Goal: Task Accomplishment & Management: Manage account settings

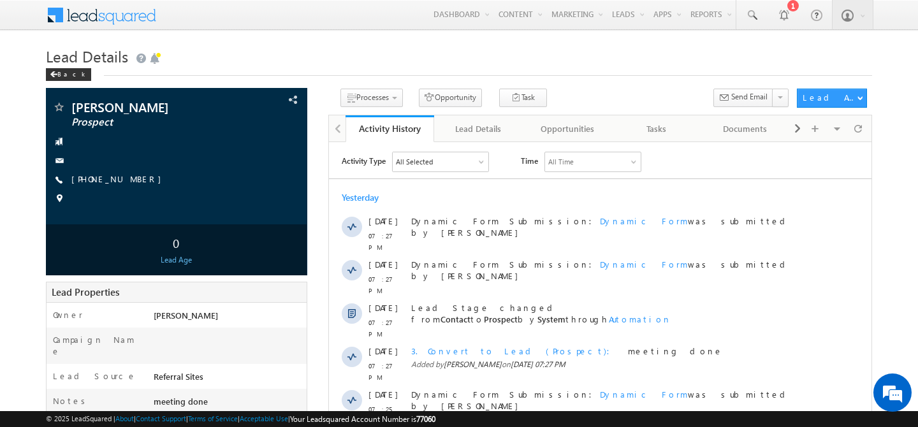
click at [0, 0] on link "Manage Leads" at bounding box center [0, 0] width 0 height 0
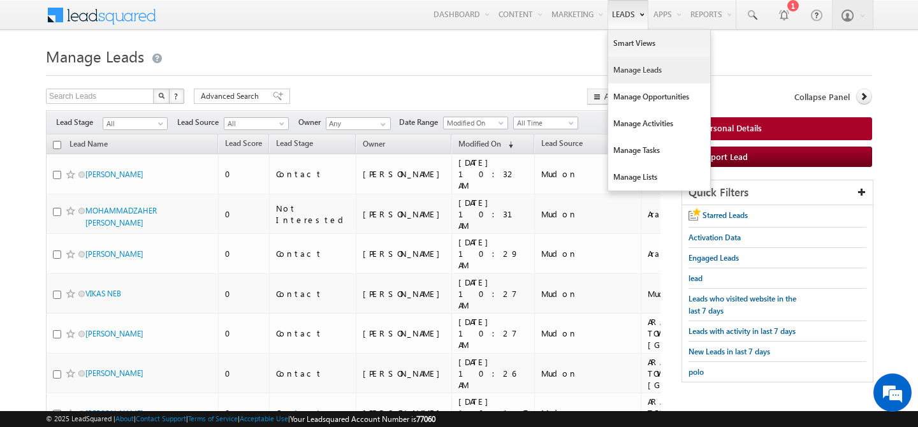
click at [632, 71] on link "Manage Leads" at bounding box center [659, 70] width 102 height 27
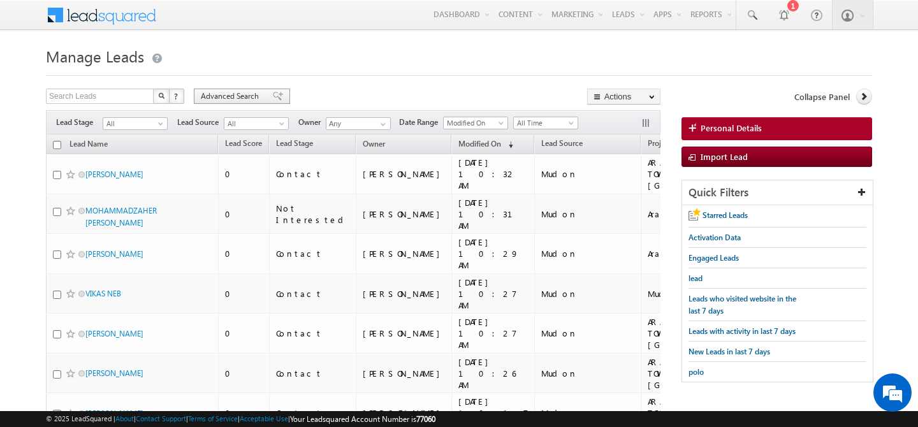
click at [199, 97] on div "Advanced Search" at bounding box center [242, 96] width 96 height 15
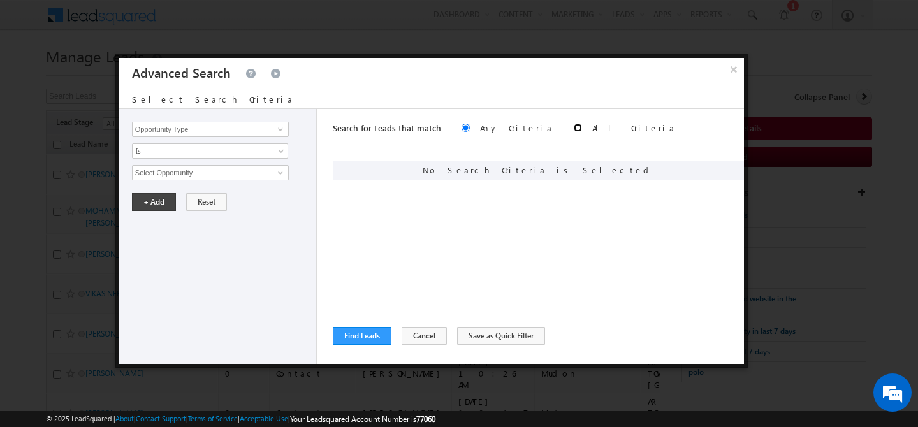
click at [574, 131] on input "radio" at bounding box center [578, 128] width 8 height 8
radio input "true"
click at [423, 334] on button "Cancel" at bounding box center [424, 336] width 45 height 18
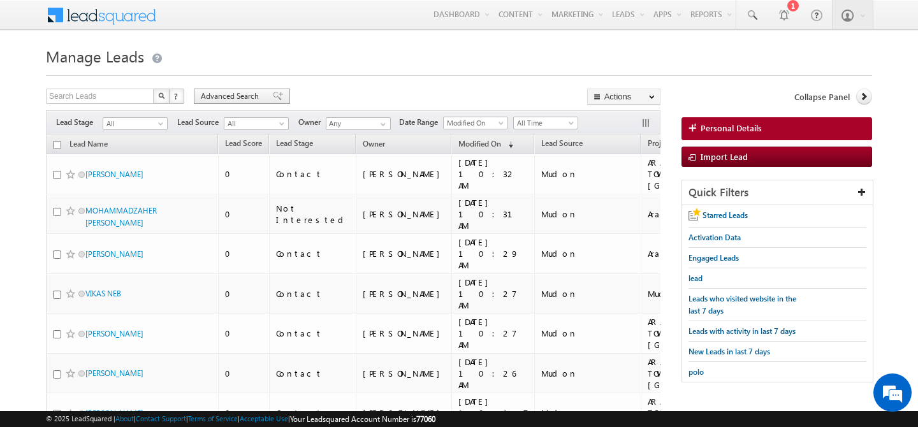
click at [240, 90] on span "Advanced Search" at bounding box center [232, 95] width 62 height 11
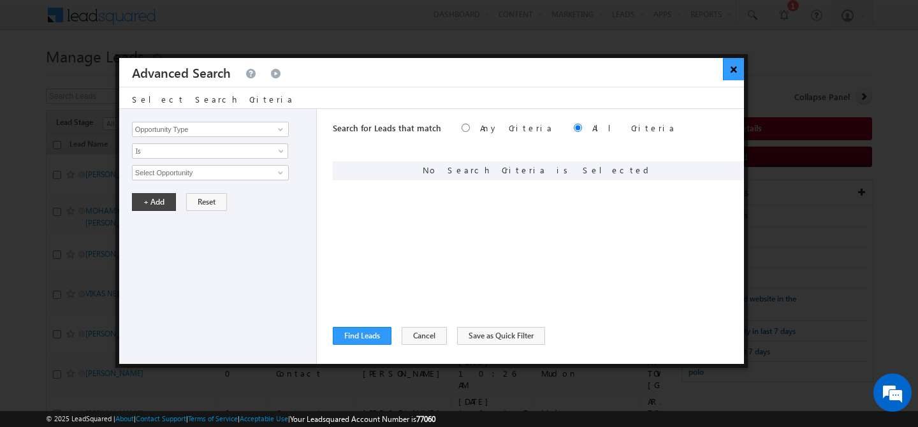
click at [730, 72] on button "×" at bounding box center [733, 69] width 21 height 22
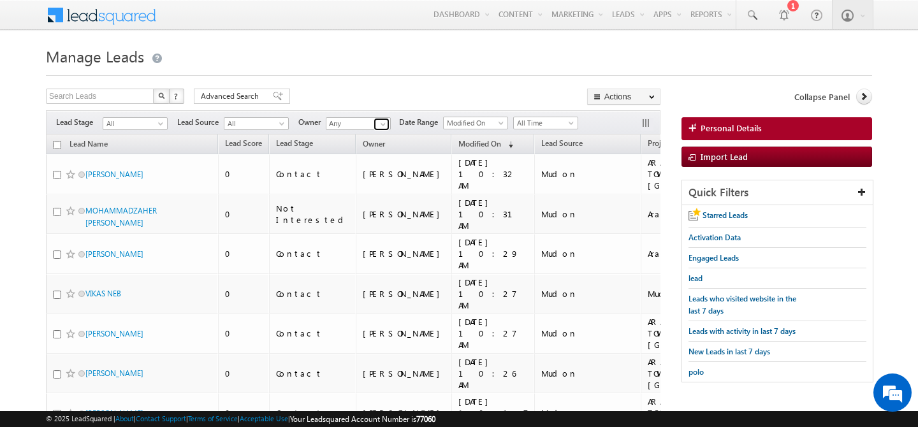
click at [385, 125] on span at bounding box center [383, 124] width 10 height 10
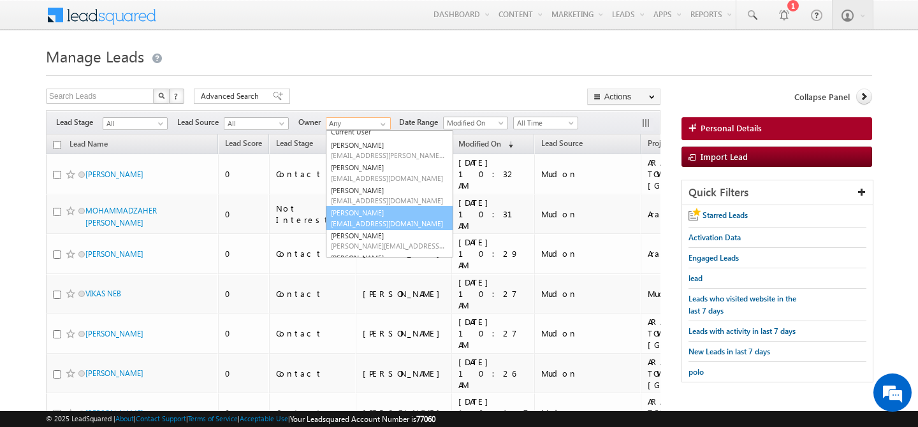
scroll to position [25, 0]
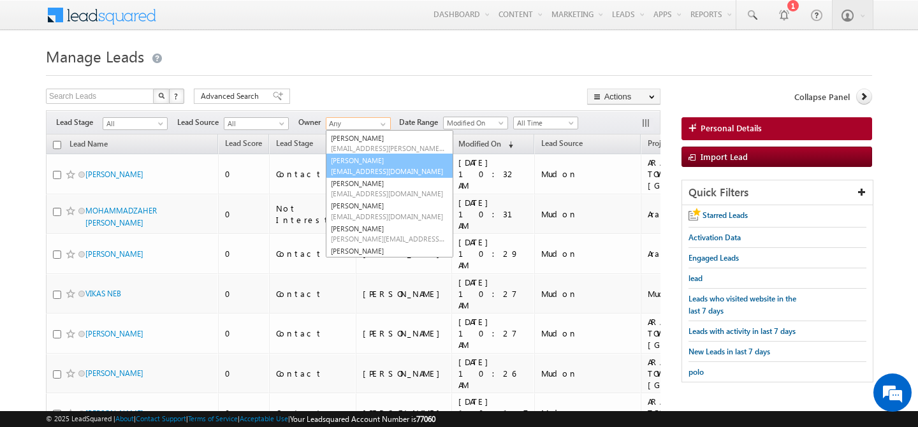
click at [374, 164] on link "Abhishekkumar Singh abhishek.singh@indglobal.ae" at bounding box center [389, 166] width 127 height 24
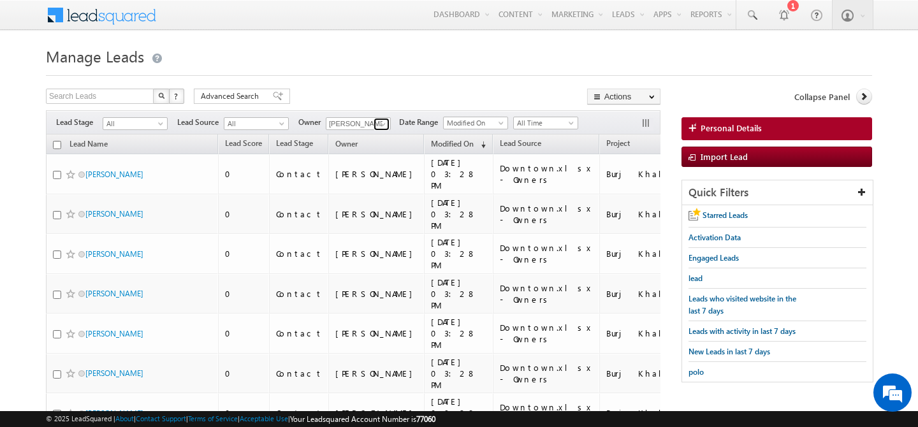
click at [381, 127] on span at bounding box center [383, 124] width 10 height 10
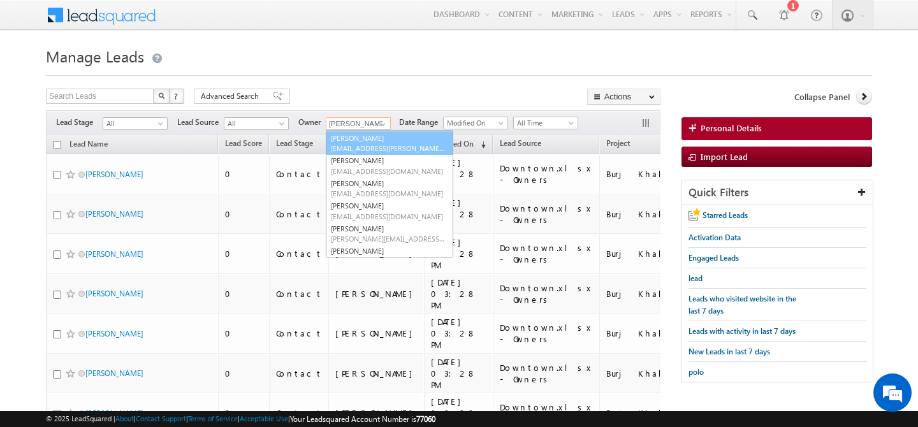
click at [377, 138] on link "Abhishek Dalal abhishek.dalal@indglobal.ae" at bounding box center [389, 143] width 127 height 24
type input "[PERSON_NAME]"
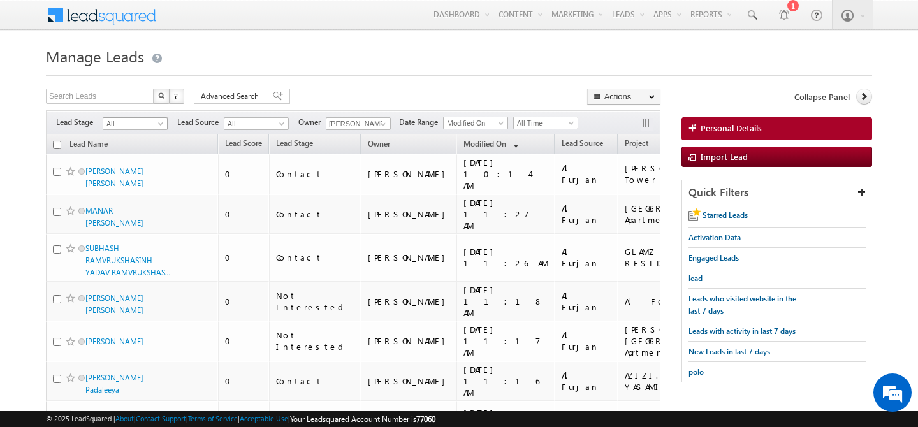
click at [164, 127] on span at bounding box center [162, 126] width 10 height 10
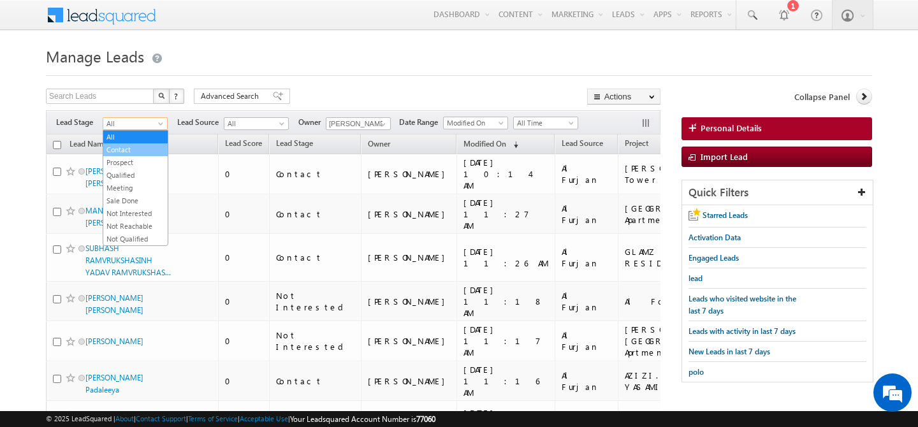
click at [140, 152] on link "Contact" at bounding box center [135, 149] width 64 height 11
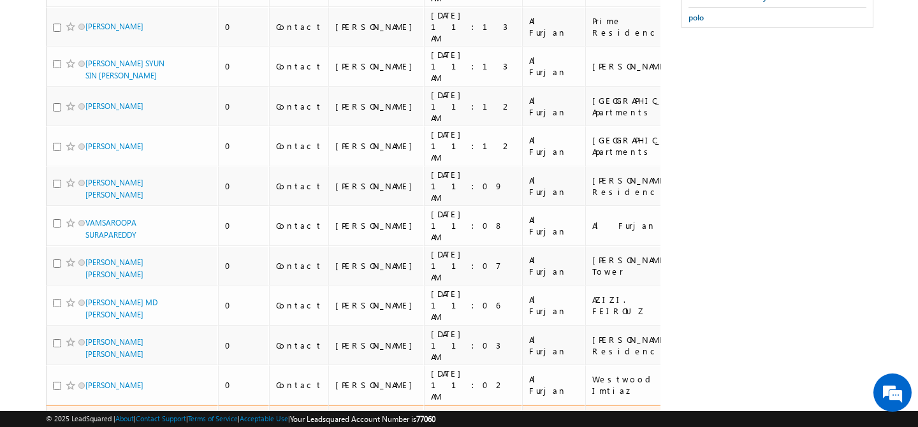
scroll to position [0, 0]
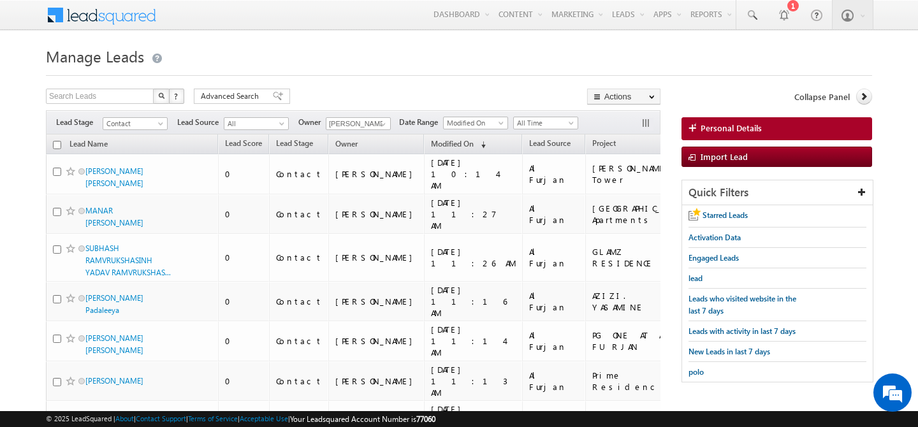
click at [57, 148] on input "checkbox" at bounding box center [57, 145] width 8 height 8
checkbox input "true"
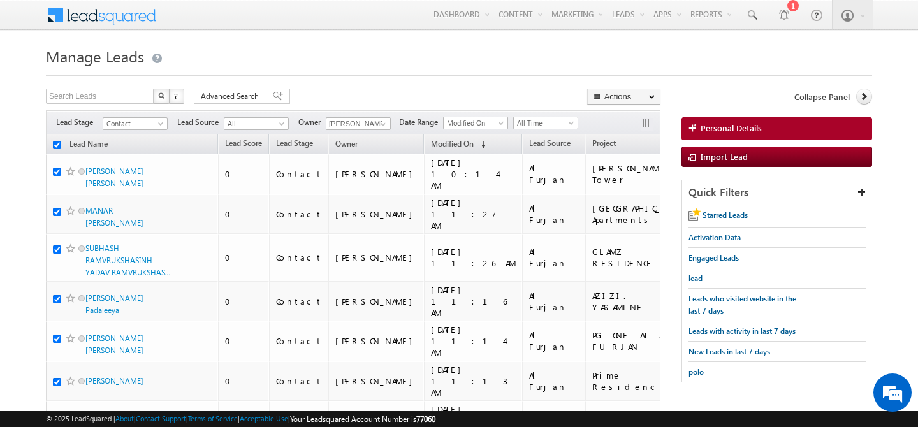
checkbox input "true"
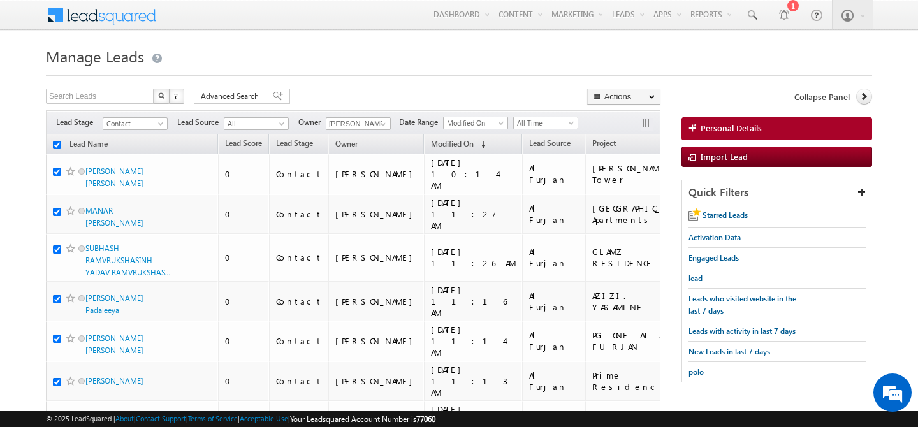
checkbox input "true"
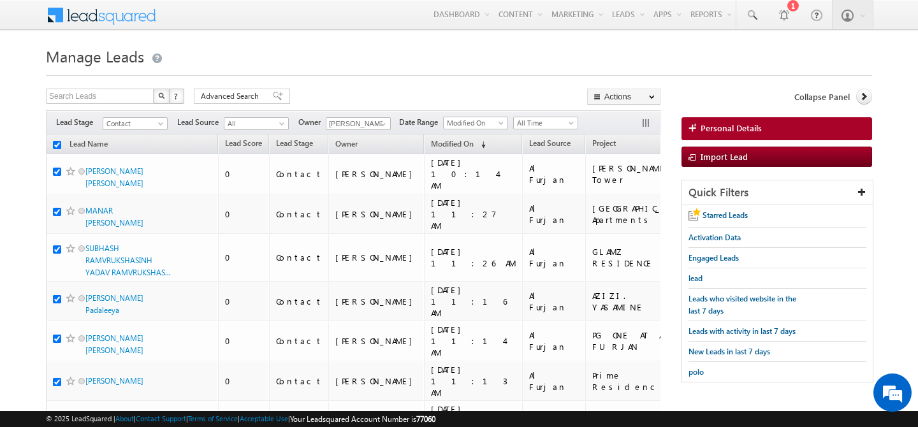
checkbox input "true"
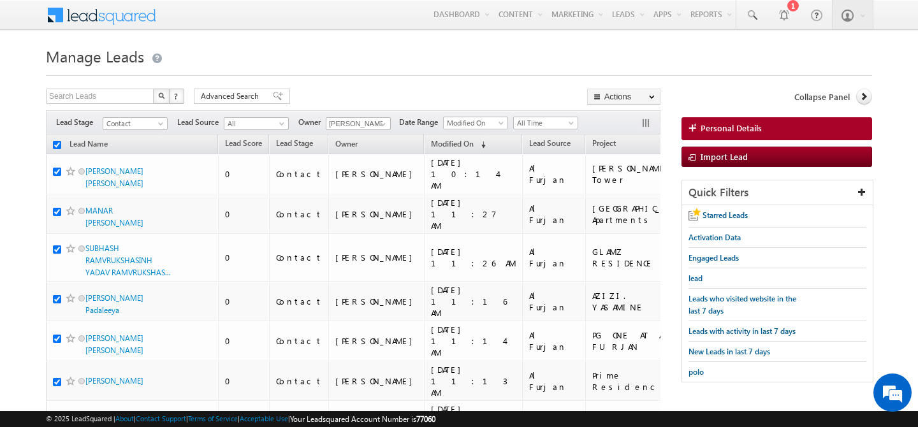
checkbox input "true"
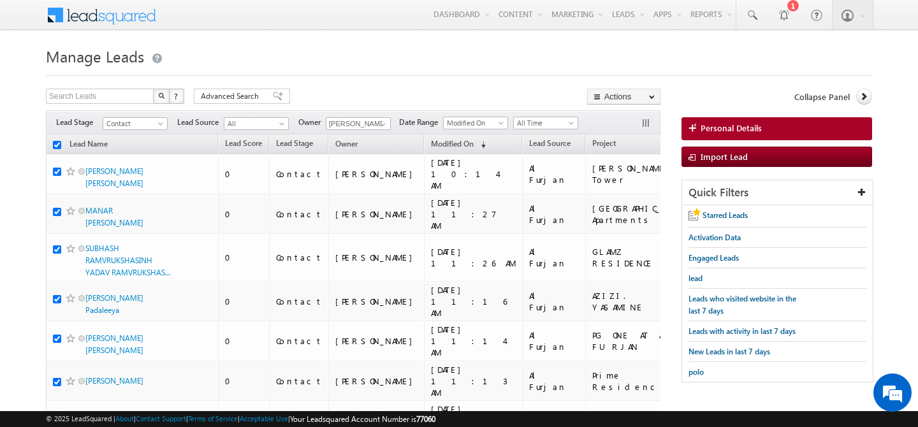
checkbox input "true"
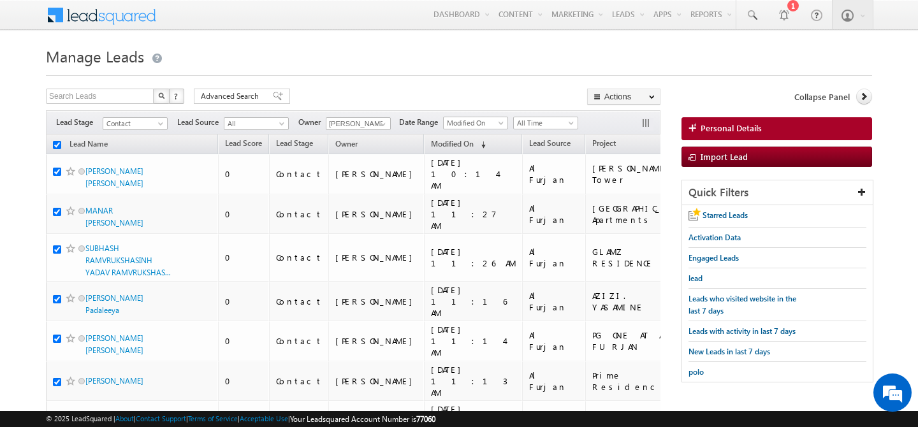
checkbox input "true"
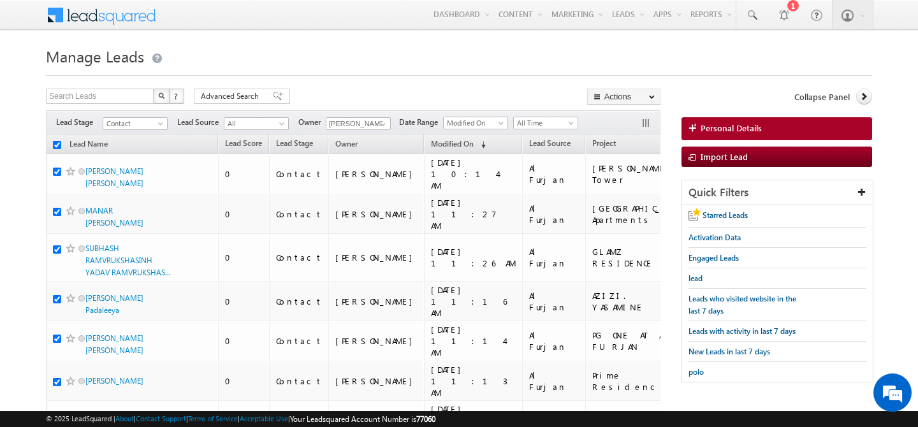
checkbox input "true"
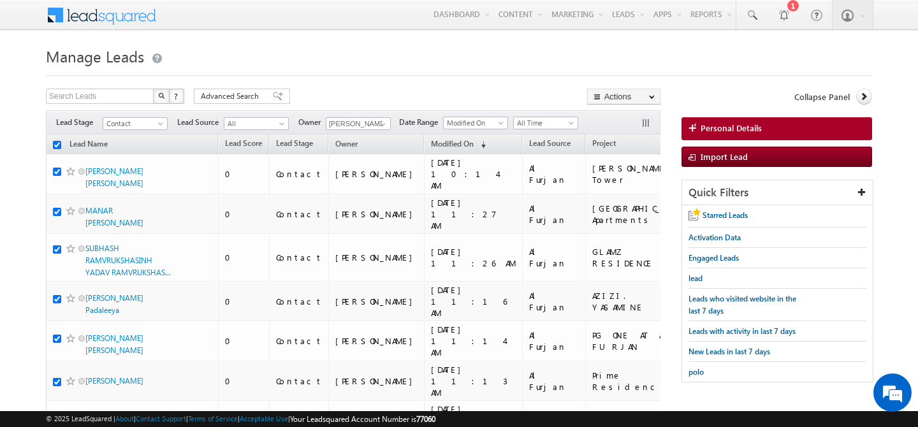
checkbox input "true"
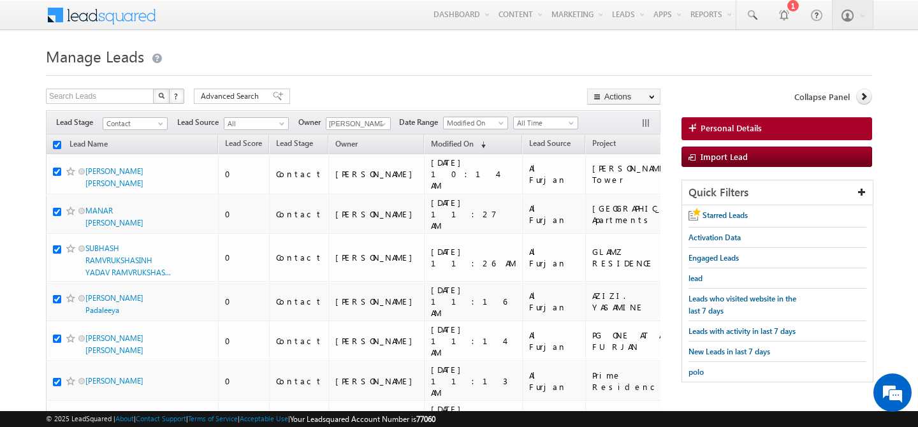
checkbox input "true"
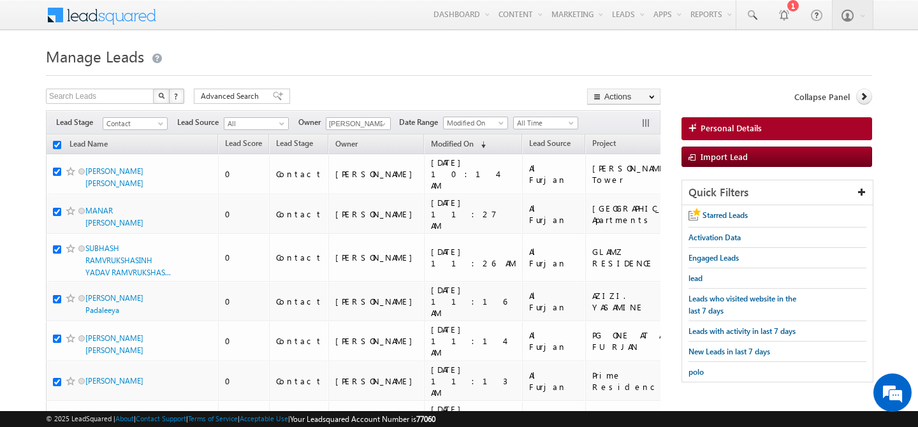
checkbox input "true"
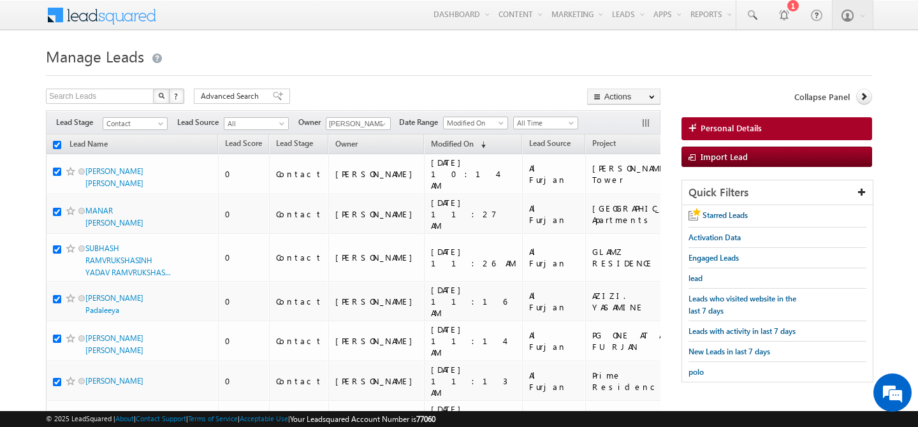
checkbox input "true"
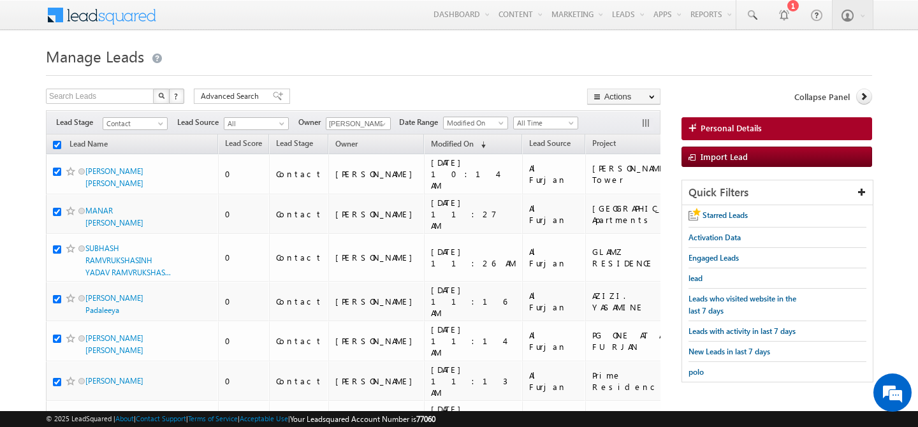
checkbox input "true"
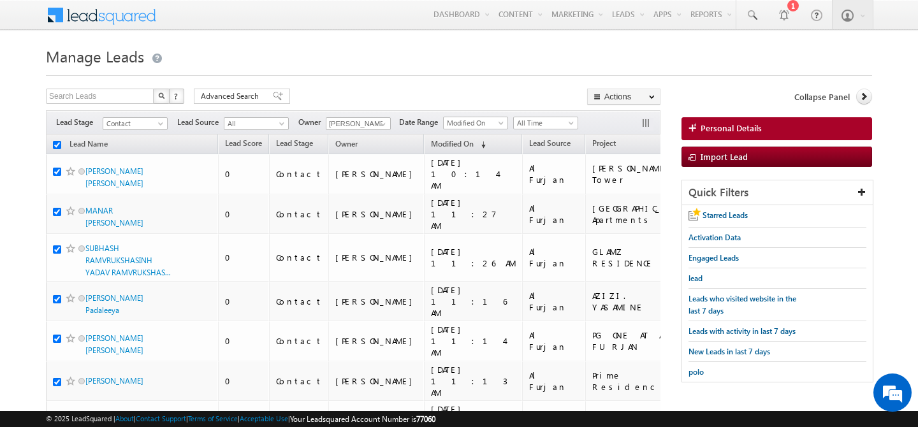
checkbox input "true"
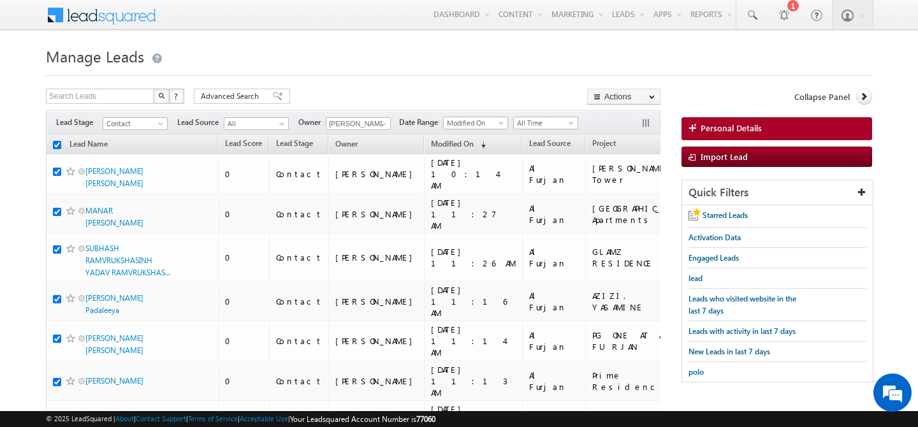
checkbox input "true"
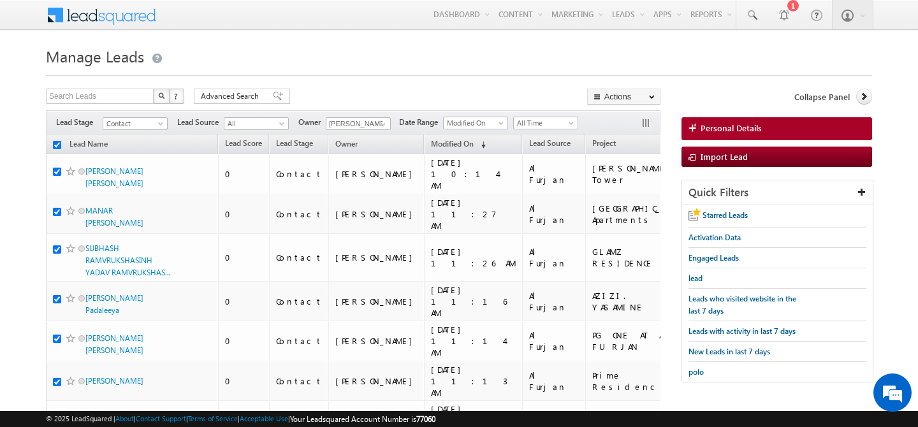
checkbox input "true"
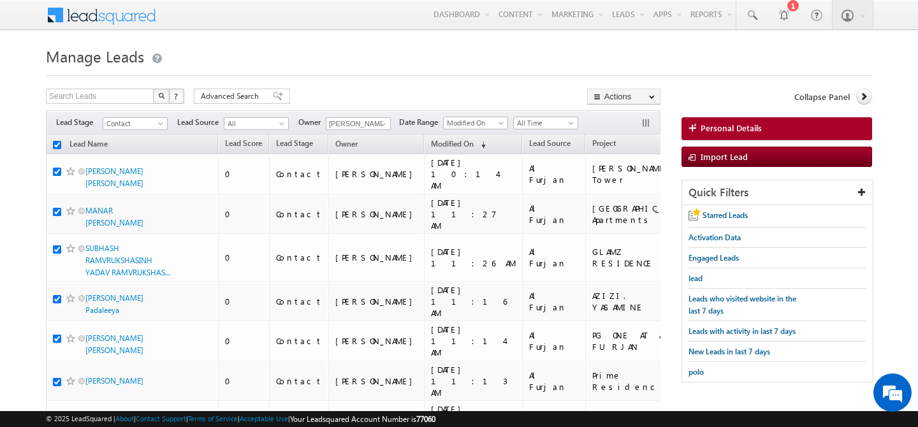
checkbox input "true"
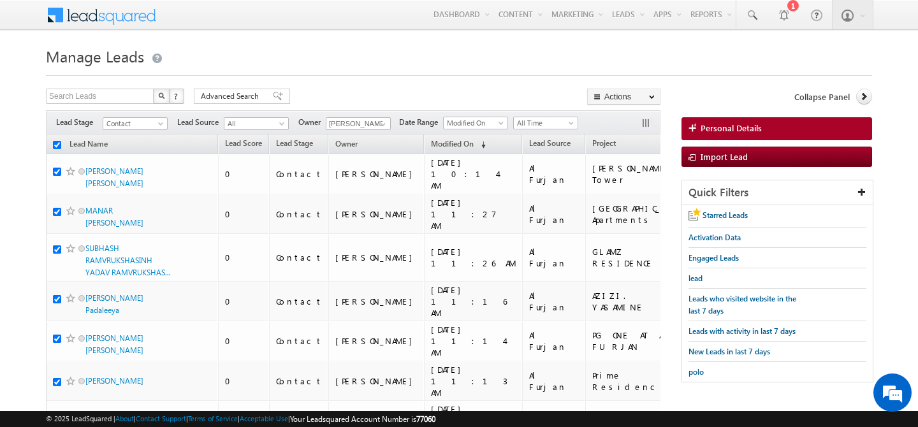
checkbox input "true"
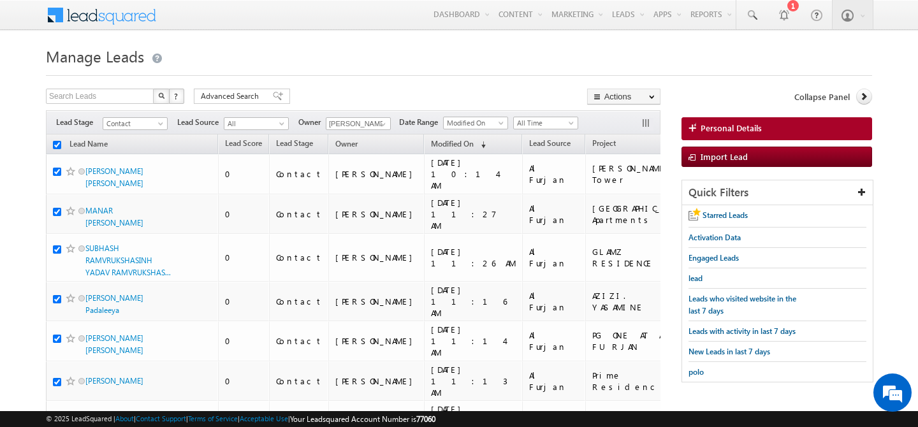
checkbox input "true"
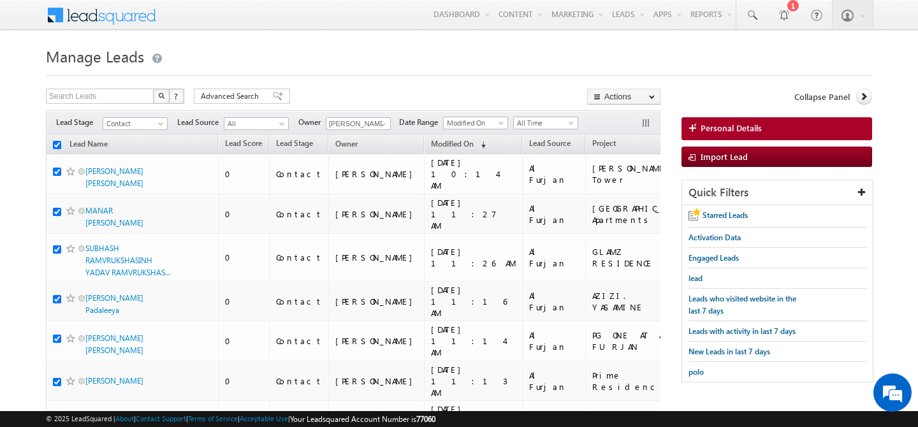
checkbox input "true"
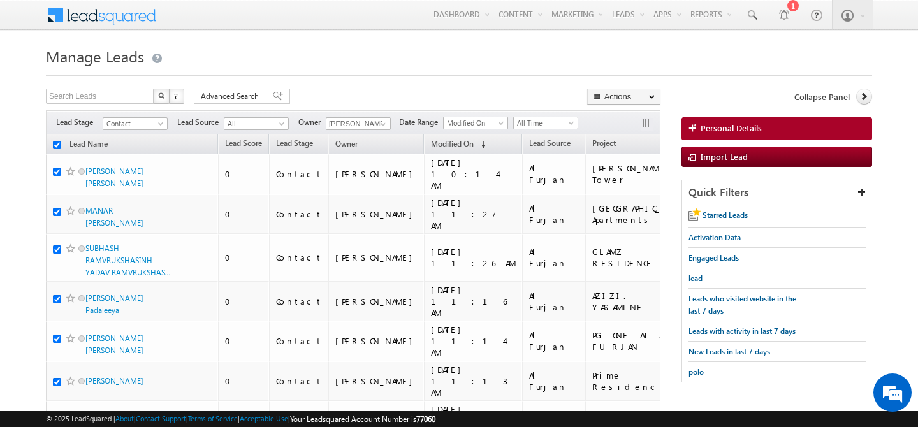
checkbox input "true"
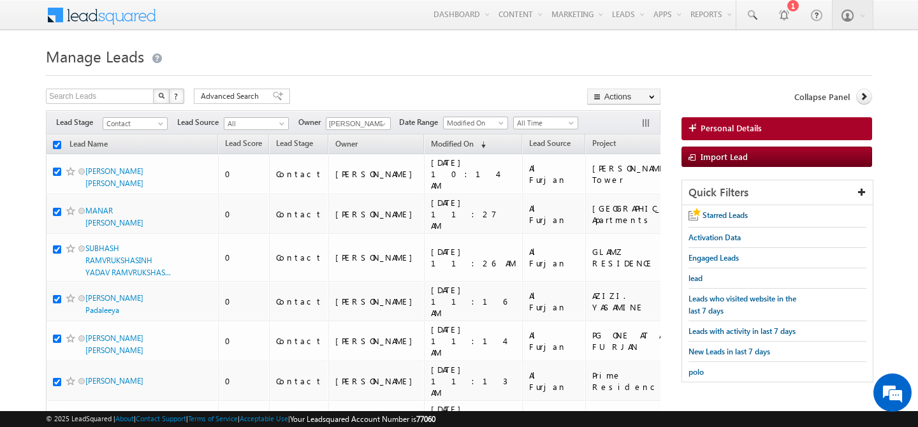
checkbox input "true"
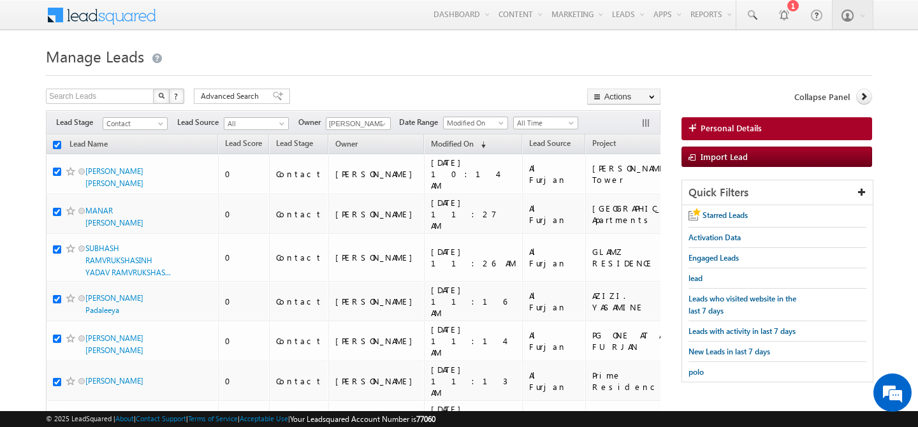
checkbox input "true"
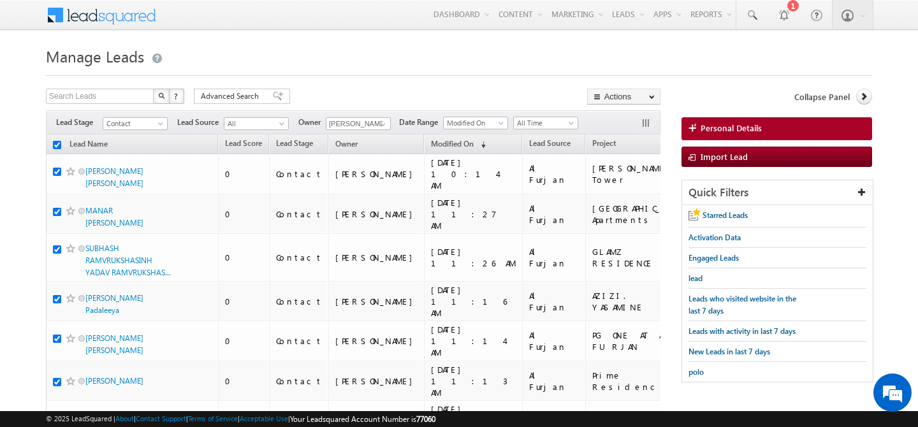
checkbox input "true"
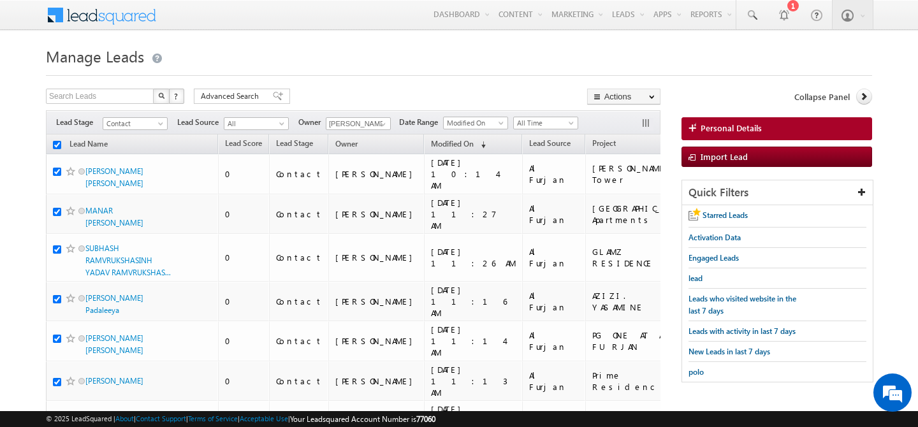
checkbox input "true"
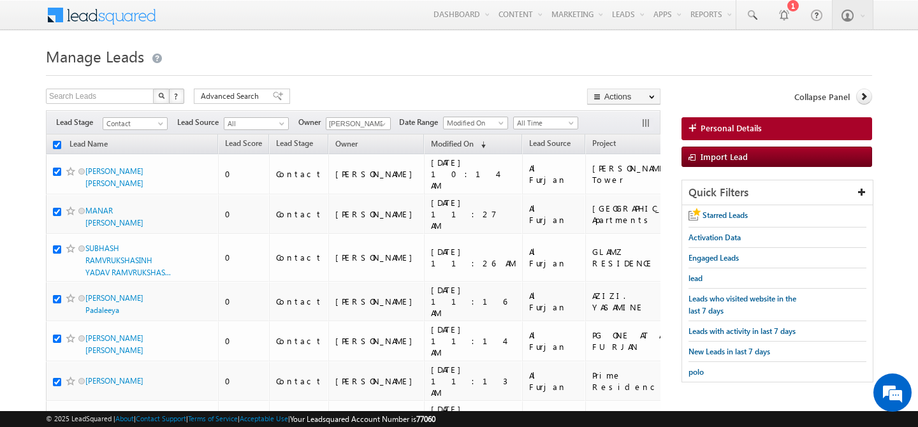
checkbox input "true"
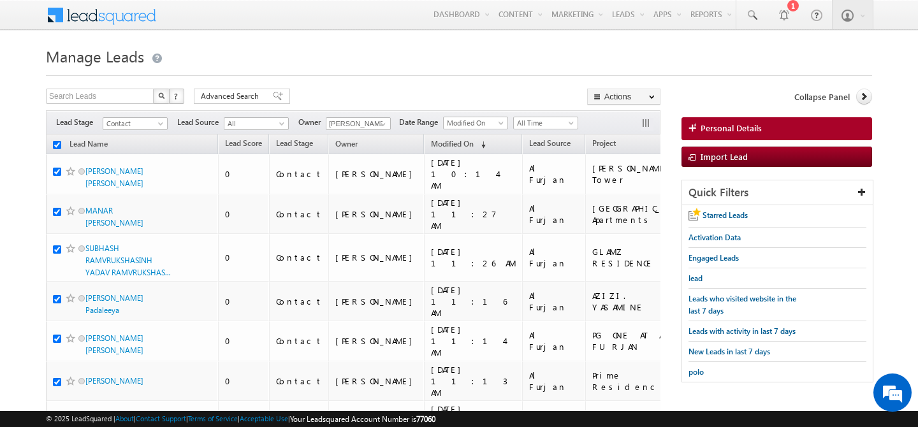
checkbox input "true"
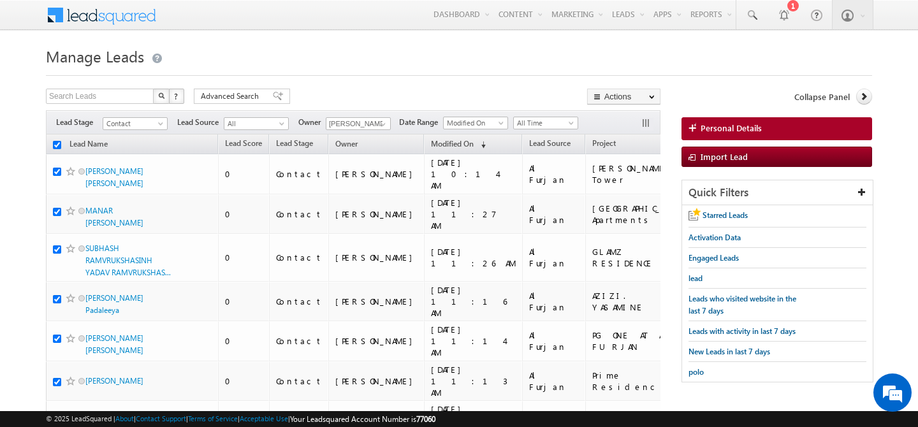
checkbox input "true"
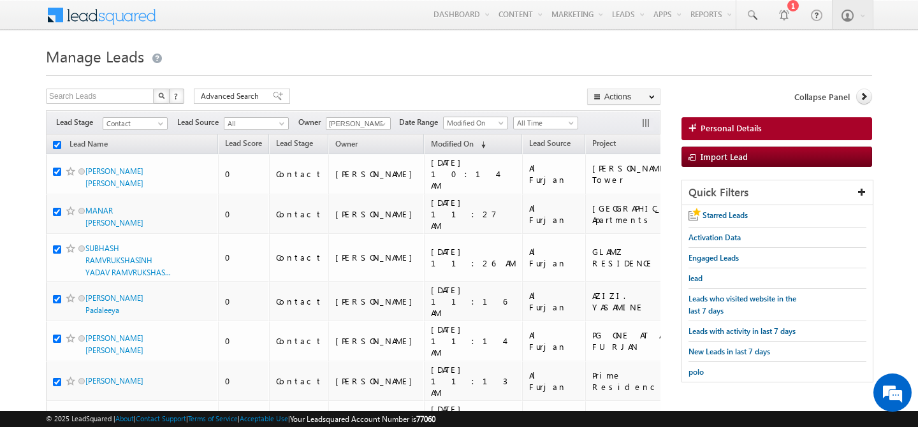
checkbox input "true"
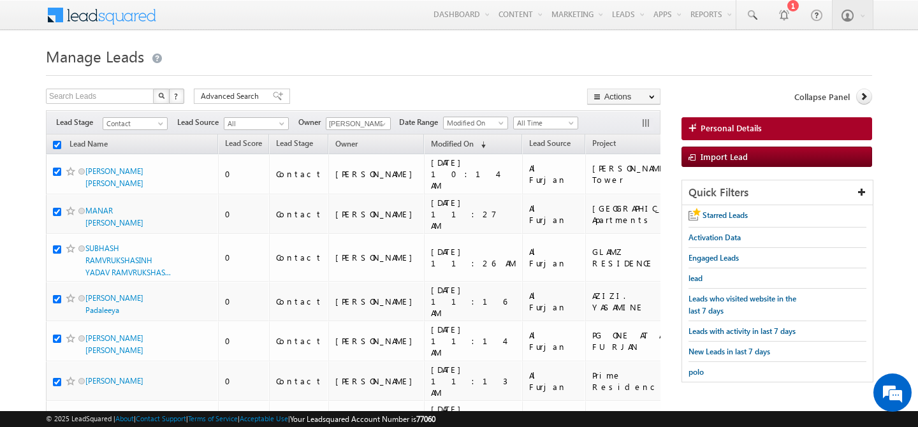
checkbox input "true"
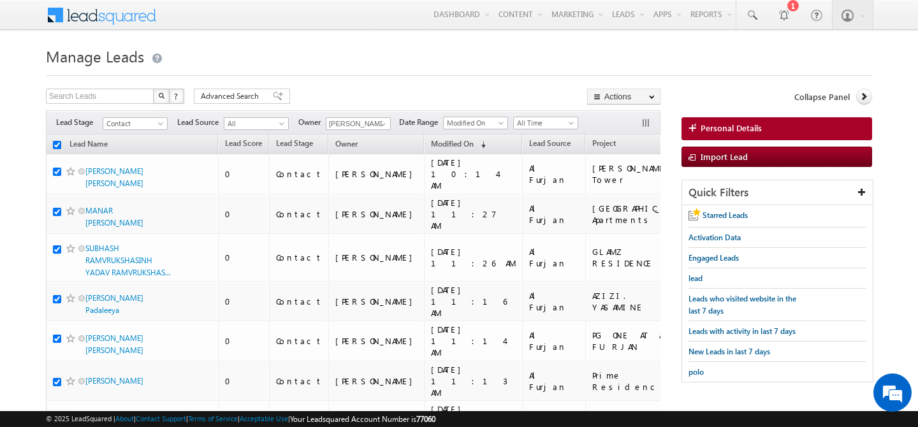
checkbox input "true"
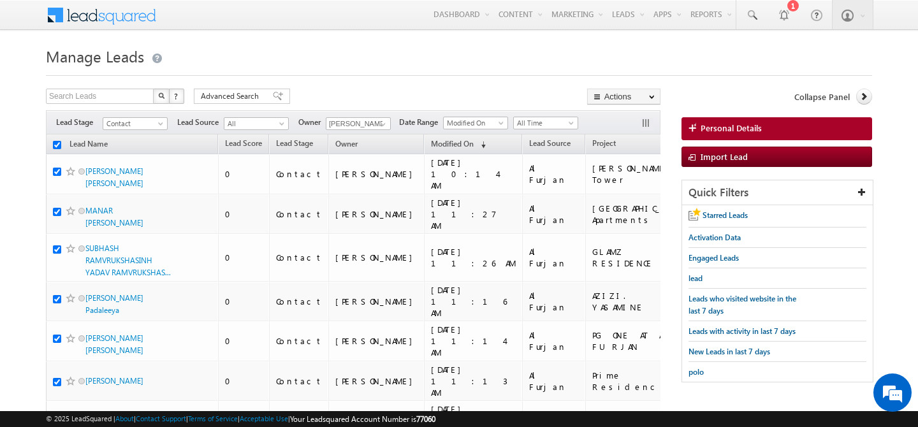
checkbox input "true"
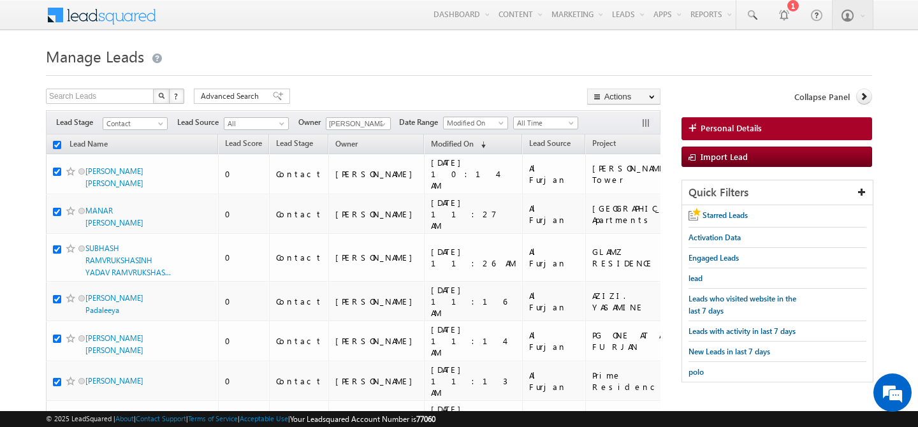
checkbox input "true"
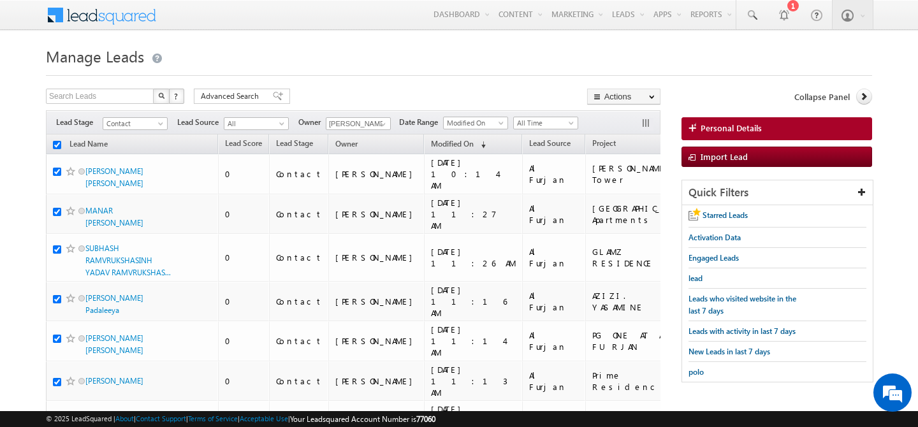
checkbox input "true"
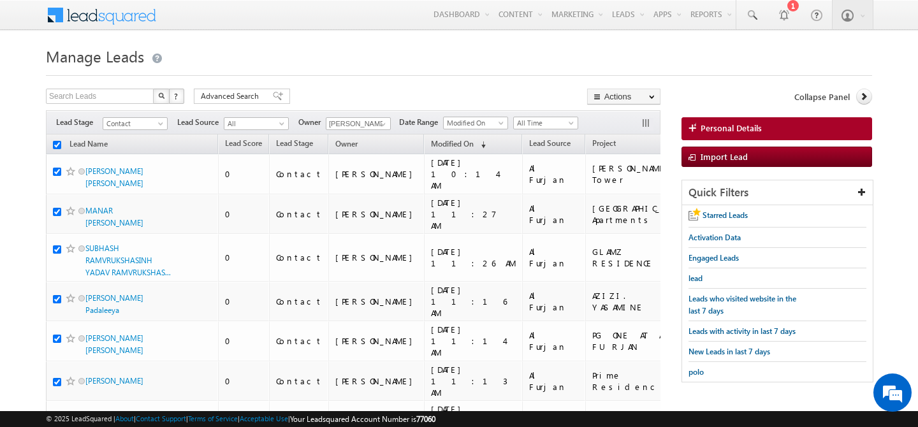
checkbox input "true"
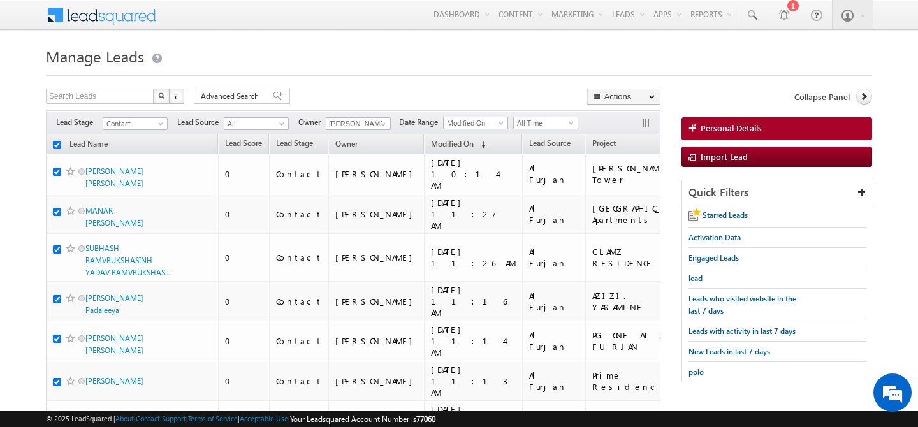
checkbox input "true"
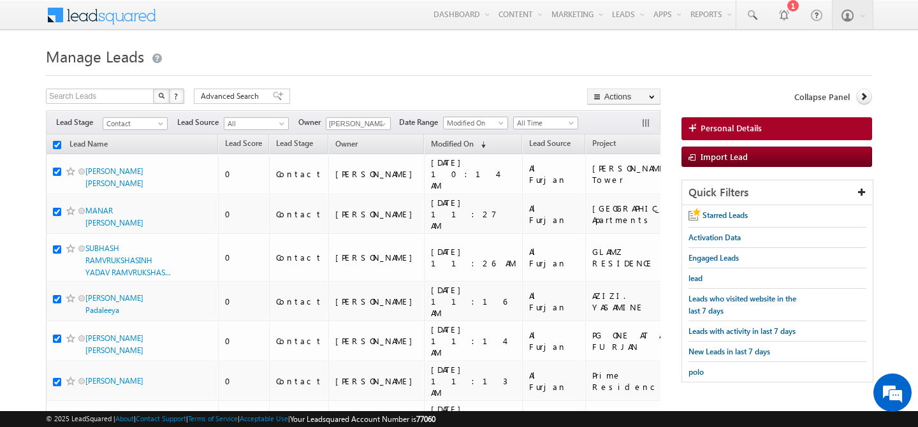
checkbox input "true"
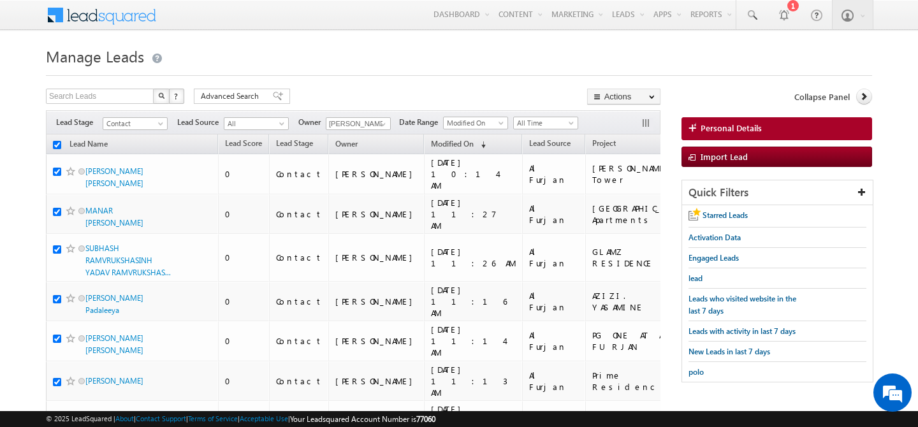
checkbox input "true"
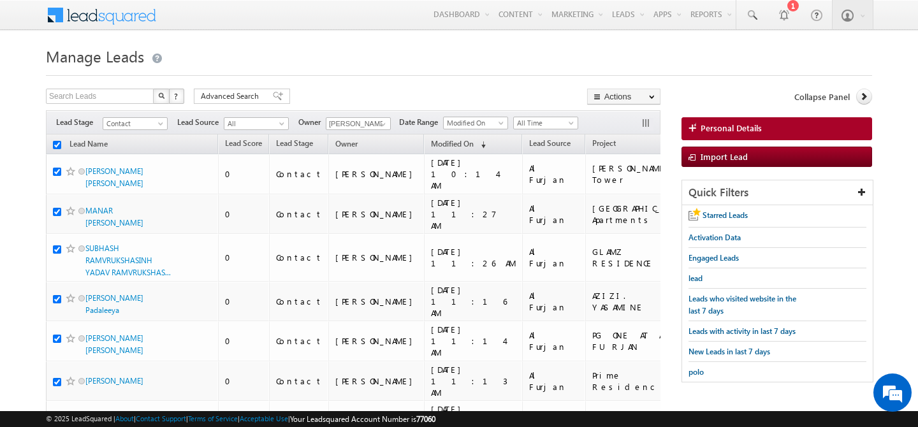
checkbox input "true"
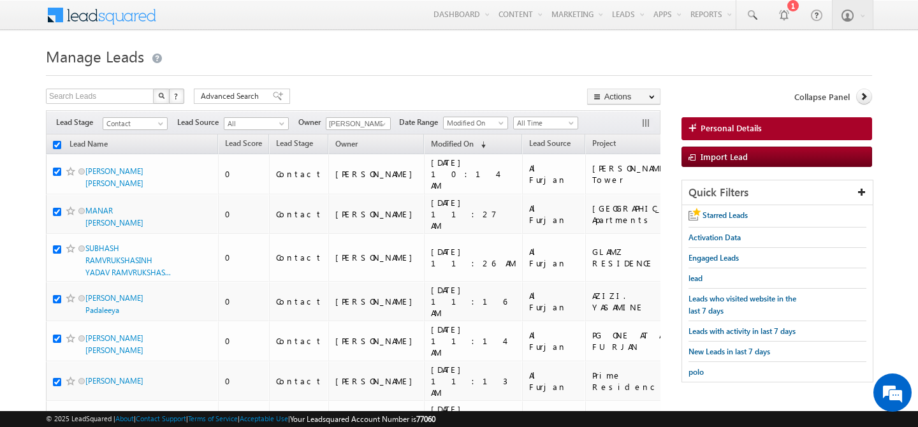
checkbox input "true"
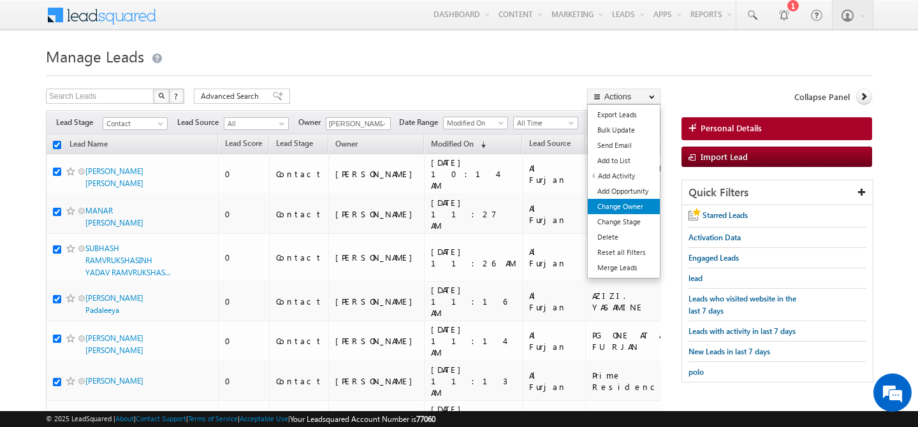
click at [640, 212] on link "Change Owner" at bounding box center [624, 206] width 72 height 15
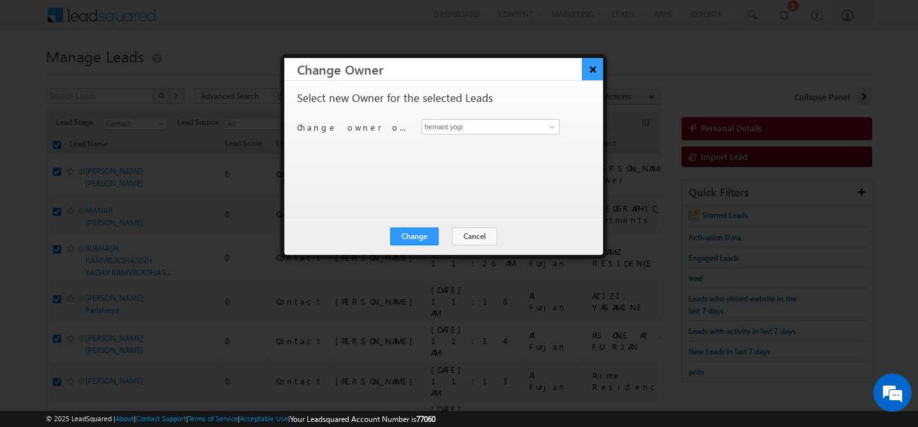
click at [591, 72] on button "×" at bounding box center [592, 69] width 21 height 22
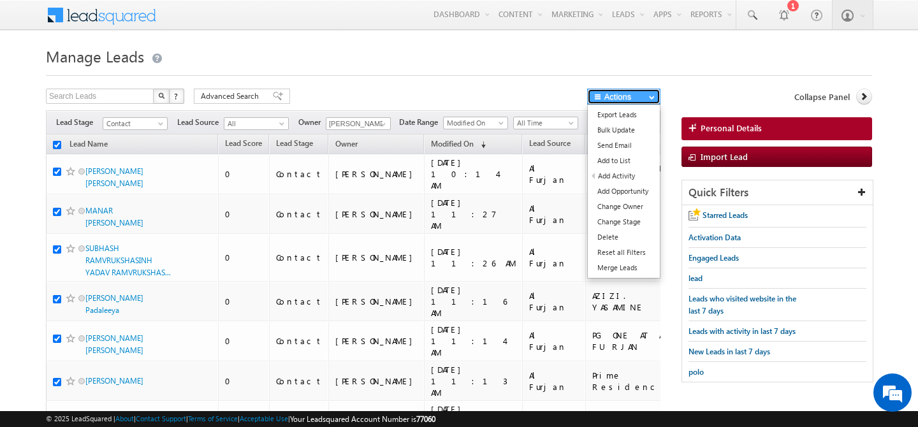
click at [641, 94] on button "Actions" at bounding box center [623, 97] width 73 height 16
click at [626, 134] on link "Bulk Update" at bounding box center [624, 129] width 72 height 15
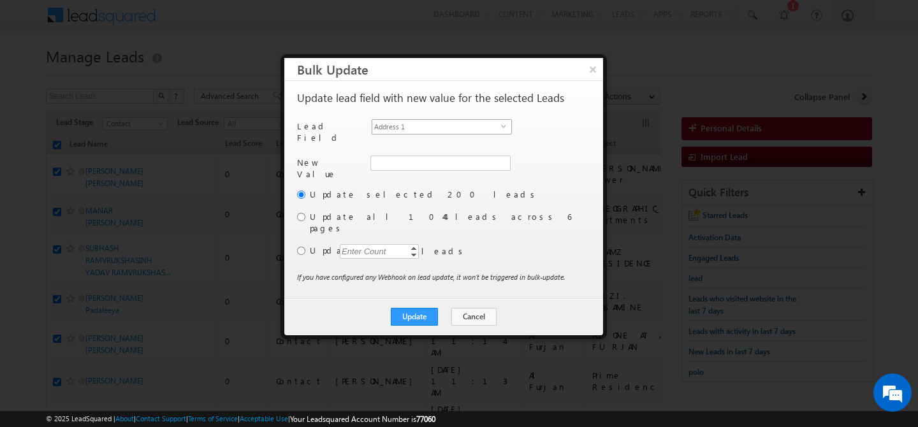
click at [466, 126] on span "Address 1" at bounding box center [436, 127] width 129 height 14
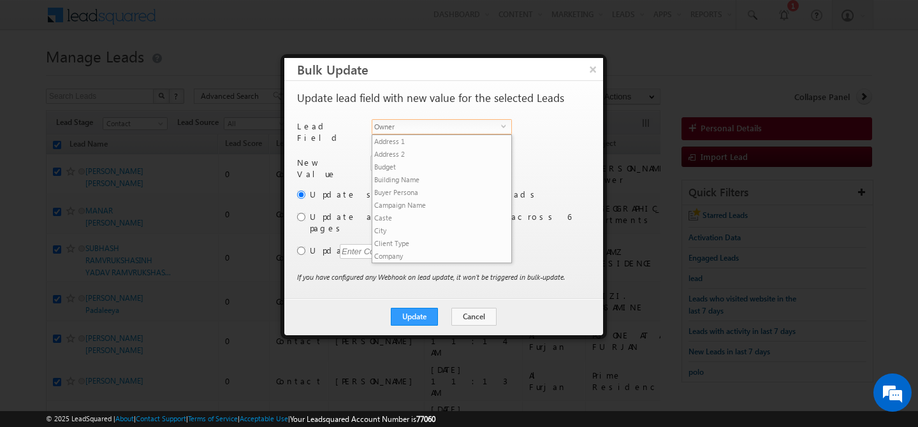
scroll to position [485, 0]
click at [421, 261] on li "Owner" at bounding box center [441, 267] width 139 height 13
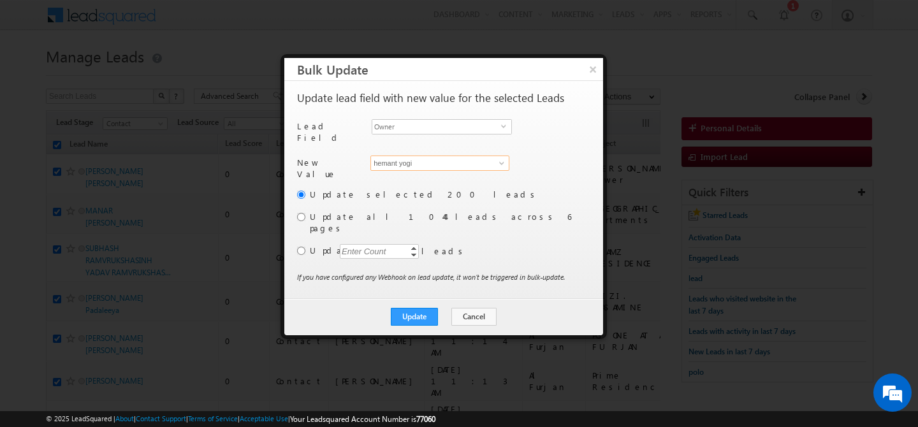
click at [410, 158] on input "hemant yogi" at bounding box center [439, 163] width 139 height 15
click at [387, 175] on link "Manisha Singh manisha.singh@indglobal.ae" at bounding box center [439, 183] width 139 height 24
click at [303, 213] on input "radio" at bounding box center [301, 217] width 8 height 8
click at [428, 308] on button "Update" at bounding box center [414, 317] width 47 height 18
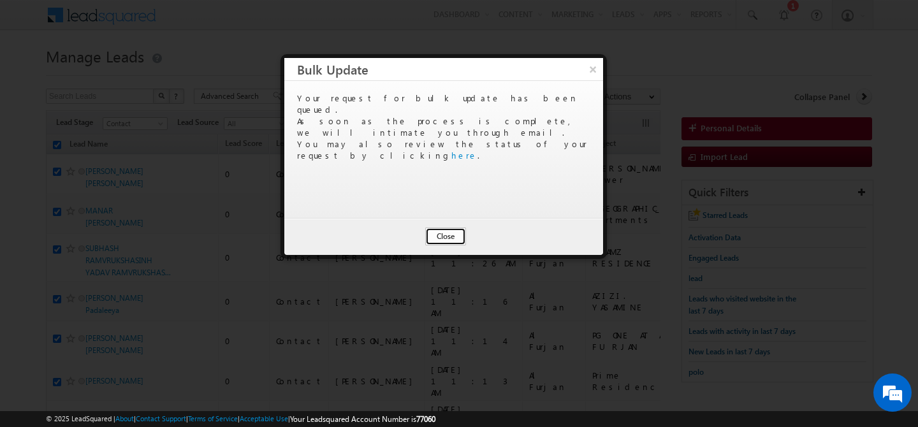
click at [443, 236] on button "Close" at bounding box center [445, 237] width 41 height 18
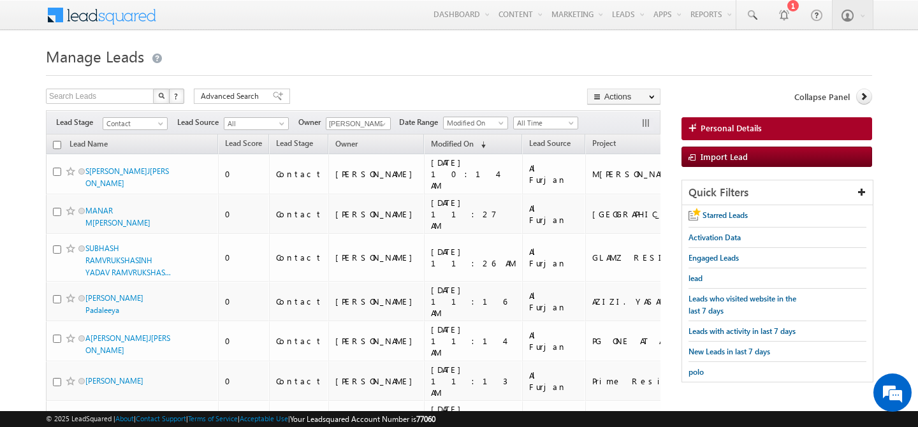
click at [57, 145] on input "checkbox" at bounding box center [57, 145] width 8 height 8
checkbox input "true"
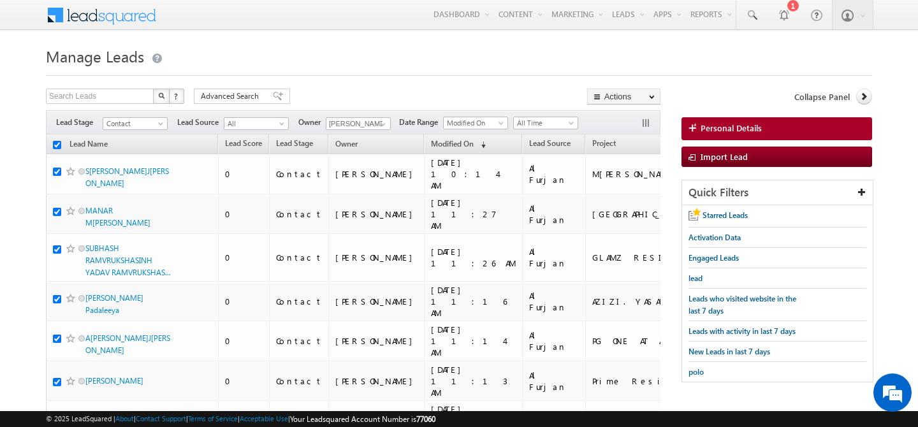
checkbox input "true"
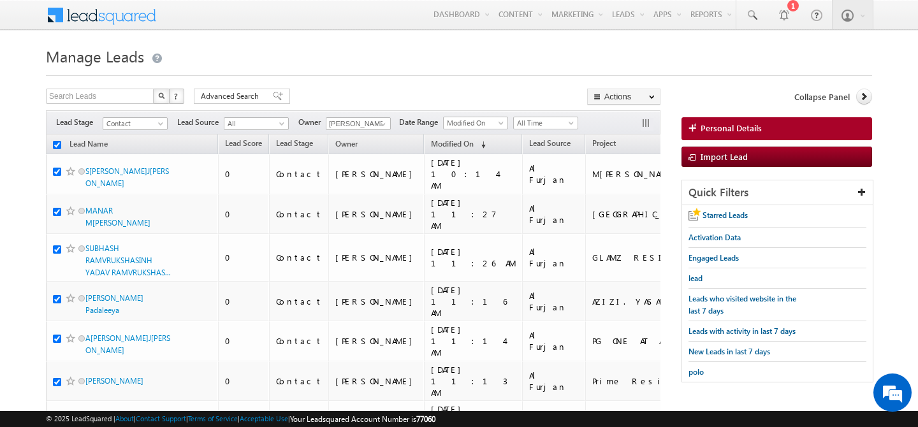
checkbox input "true"
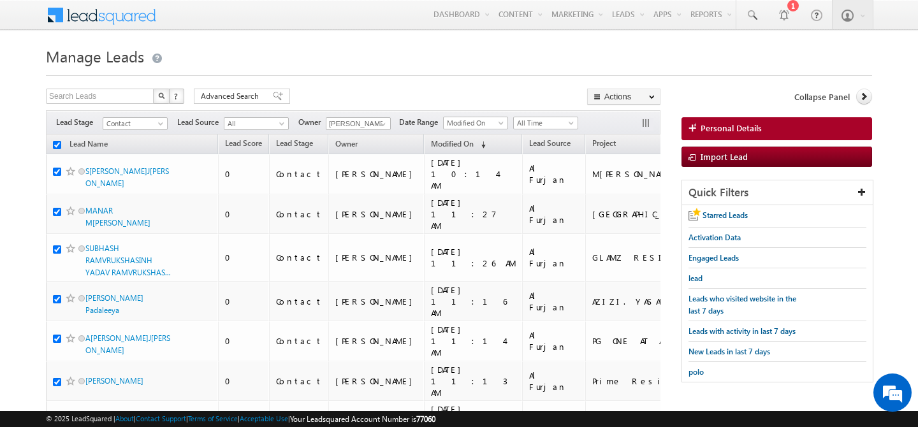
checkbox input "true"
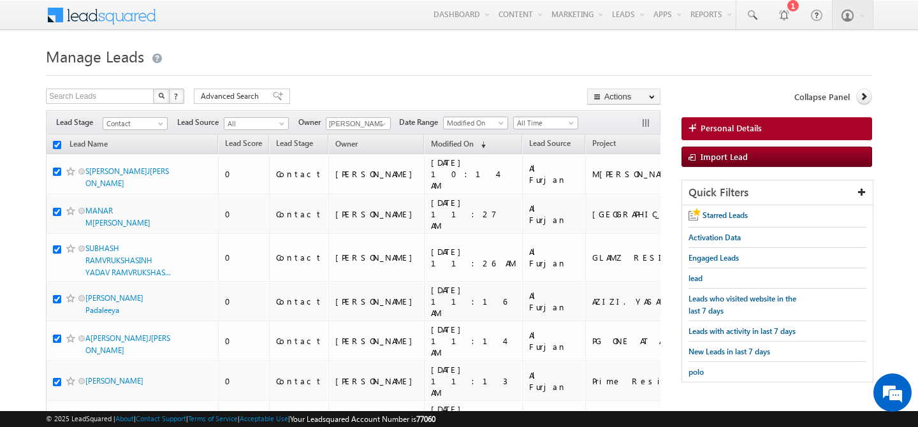
checkbox input "true"
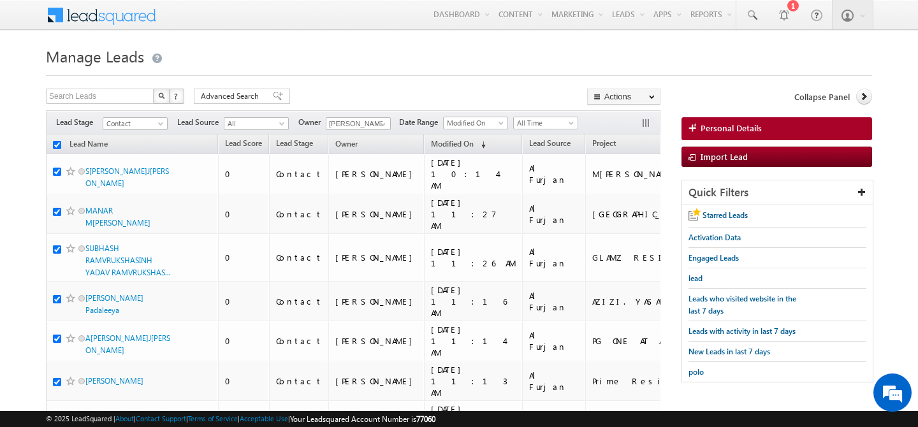
checkbox input "true"
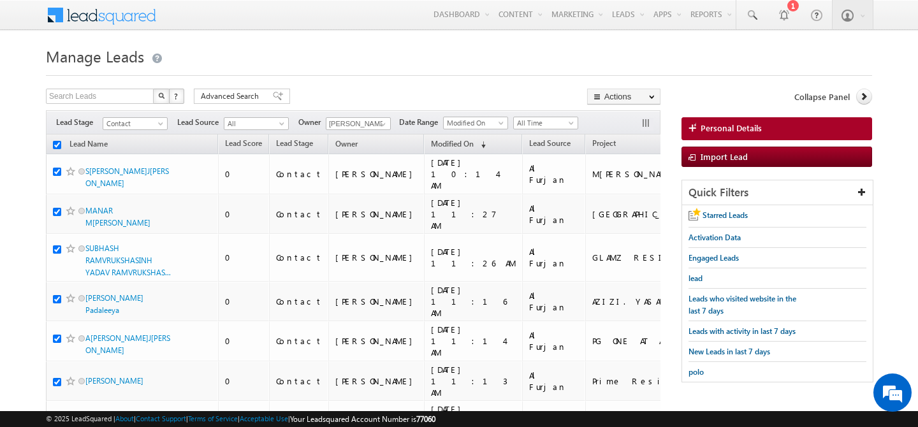
checkbox input "true"
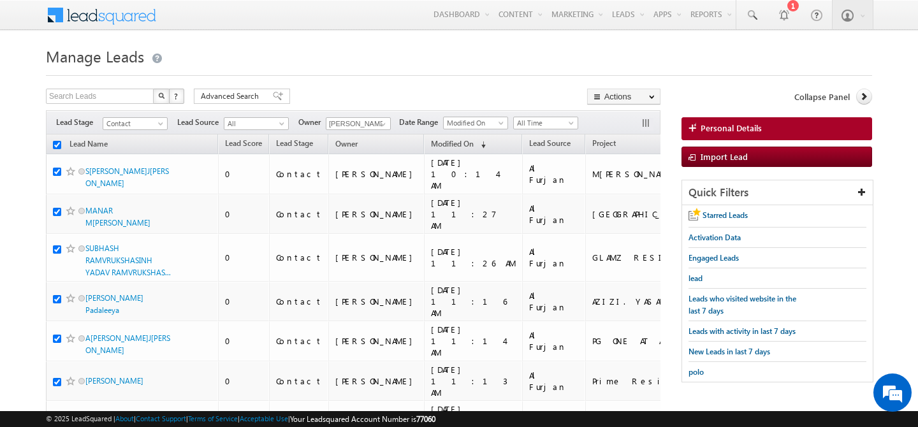
checkbox input "true"
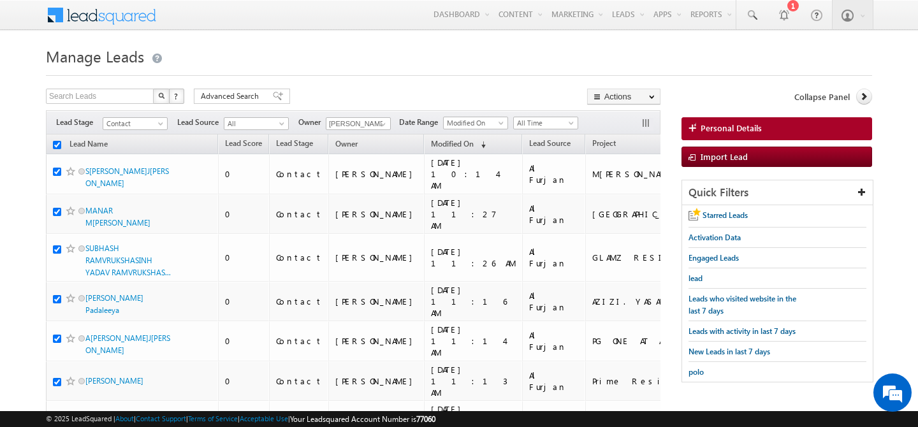
checkbox input "true"
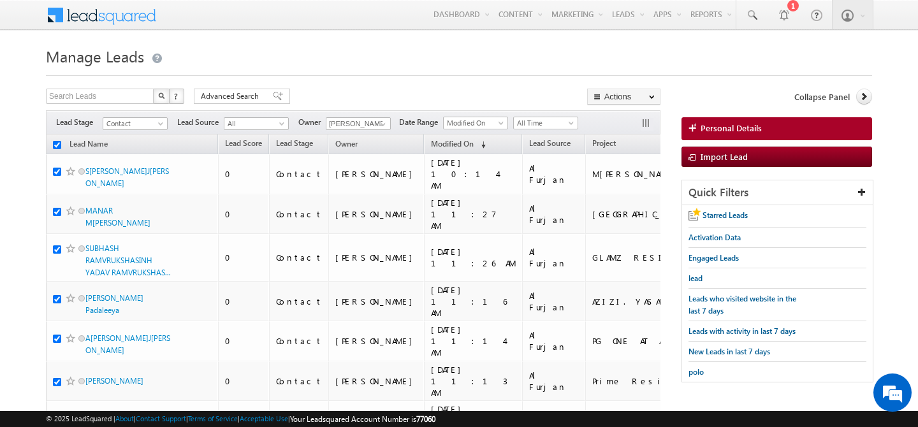
checkbox input "true"
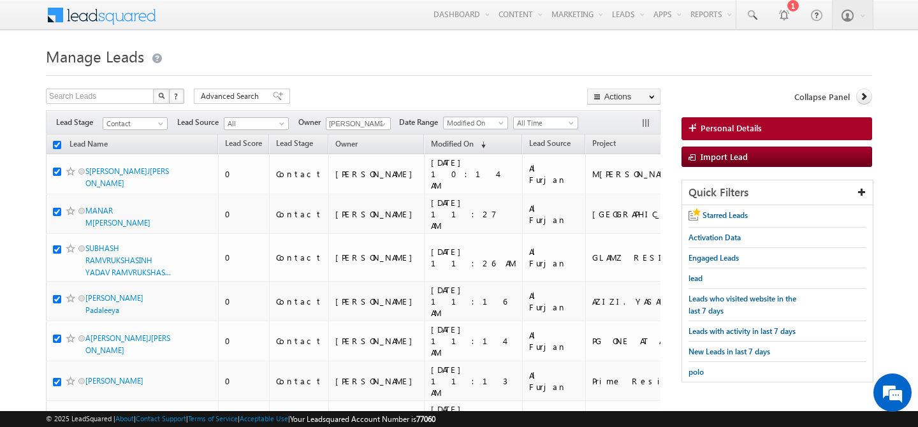
checkbox input "true"
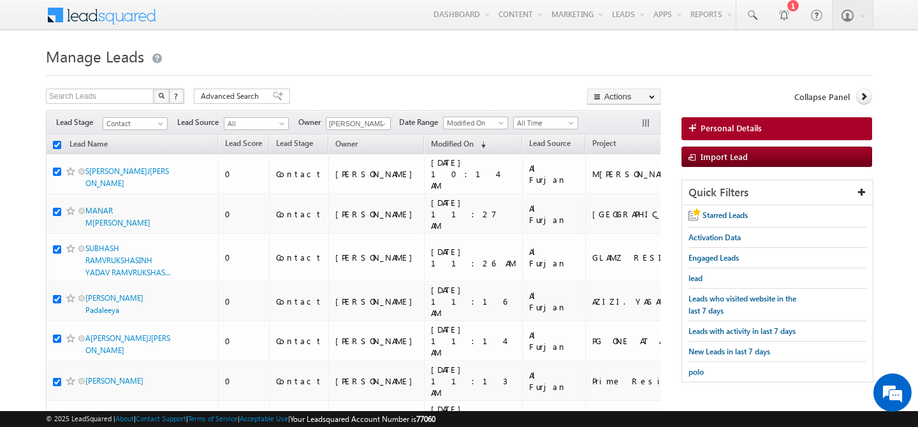
checkbox input "true"
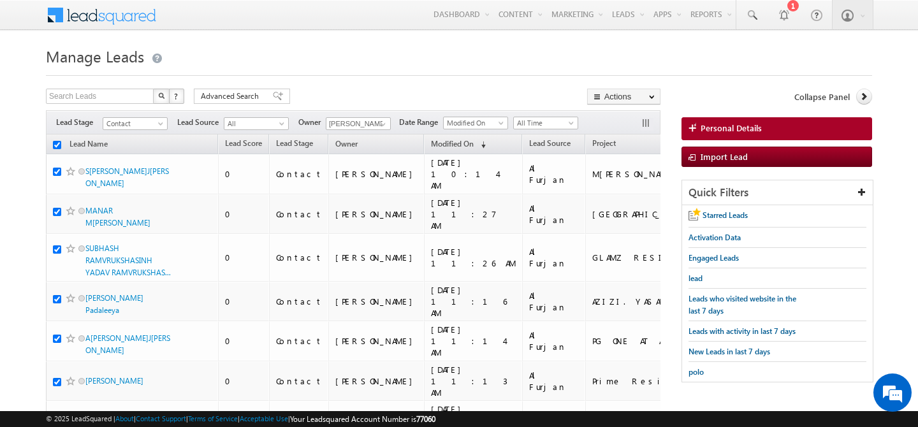
checkbox input "true"
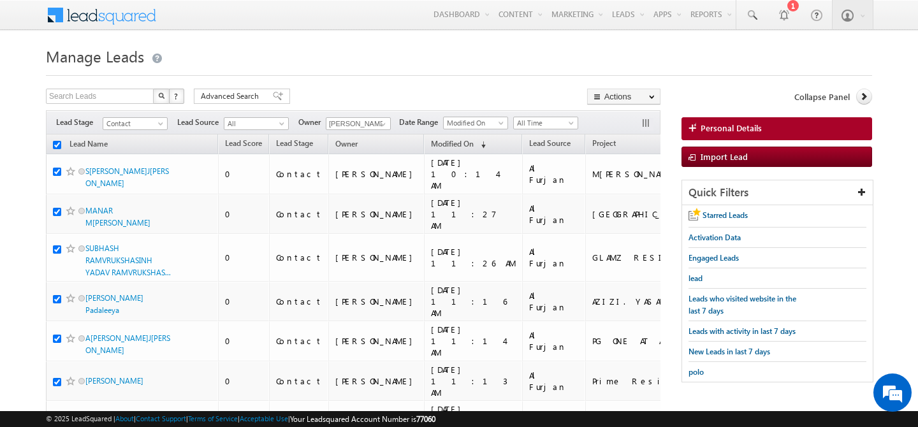
checkbox input "true"
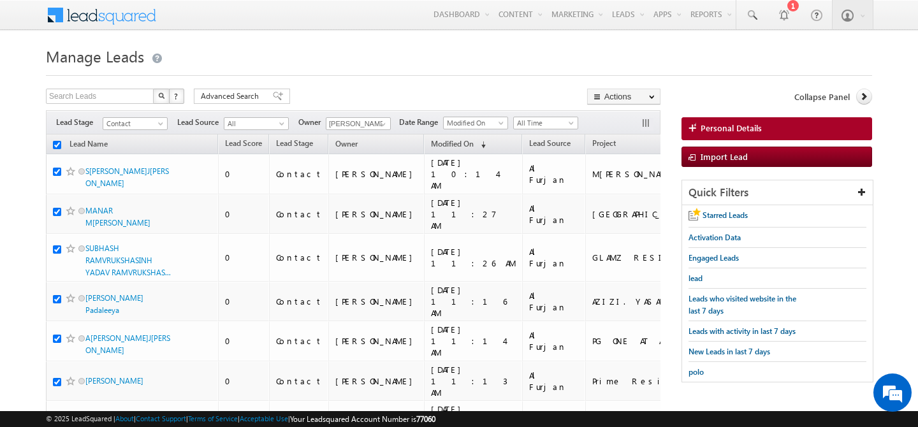
checkbox input "true"
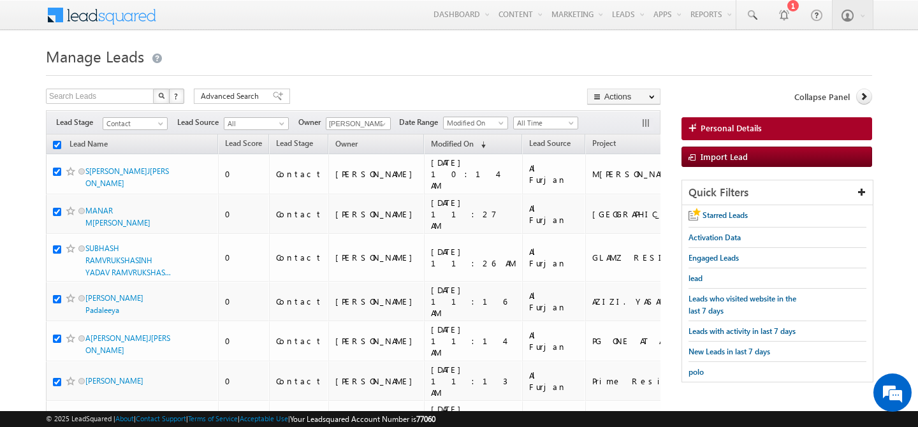
checkbox input "true"
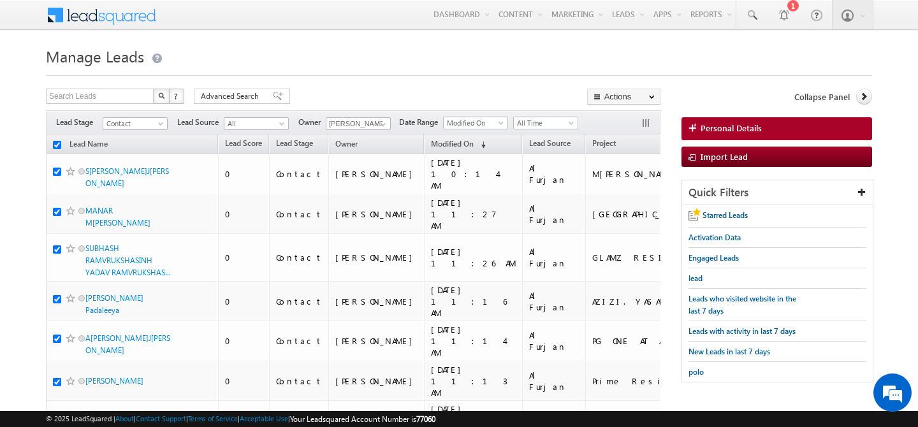
checkbox input "true"
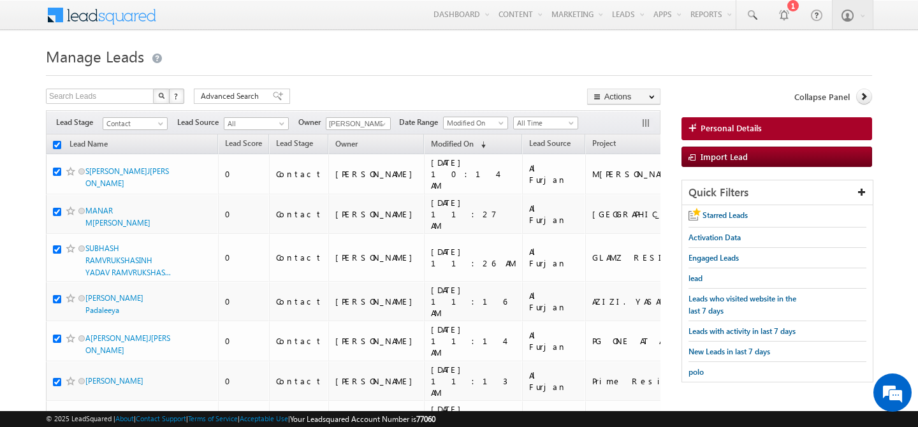
checkbox input "true"
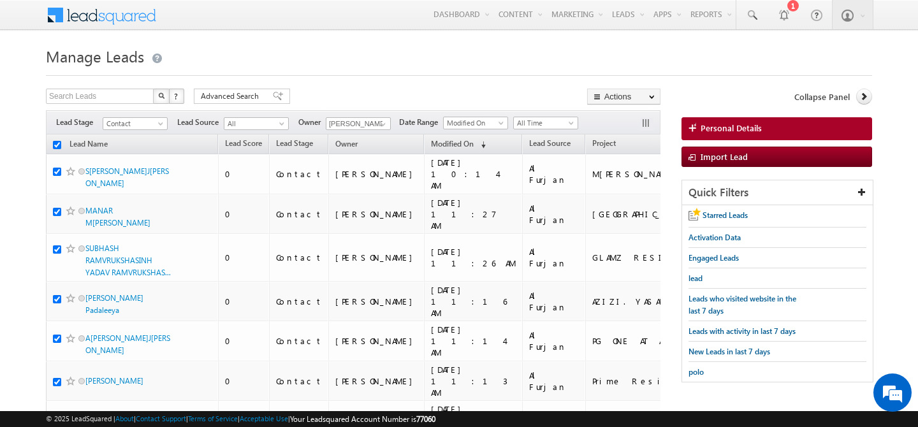
checkbox input "true"
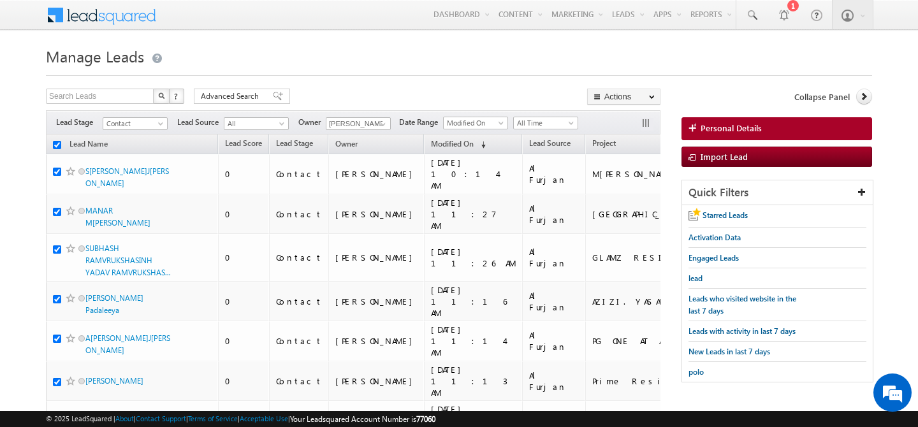
checkbox input "true"
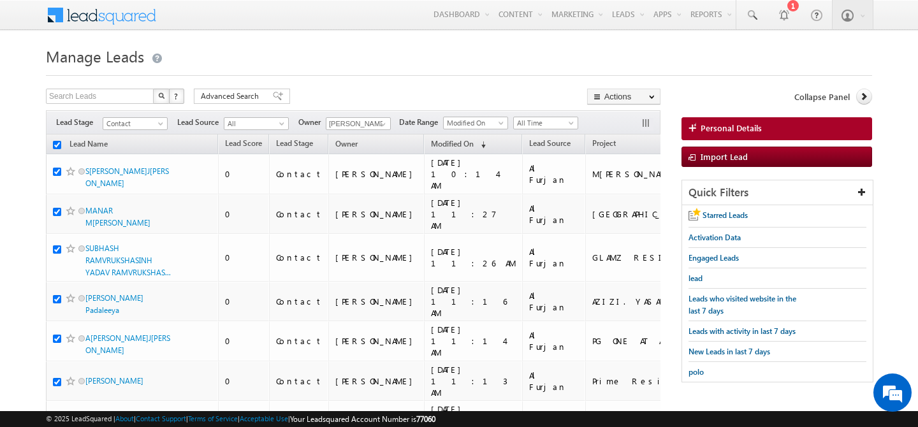
checkbox input "true"
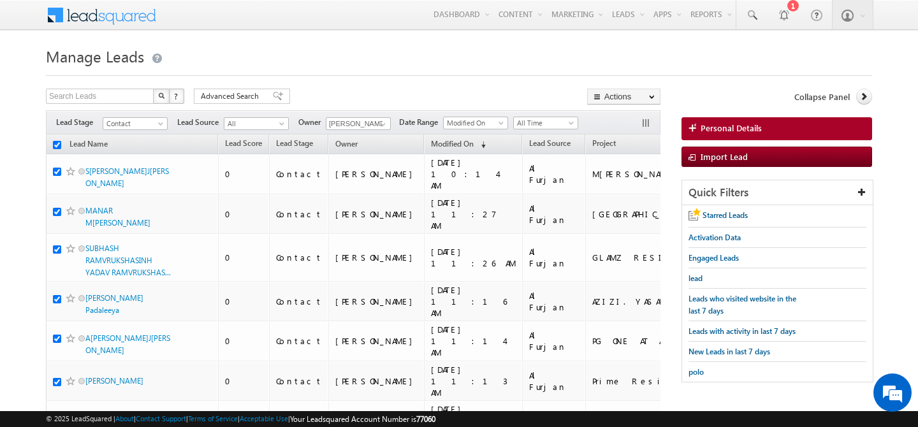
checkbox input "true"
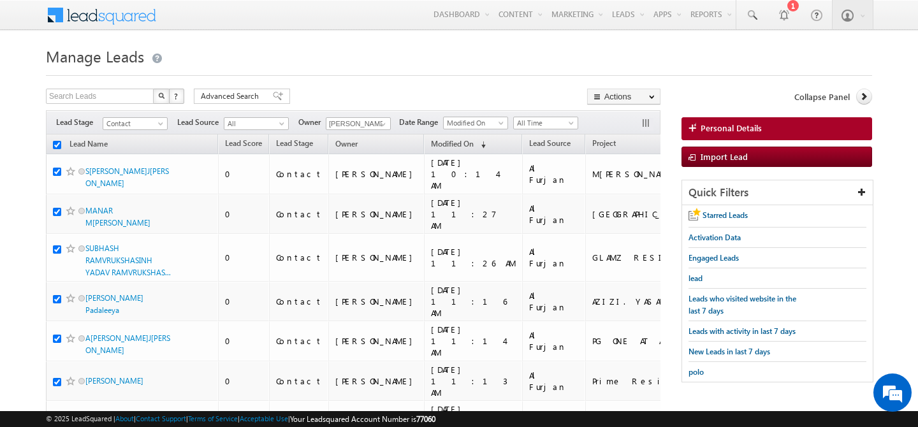
checkbox input "true"
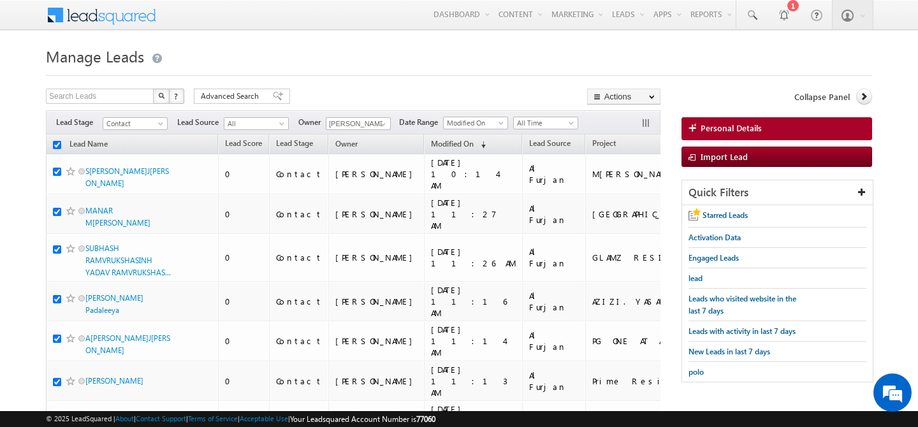
checkbox input "true"
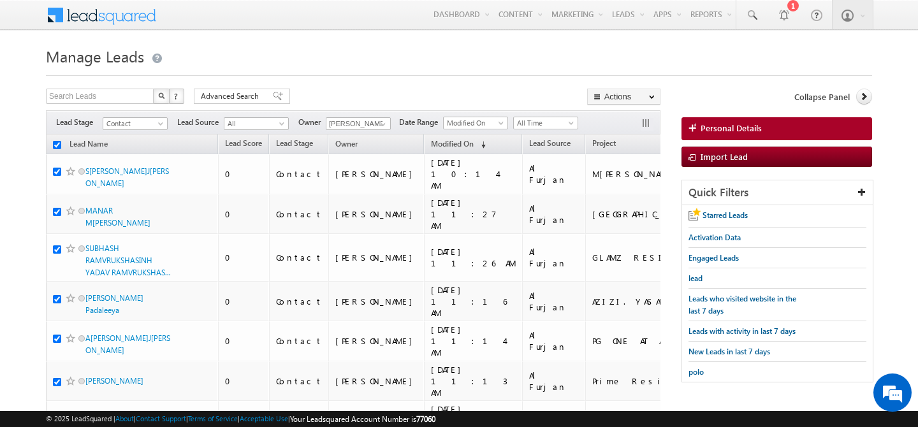
checkbox input "true"
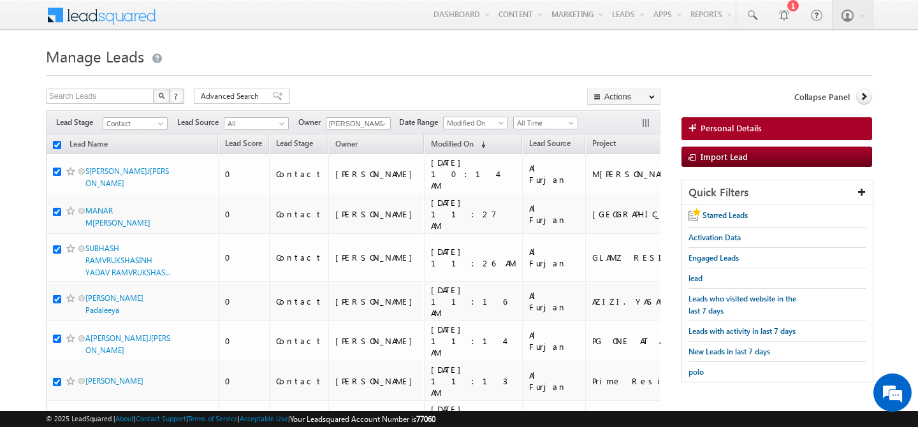
checkbox input "true"
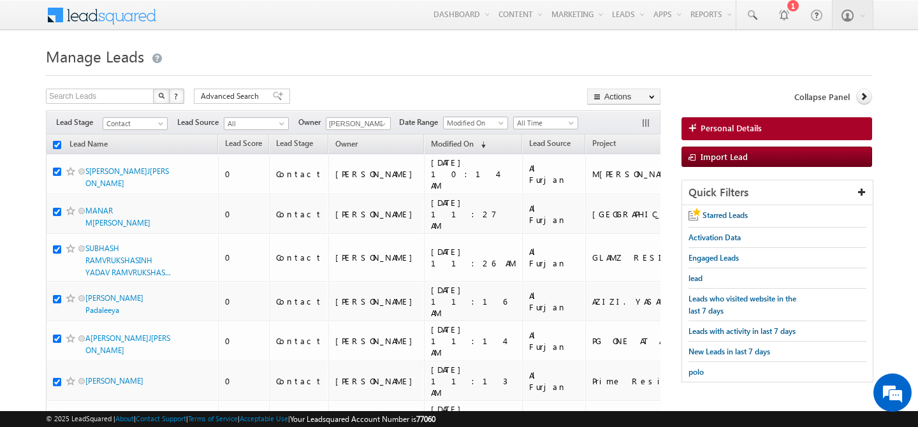
checkbox input "true"
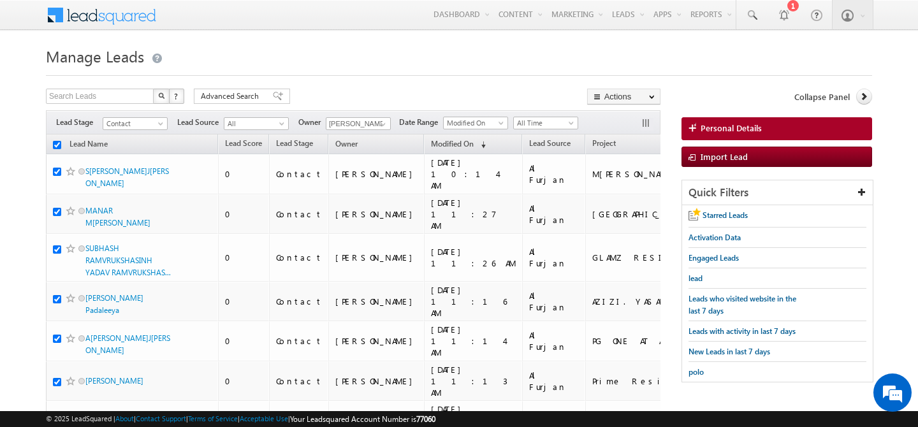
checkbox input "true"
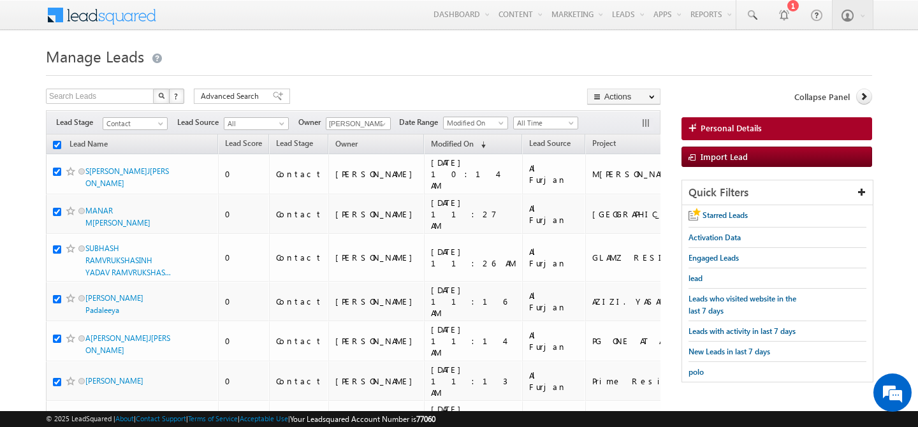
checkbox input "true"
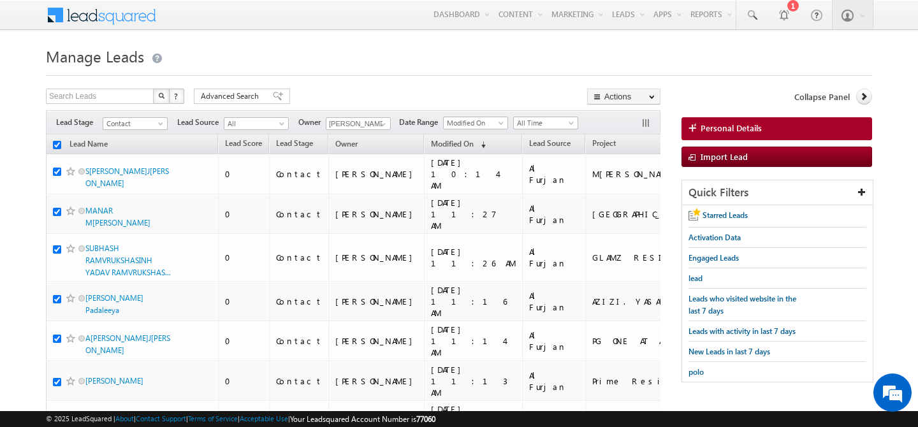
checkbox input "true"
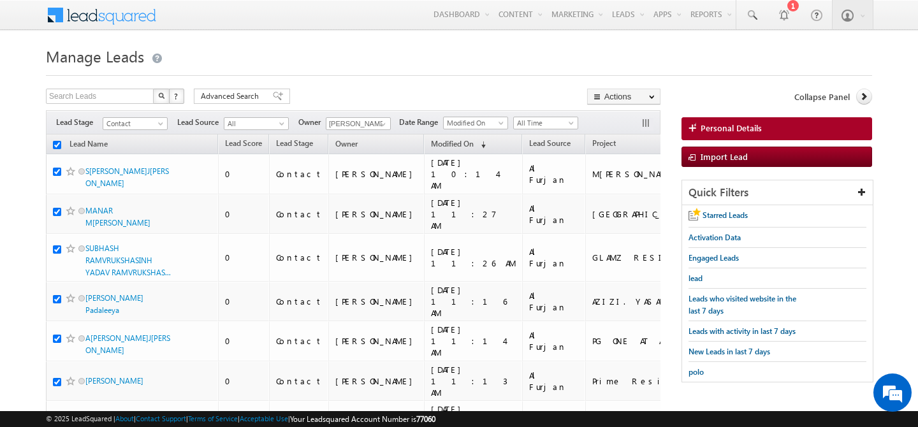
checkbox input "true"
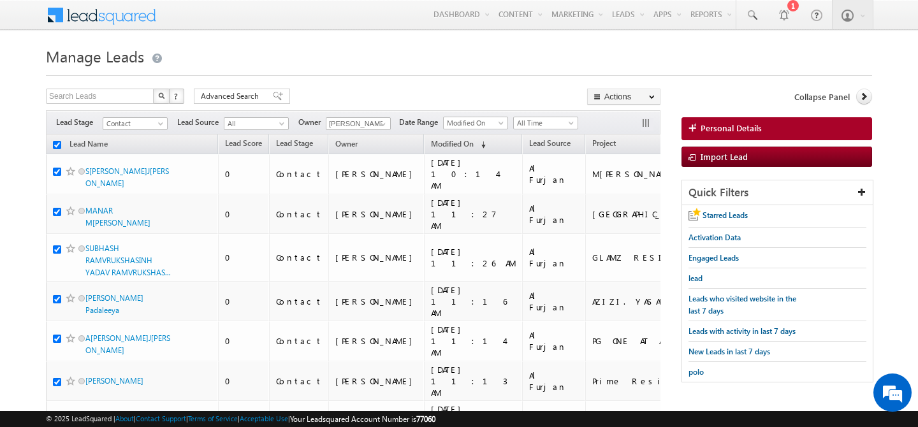
checkbox input "true"
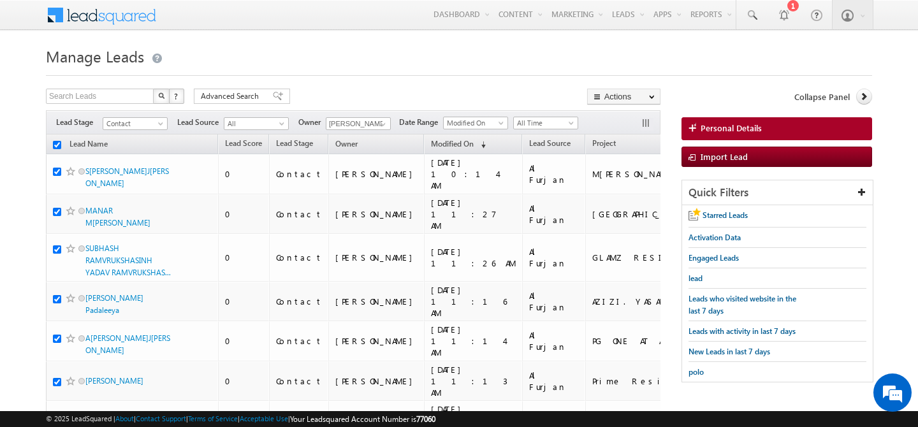
checkbox input "true"
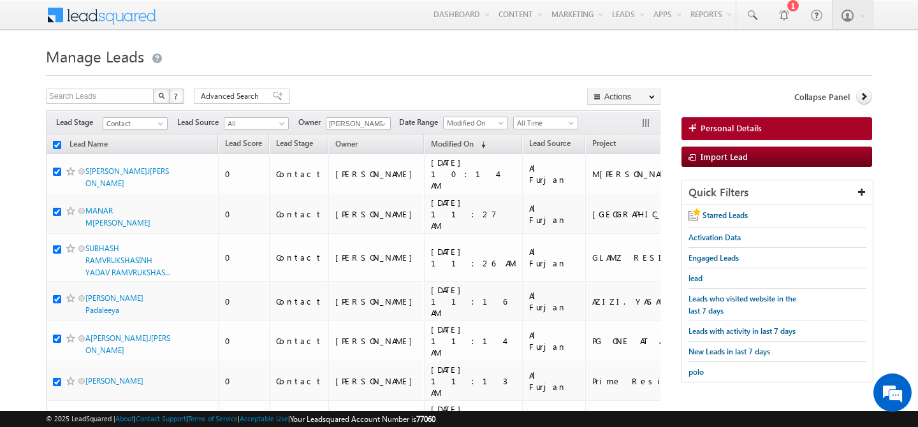
checkbox input "true"
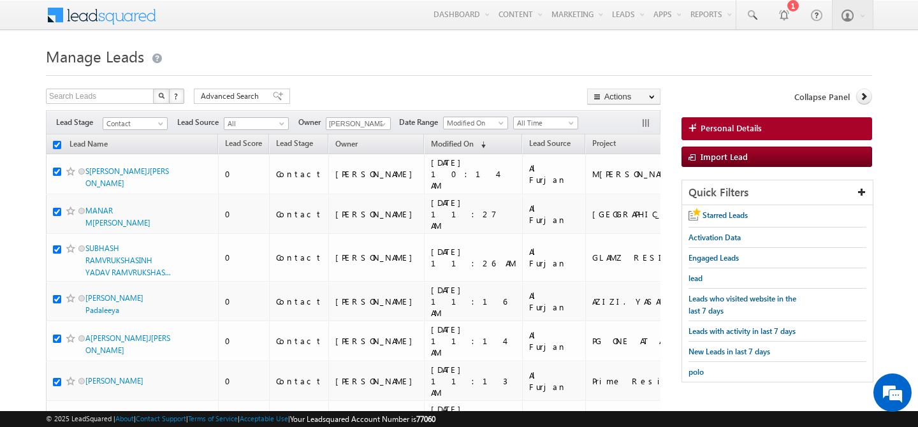
checkbox input "true"
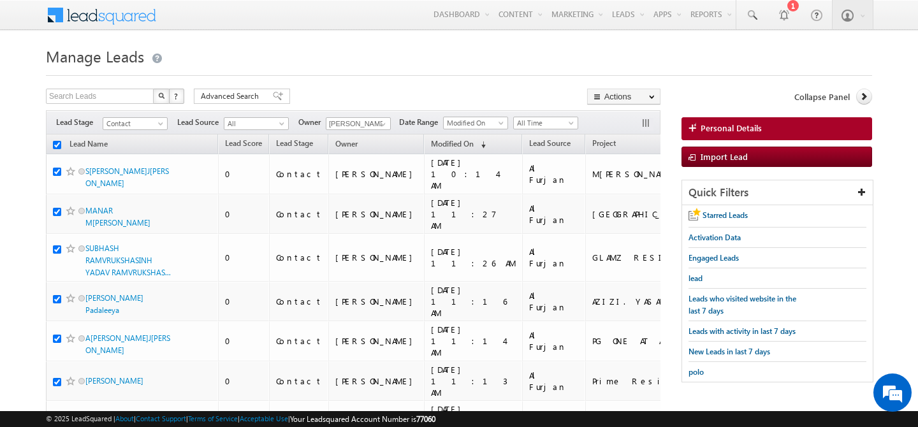
checkbox input "true"
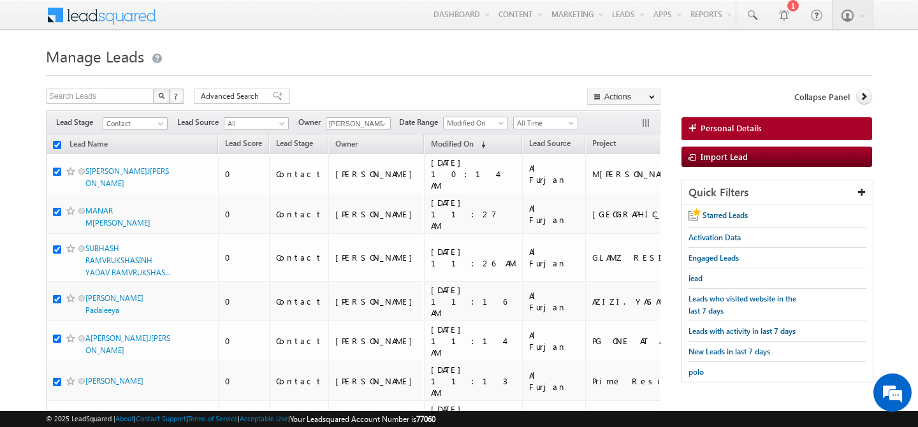
checkbox input "true"
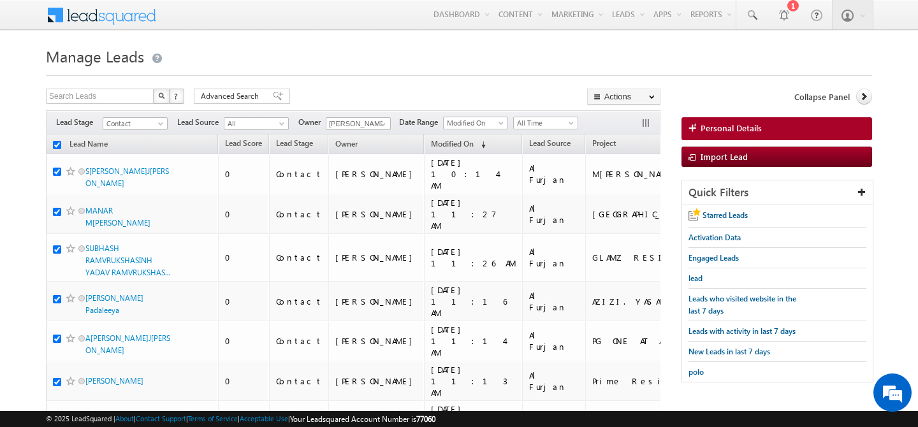
checkbox input "true"
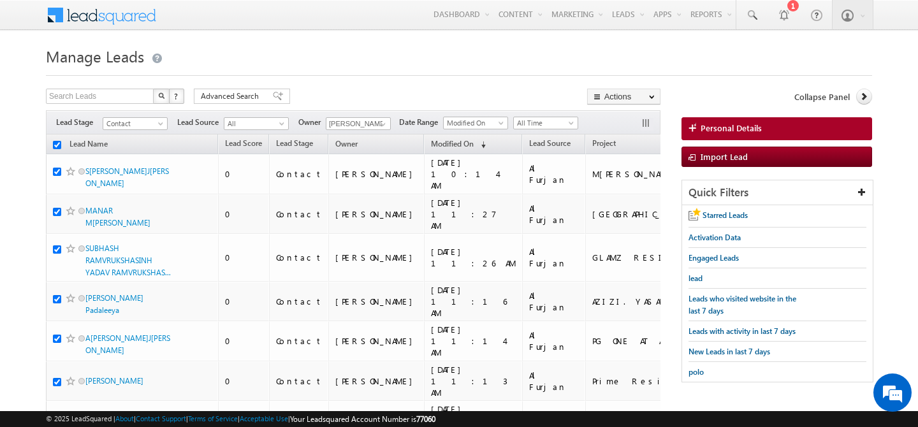
checkbox input "true"
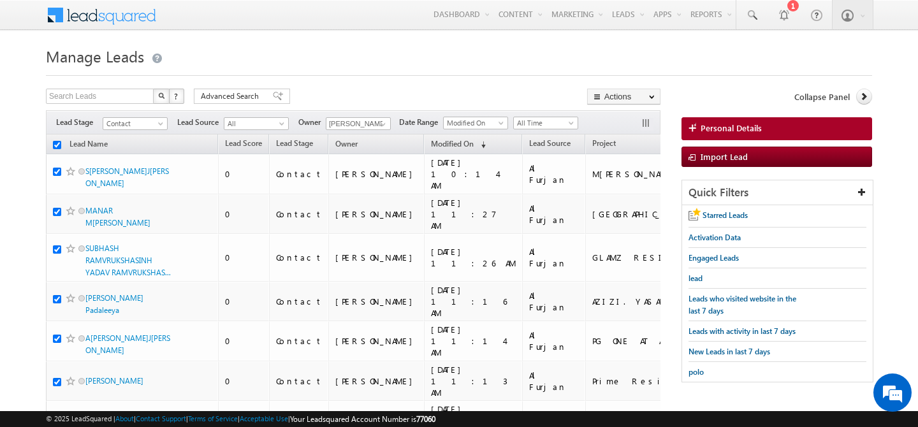
checkbox input "true"
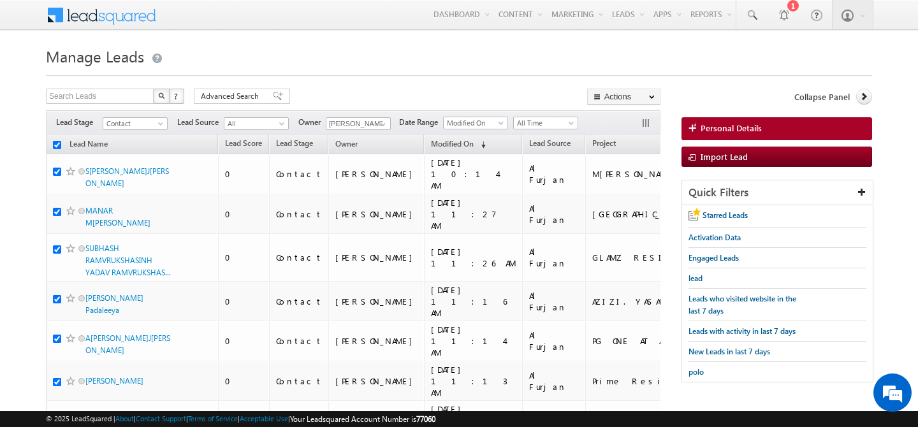
checkbox input "true"
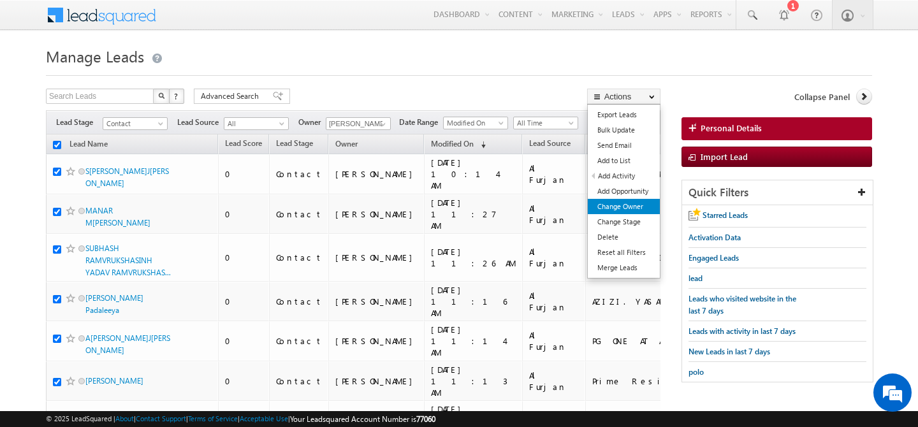
click at [635, 208] on link "Change Owner" at bounding box center [624, 206] width 72 height 15
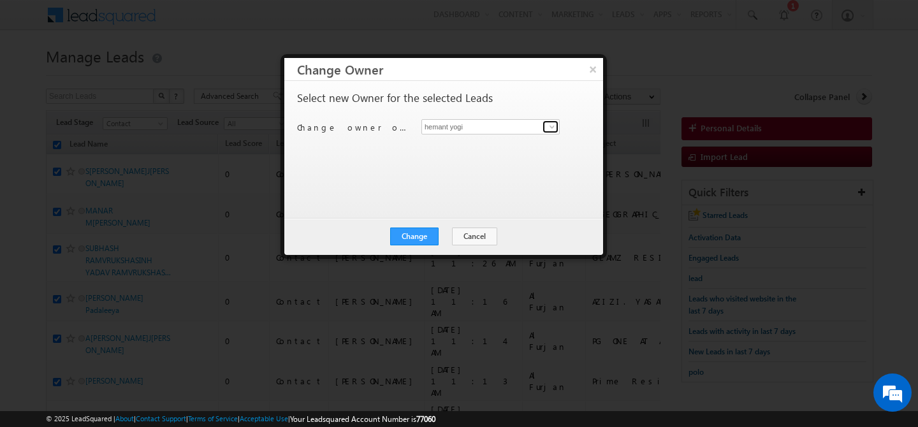
click at [544, 122] on link at bounding box center [550, 126] width 16 height 13
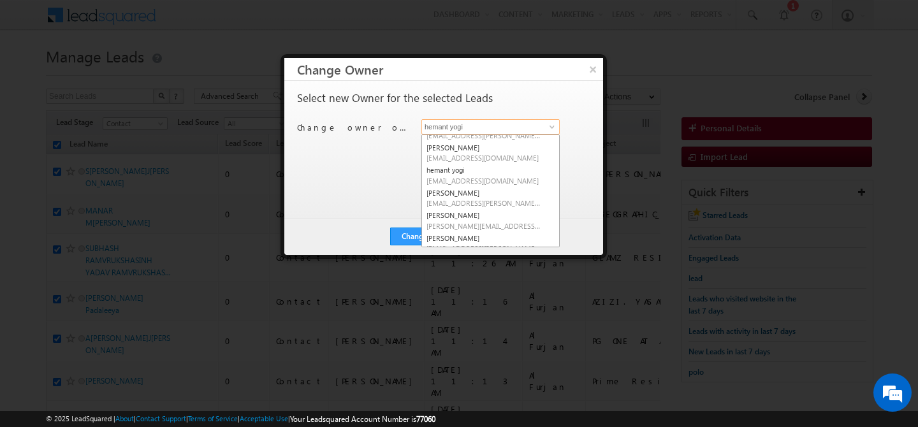
scroll to position [137, 0]
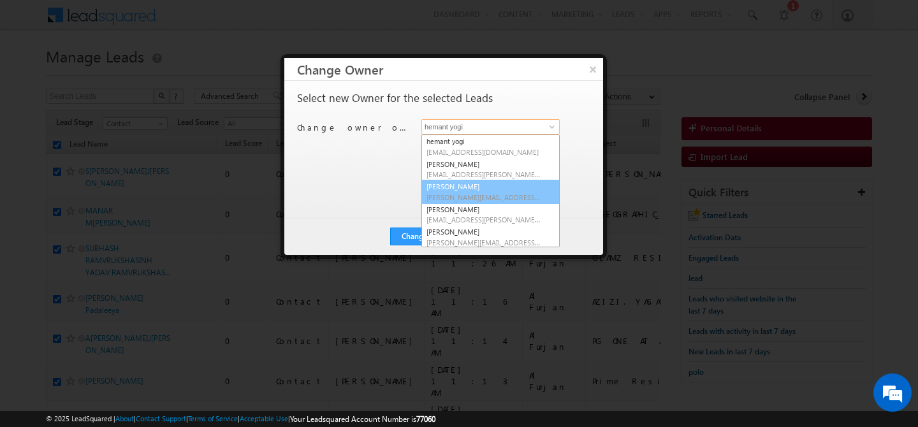
click at [473, 194] on span "[PERSON_NAME][EMAIL_ADDRESS][PERSON_NAME][DOMAIN_NAME]" at bounding box center [483, 197] width 115 height 10
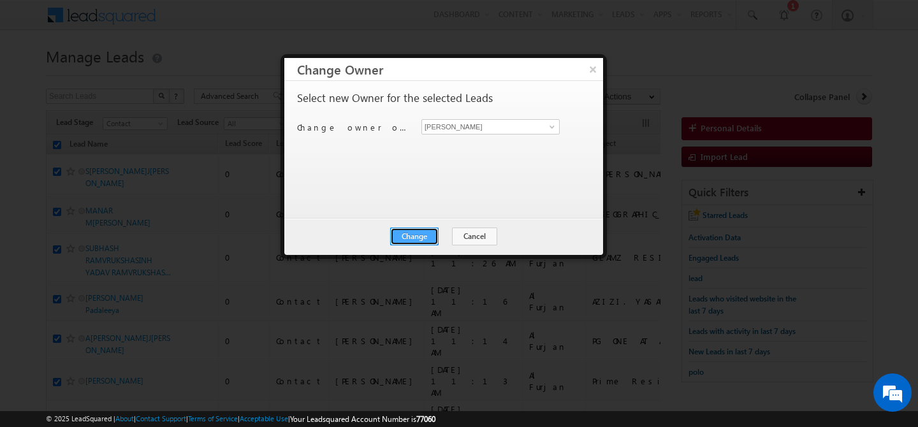
click at [428, 231] on button "Change" at bounding box center [414, 237] width 48 height 18
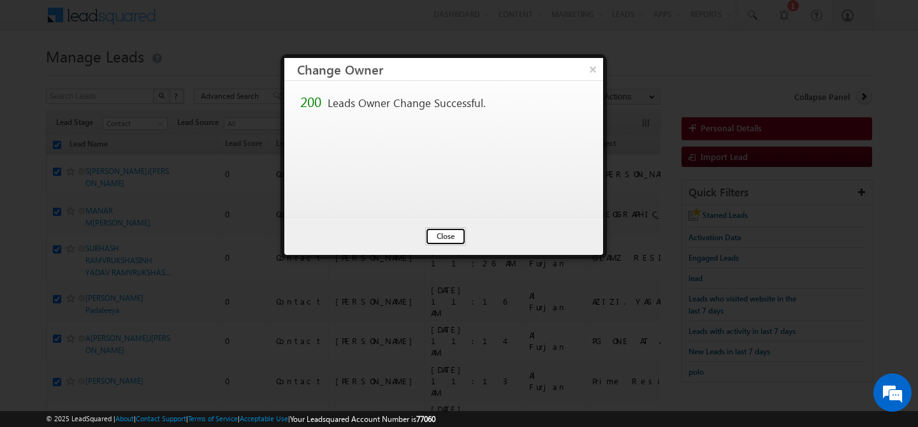
click at [443, 238] on button "Close" at bounding box center [445, 237] width 41 height 18
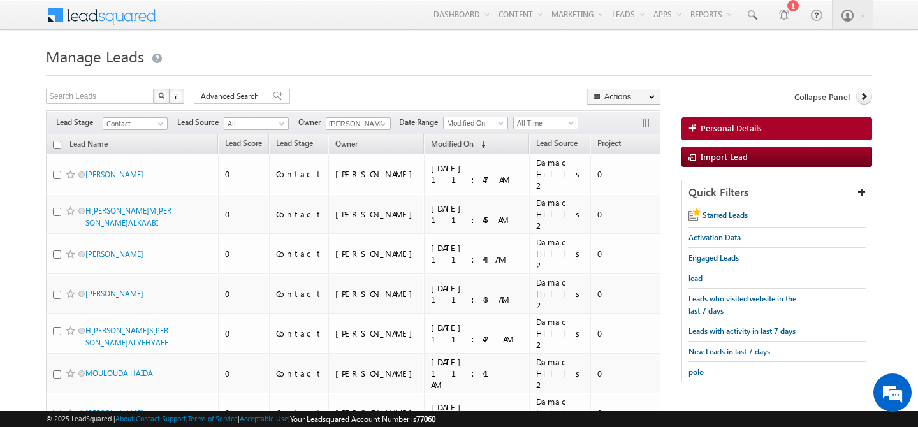
click at [61, 148] on input "checkbox" at bounding box center [57, 145] width 8 height 8
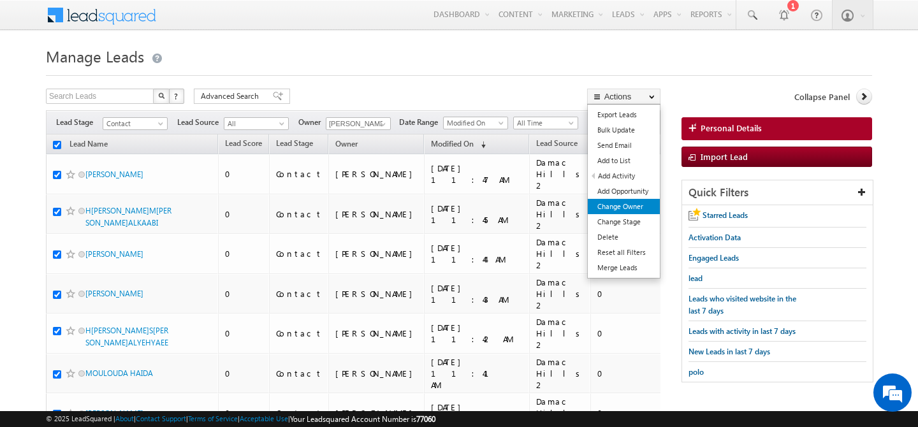
click at [627, 208] on link "Change Owner" at bounding box center [624, 206] width 72 height 15
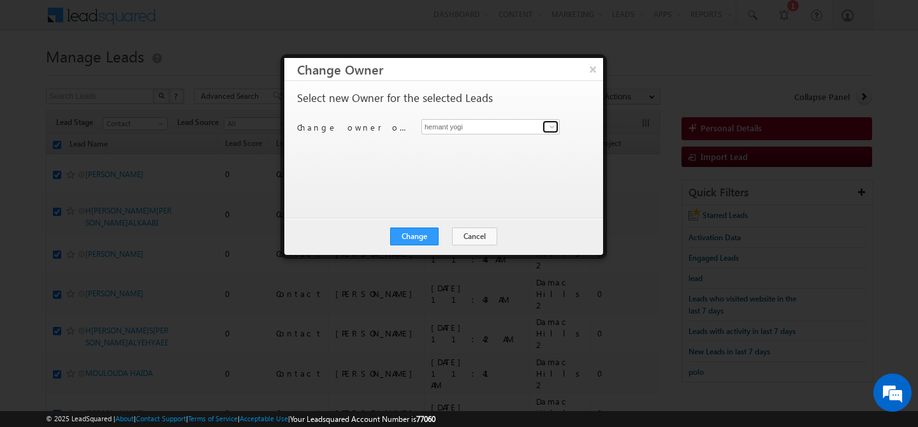
click at [551, 124] on span at bounding box center [552, 127] width 10 height 10
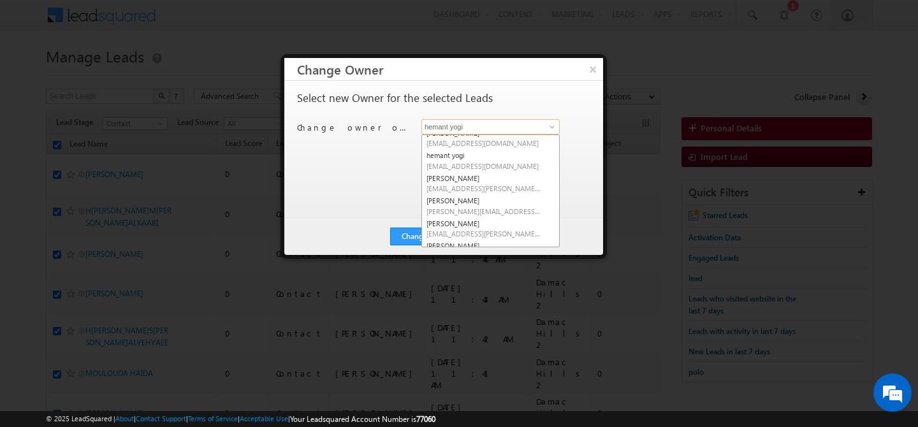
scroll to position [125, 0]
click at [471, 208] on span "[PERSON_NAME][EMAIL_ADDRESS][PERSON_NAME][DOMAIN_NAME]" at bounding box center [483, 208] width 115 height 10
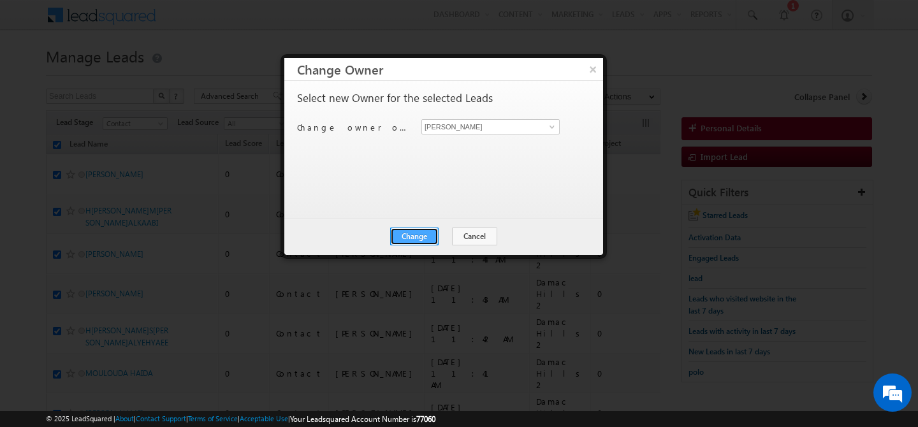
click at [420, 236] on button "Change" at bounding box center [414, 237] width 48 height 18
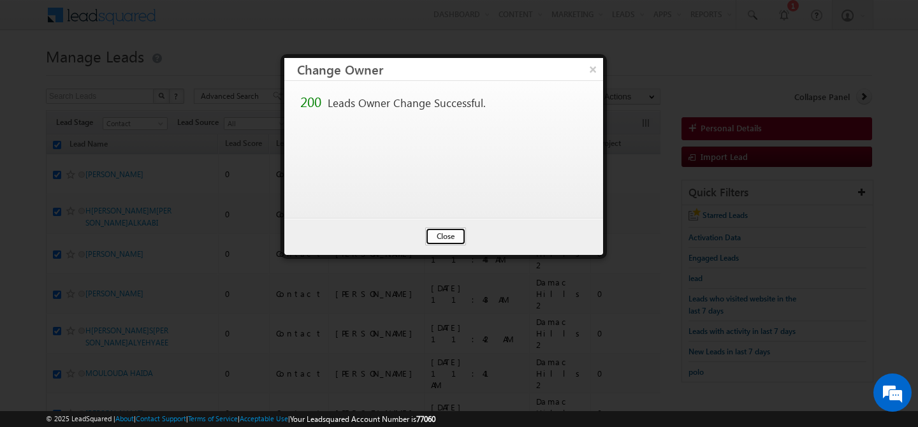
click at [440, 236] on button "Close" at bounding box center [445, 237] width 41 height 18
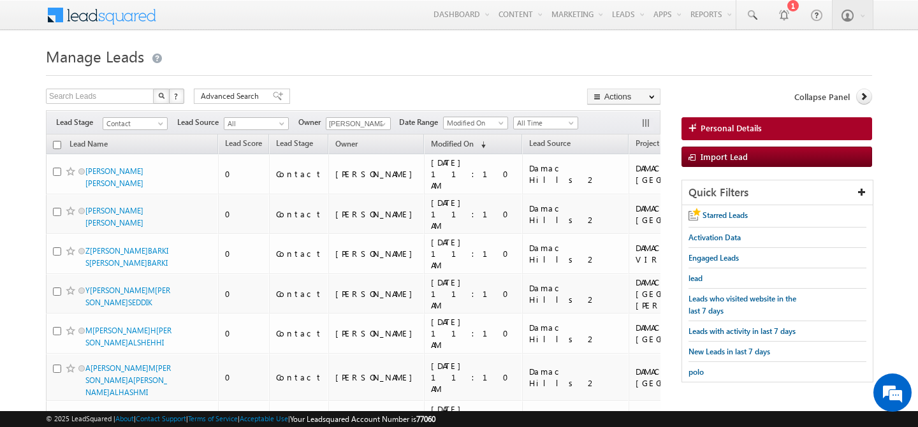
click at [58, 145] on input "checkbox" at bounding box center [57, 145] width 8 height 8
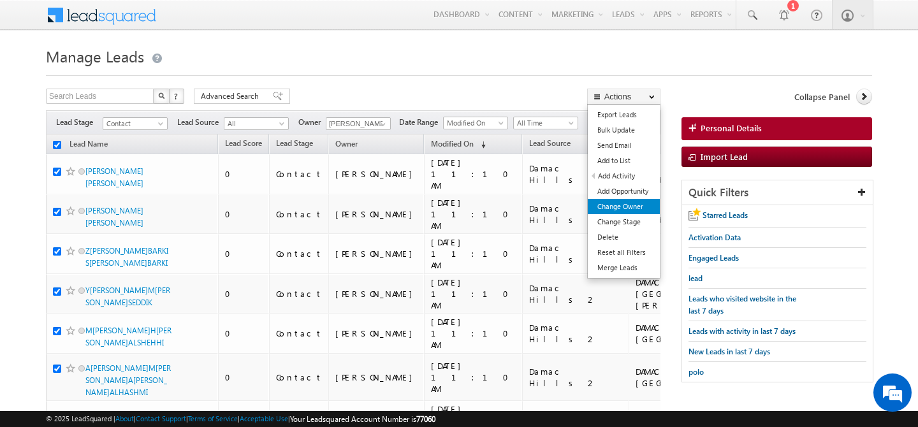
click at [633, 205] on link "Change Owner" at bounding box center [624, 206] width 72 height 15
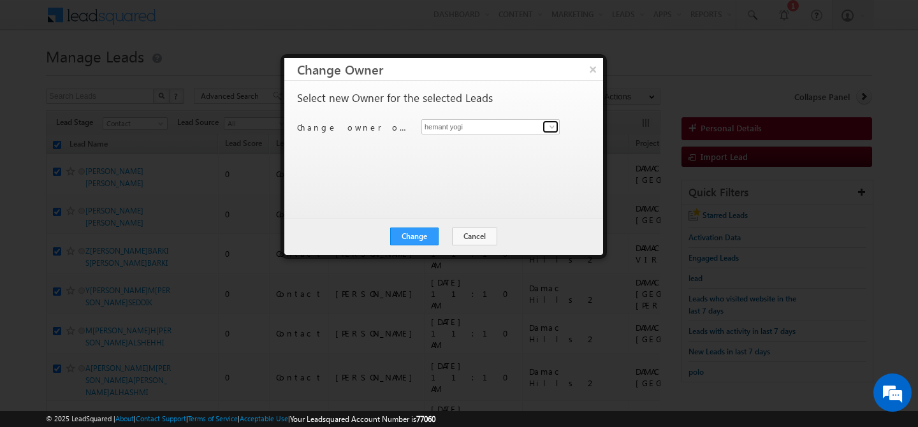
click at [545, 125] on link at bounding box center [550, 126] width 16 height 13
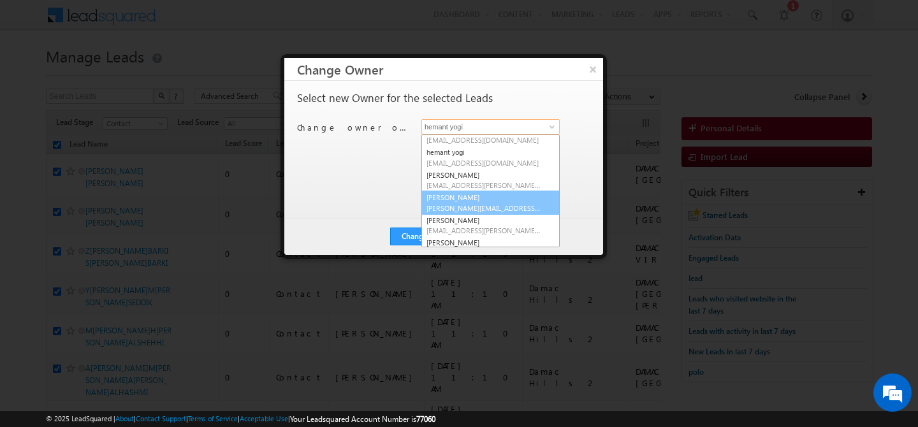
click at [470, 202] on link "Manisha Singh manisha.singh@indglobal.ae" at bounding box center [490, 203] width 138 height 24
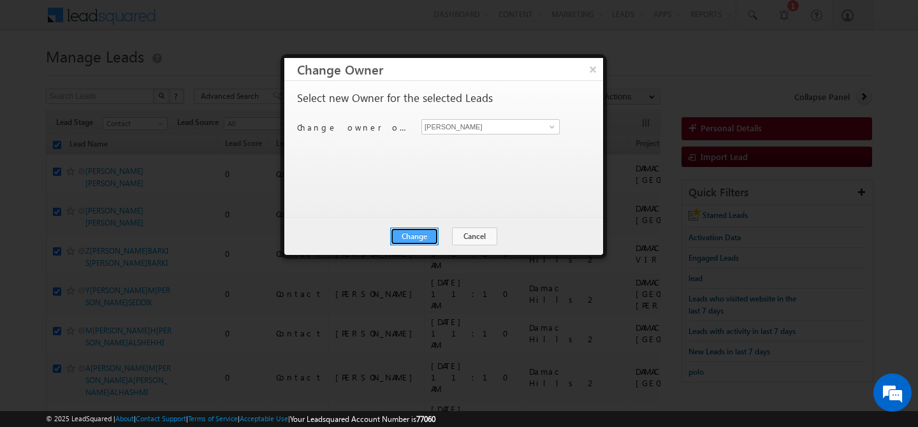
click at [420, 233] on button "Change" at bounding box center [414, 237] width 48 height 18
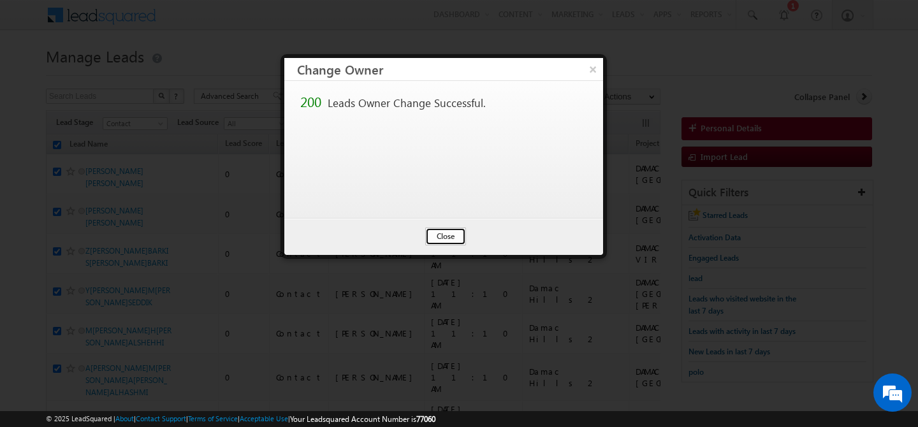
click at [434, 229] on button "Close" at bounding box center [445, 237] width 41 height 18
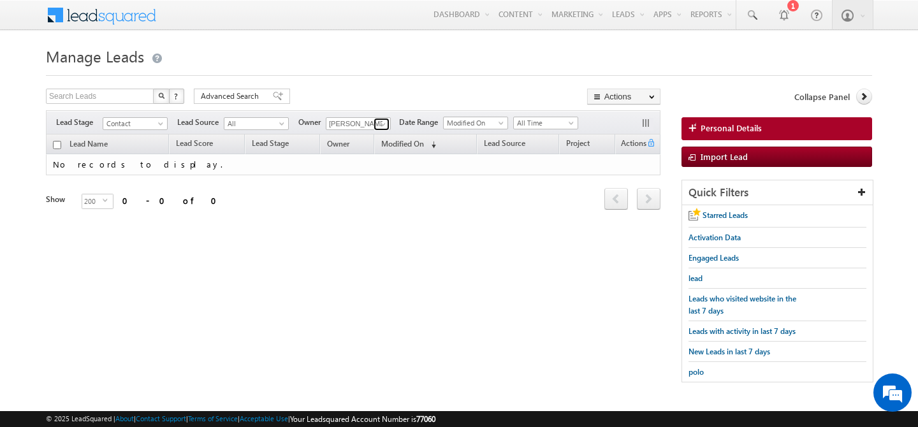
click at [380, 123] on span at bounding box center [383, 124] width 10 height 10
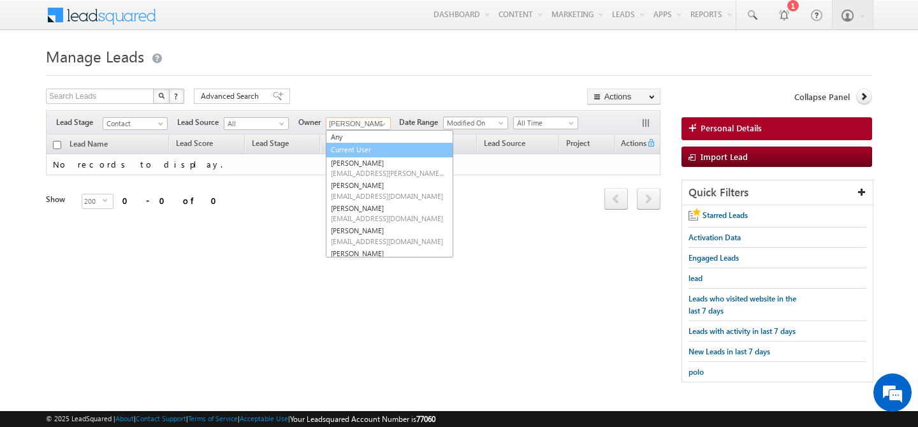
click at [373, 149] on link "Current User" at bounding box center [389, 150] width 127 height 15
type input "Current User"
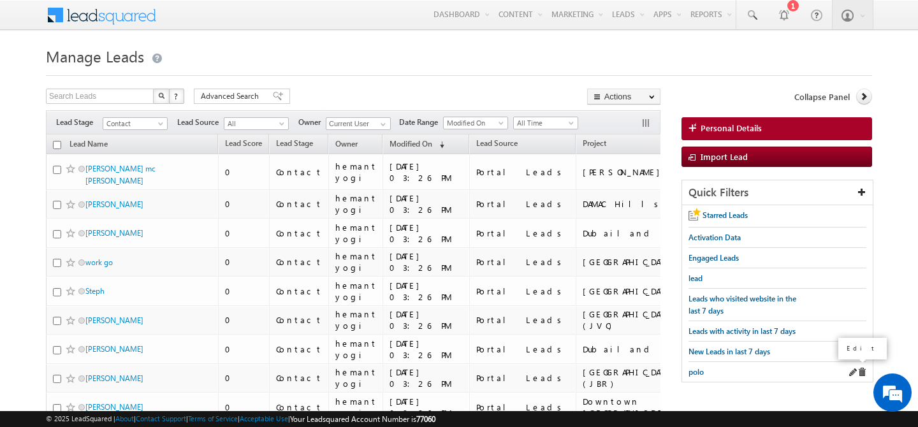
click at [850, 368] on span at bounding box center [852, 372] width 9 height 9
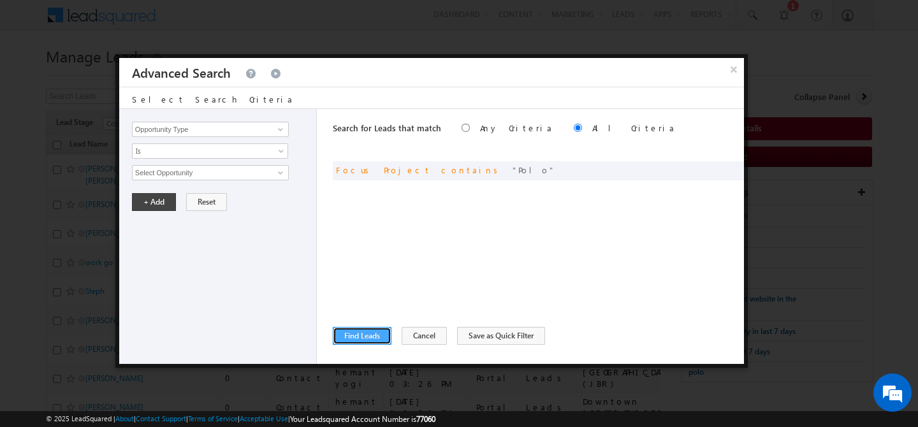
click at [365, 336] on button "Find Leads" at bounding box center [362, 336] width 59 height 18
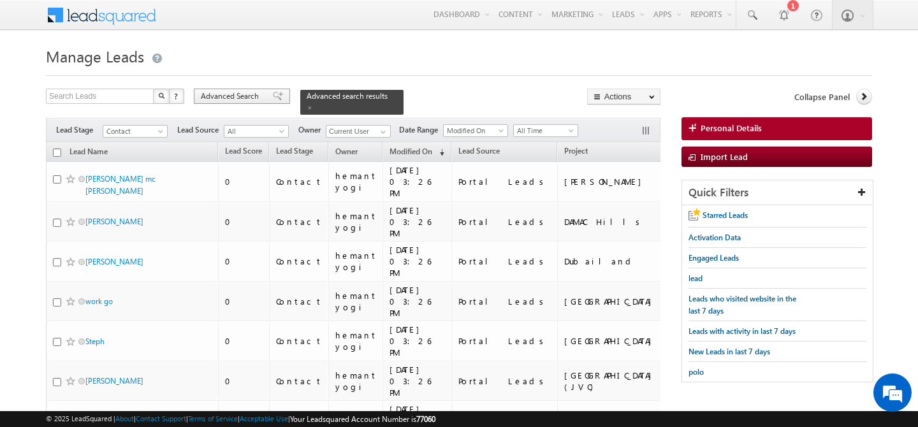
click at [210, 100] on span "Advanced Search" at bounding box center [232, 95] width 62 height 11
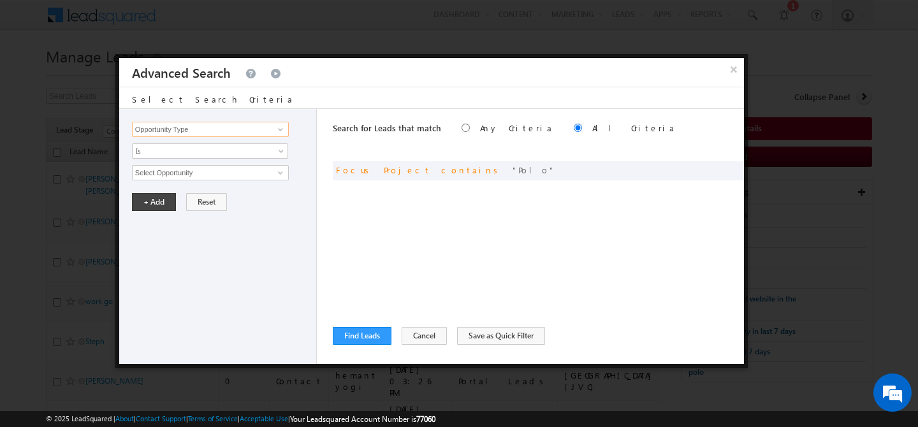
click at [204, 134] on input "Opportunity Type" at bounding box center [210, 129] width 157 height 15
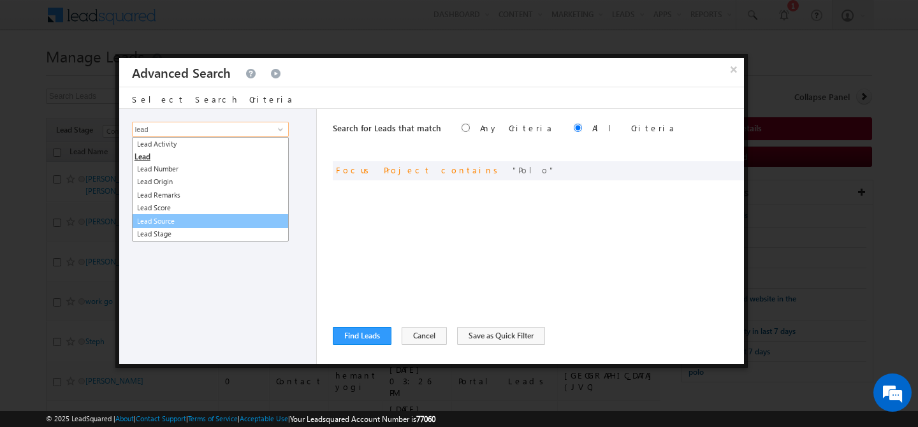
click at [194, 220] on link "Lead Source" at bounding box center [210, 221] width 157 height 15
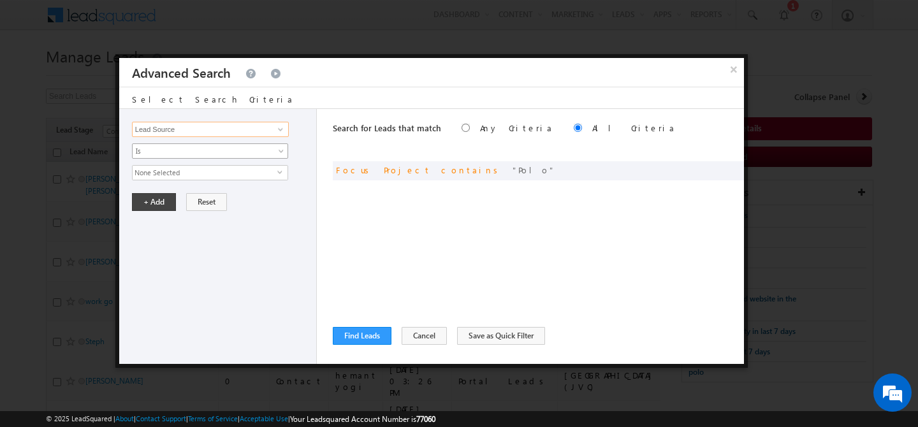
type input "Lead Source"
click at [205, 151] on span "Is" at bounding box center [202, 150] width 138 height 11
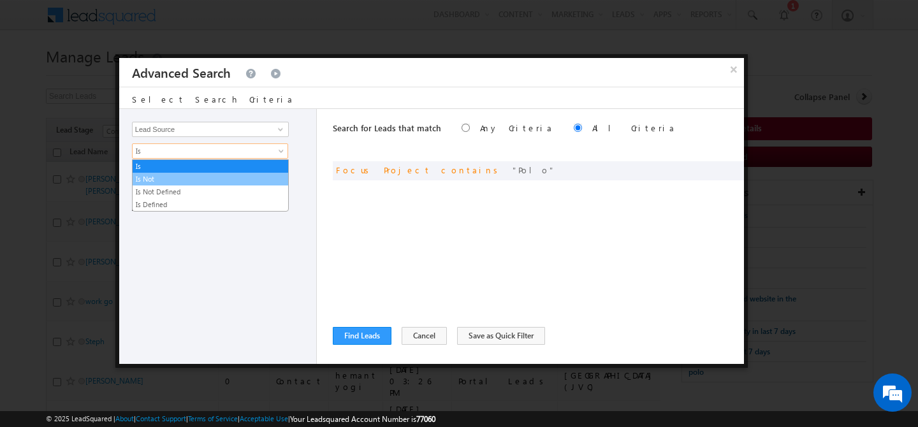
click at [184, 180] on link "Is Not" at bounding box center [211, 178] width 156 height 11
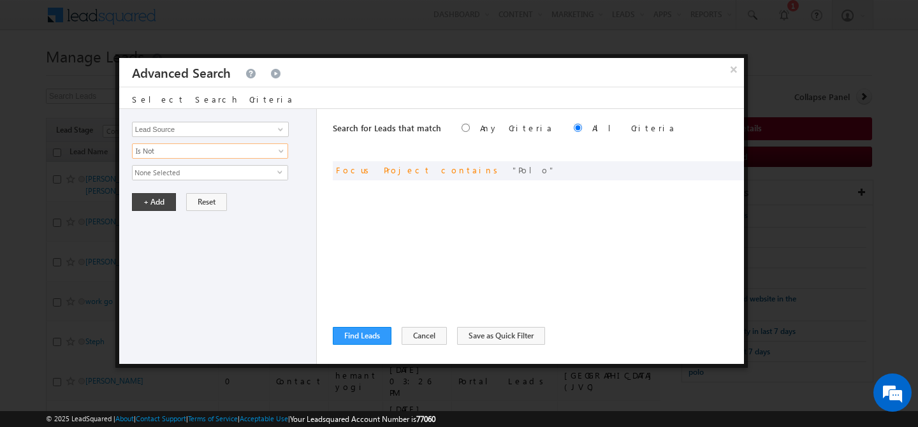
click at [212, 174] on span "None Selected" at bounding box center [205, 173] width 145 height 14
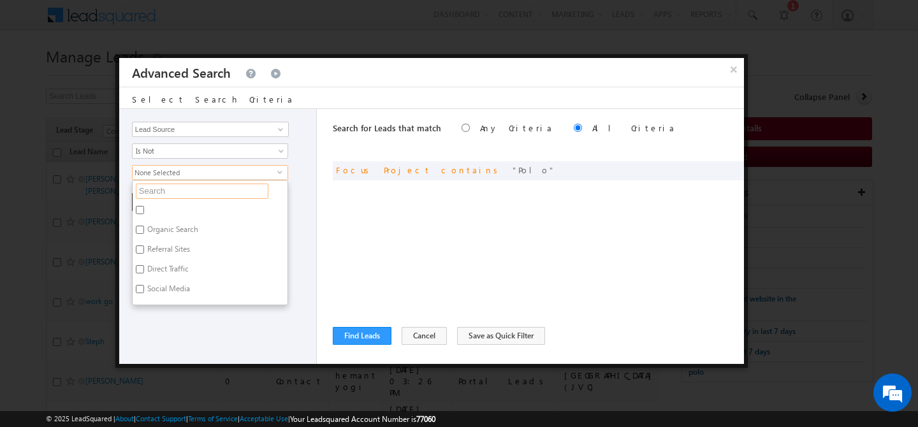
click at [184, 194] on input "text" at bounding box center [202, 191] width 133 height 15
click at [184, 191] on input "text" at bounding box center [202, 191] width 133 height 15
type input "por"
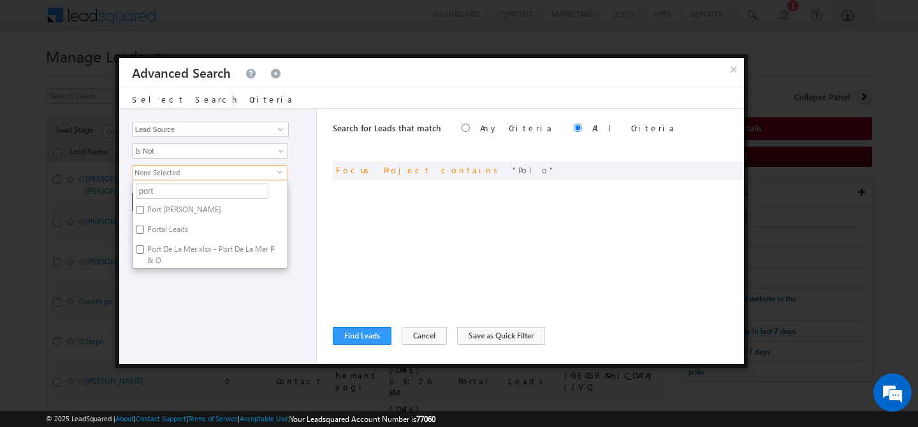
click at [152, 229] on label "Portal Leads" at bounding box center [167, 232] width 68 height 20
click at [144, 229] on input "Portal Leads" at bounding box center [140, 230] width 8 height 8
checkbox input "true"
click at [245, 317] on div "Opportunity Type Lead Activity Task Sales Group Prospect Id Address 1 Address 2…" at bounding box center [218, 236] width 198 height 255
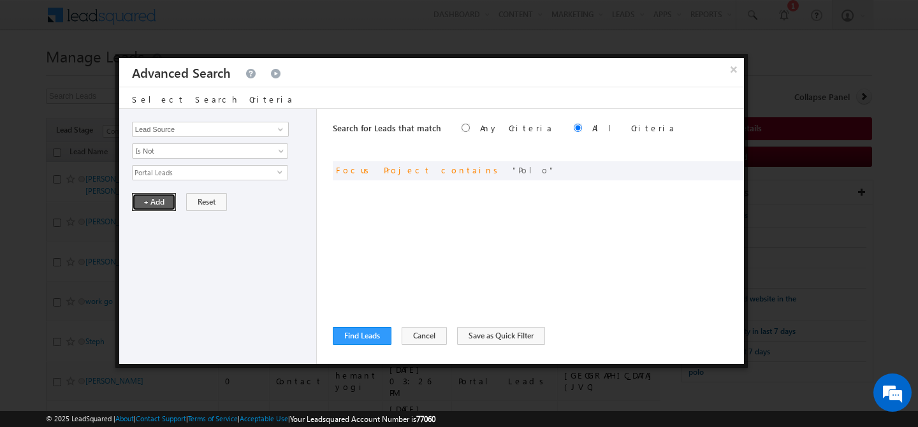
click at [156, 205] on button "+ Add" at bounding box center [154, 202] width 44 height 18
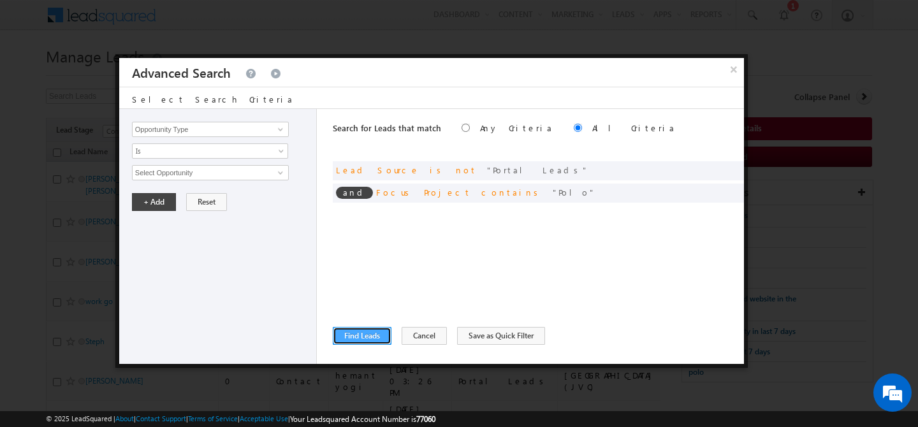
click at [368, 340] on button "Find Leads" at bounding box center [362, 336] width 59 height 18
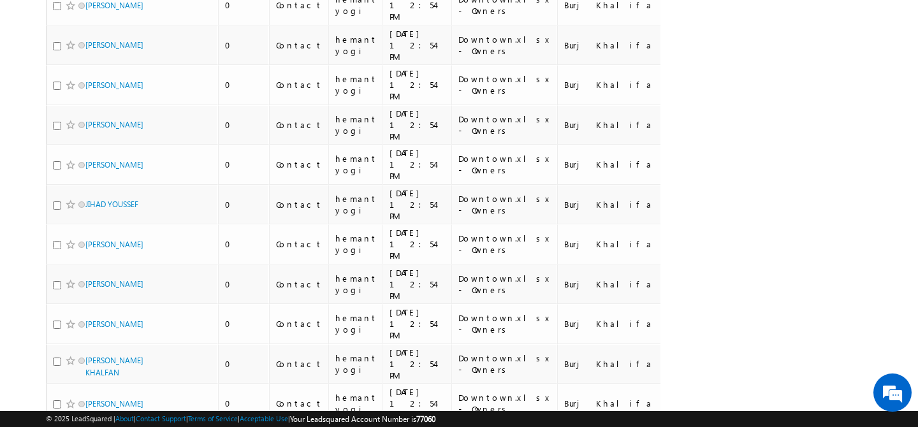
scroll to position [6714, 0]
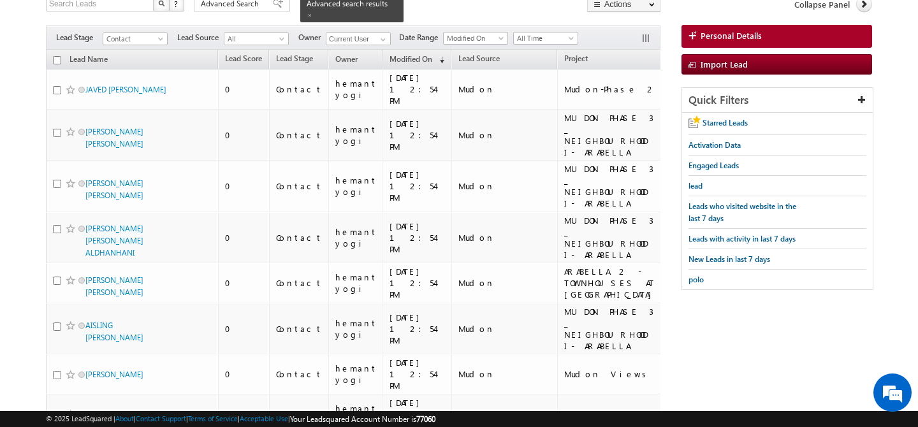
scroll to position [0, 0]
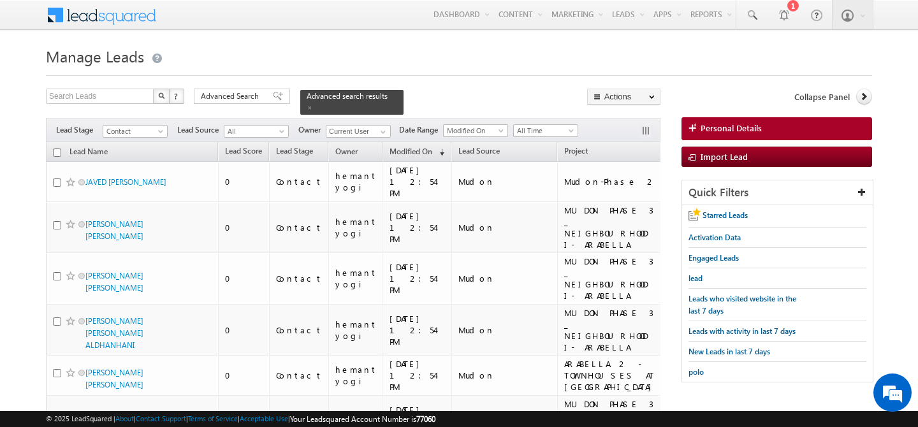
click at [55, 148] on input "checkbox" at bounding box center [57, 152] width 8 height 8
checkbox input "true"
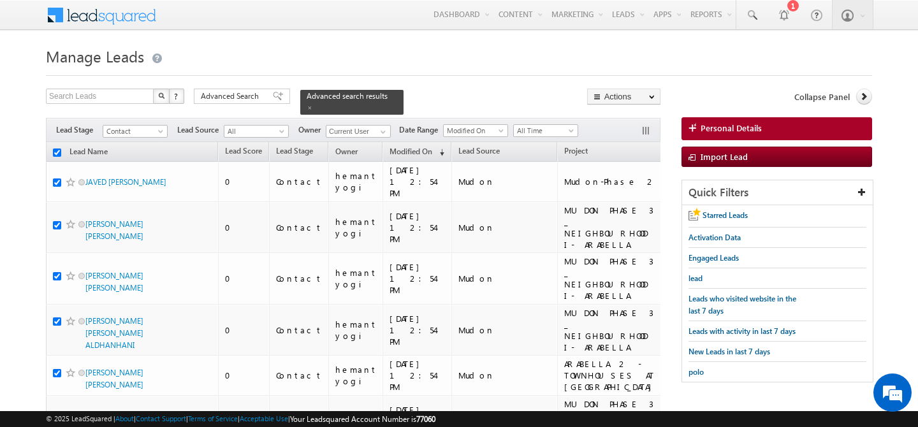
checkbox input "true"
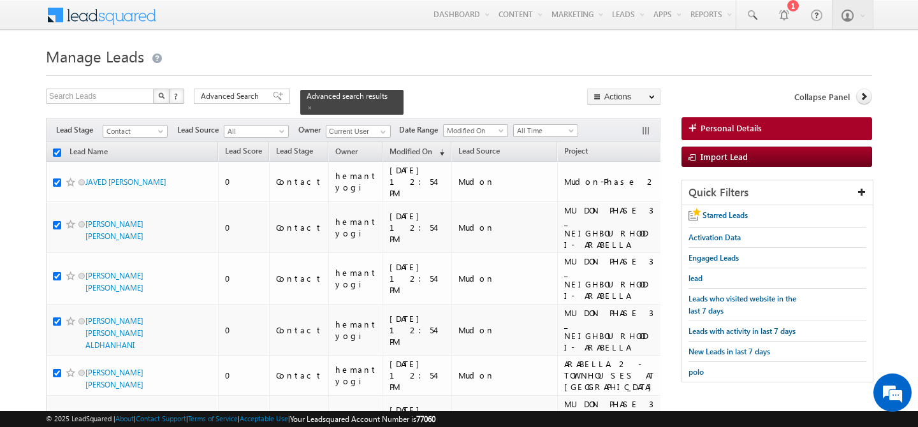
checkbox input "true"
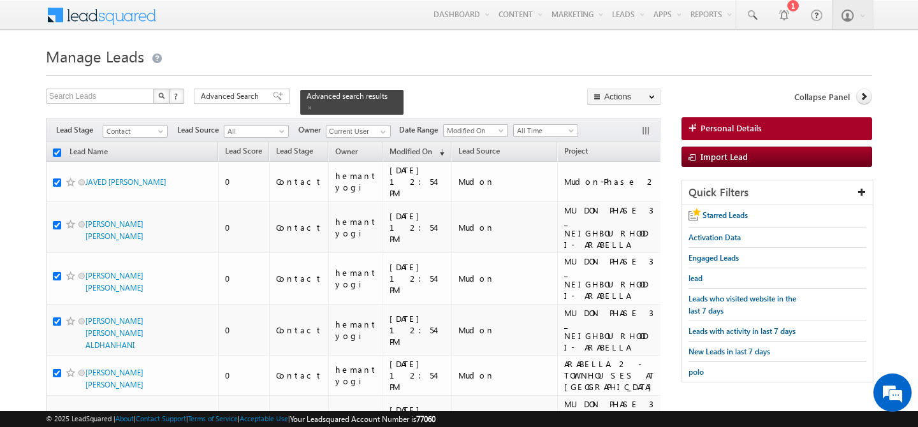
checkbox input "true"
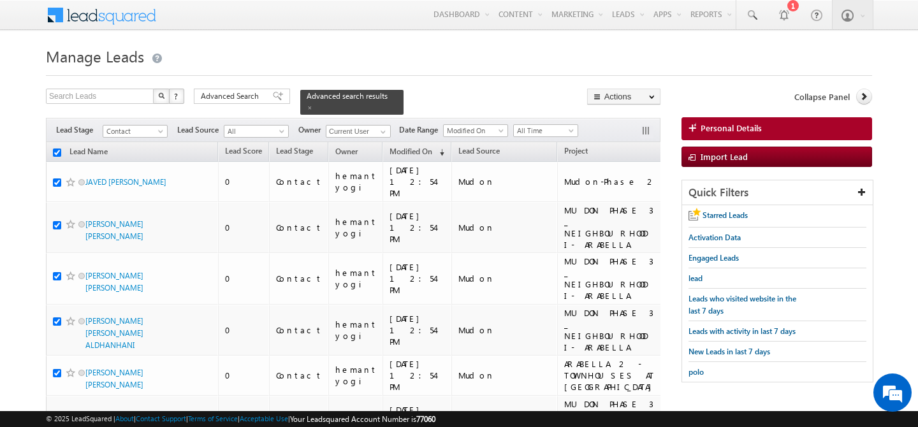
checkbox input "true"
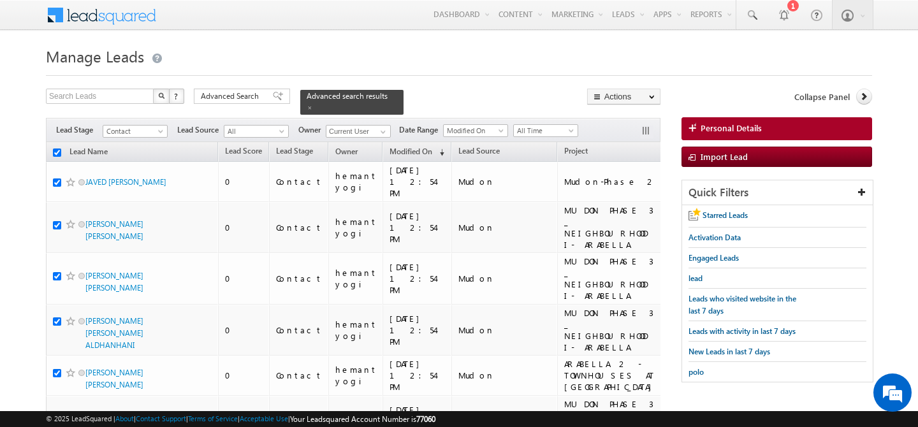
checkbox input "true"
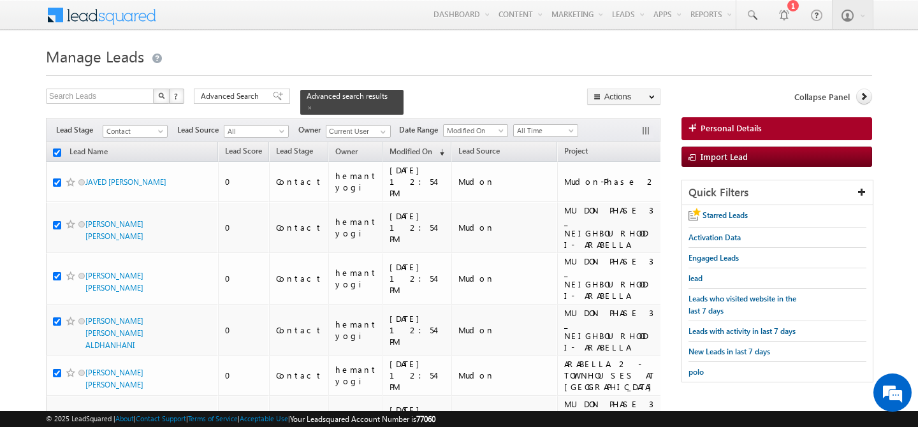
checkbox input "true"
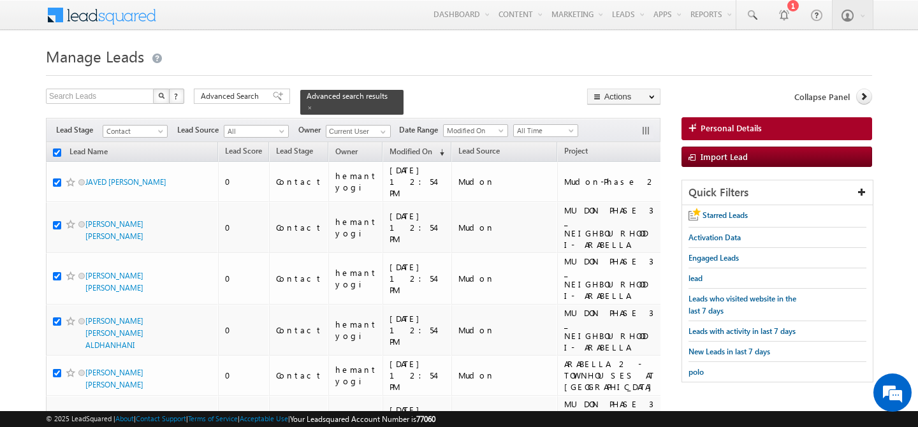
checkbox input "true"
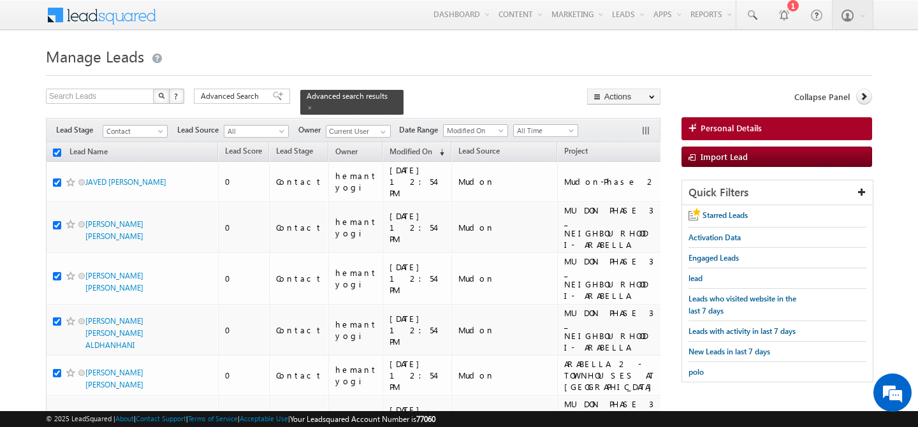
checkbox input "true"
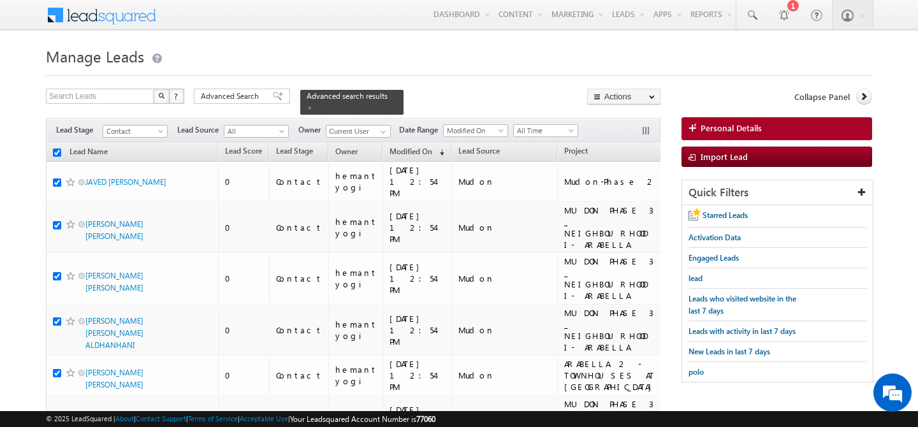
checkbox input "true"
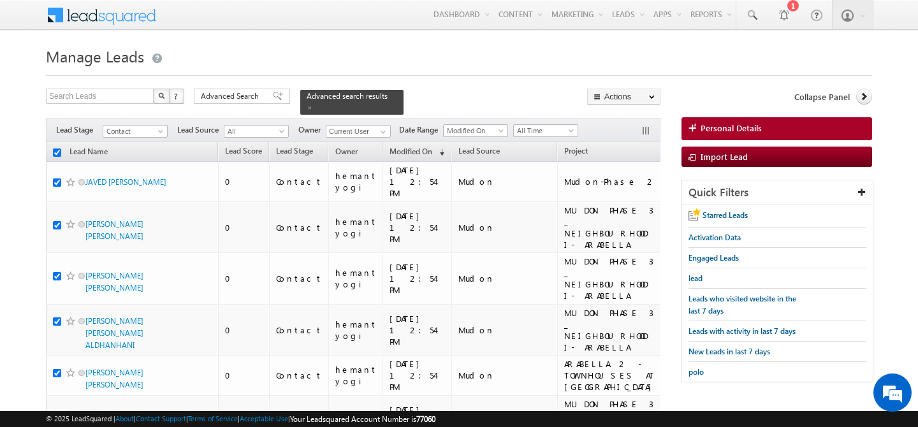
checkbox input "true"
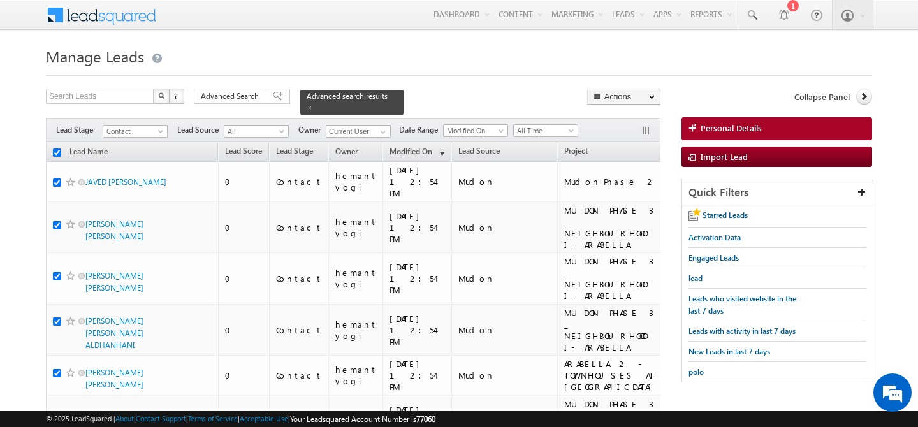
checkbox input "true"
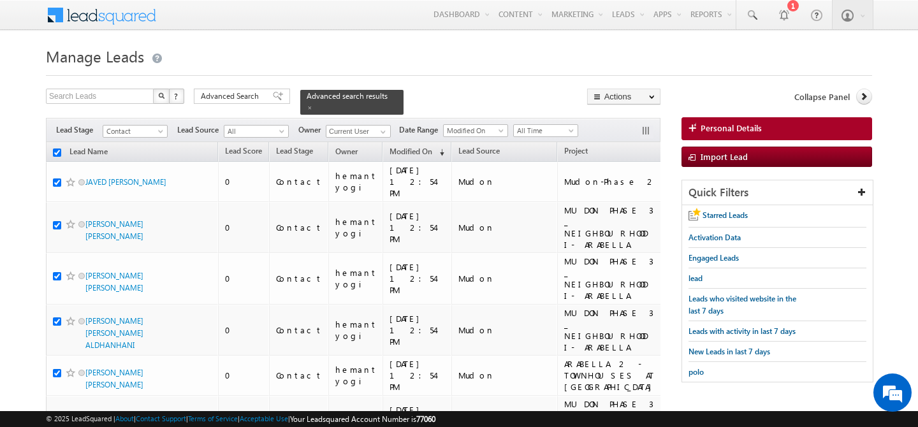
checkbox input "true"
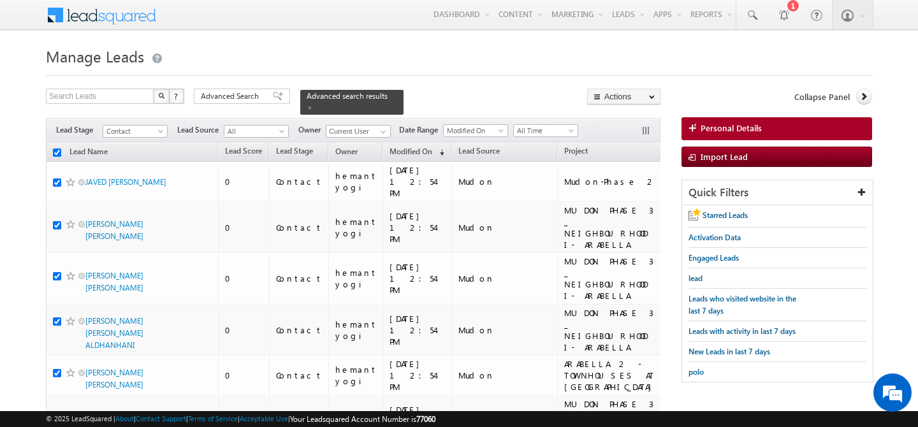
checkbox input "true"
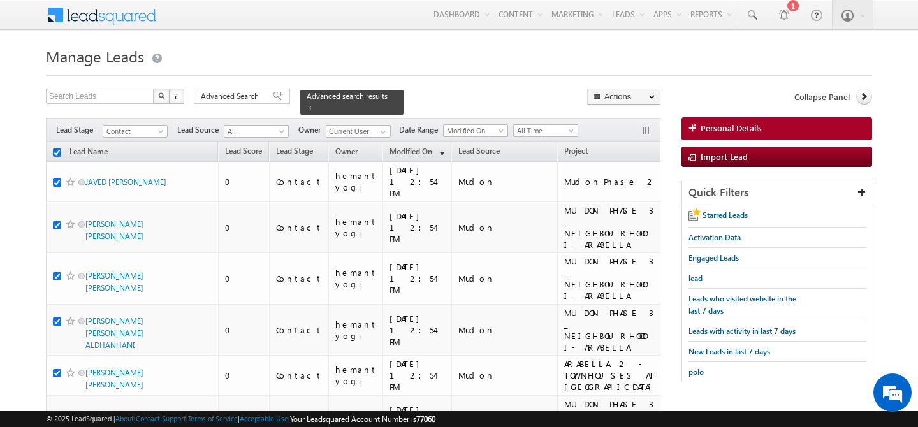
checkbox input "true"
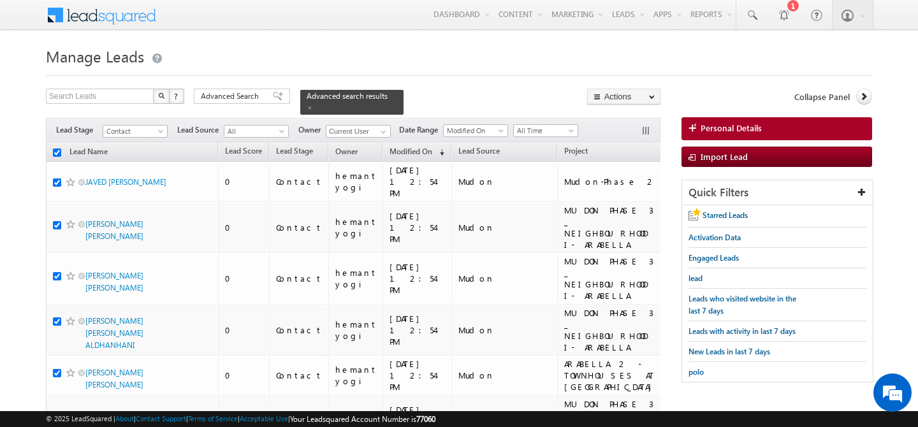
checkbox input "true"
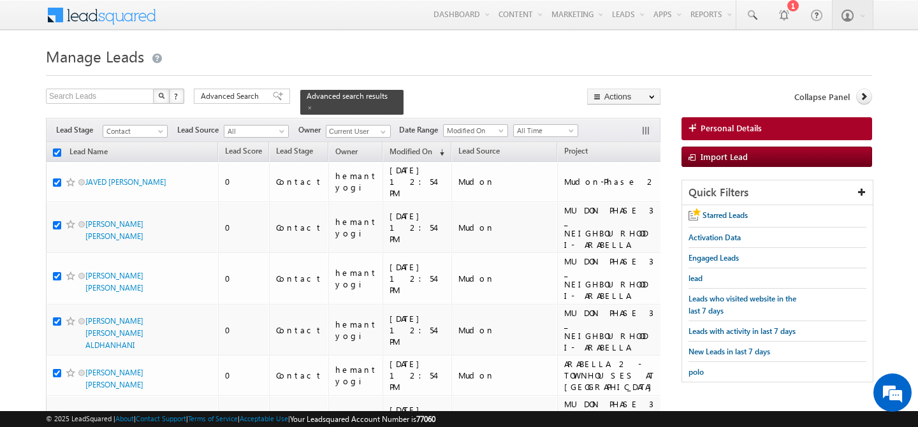
checkbox input "true"
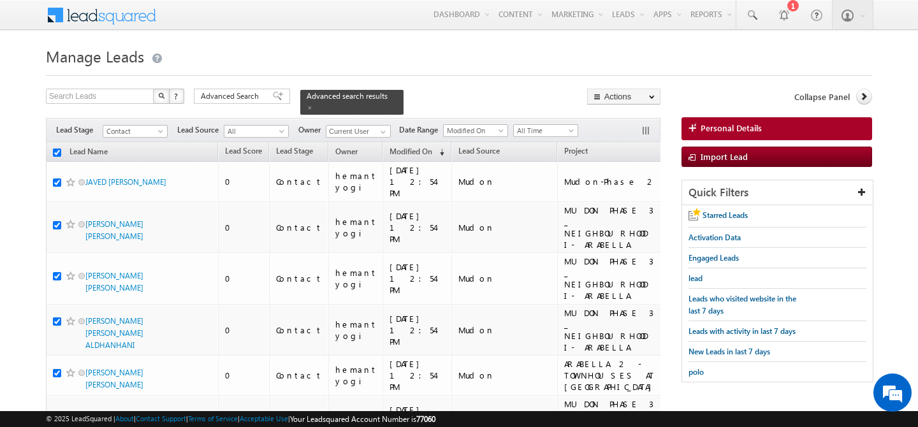
checkbox input "true"
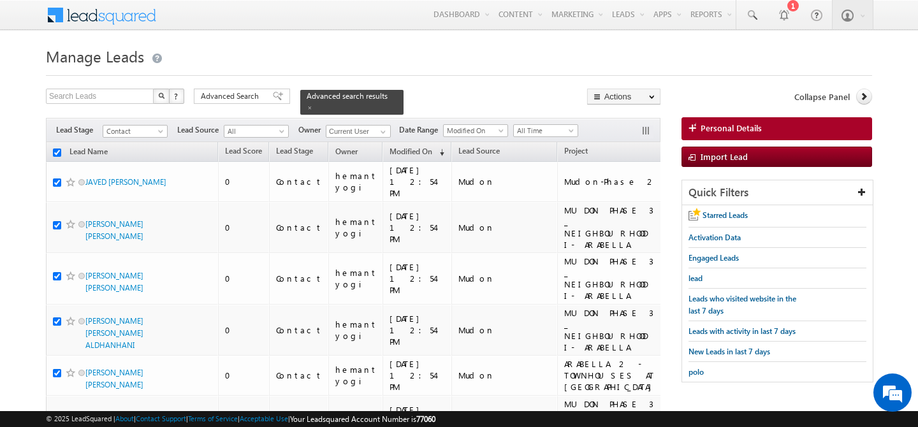
checkbox input "true"
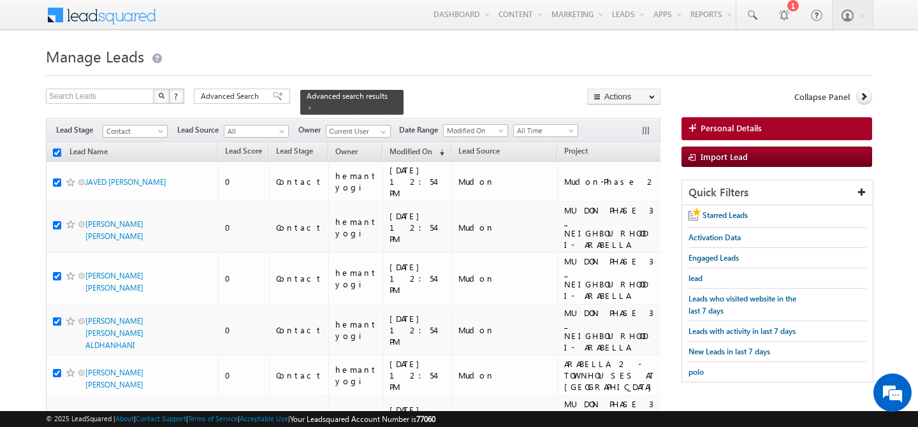
checkbox input "true"
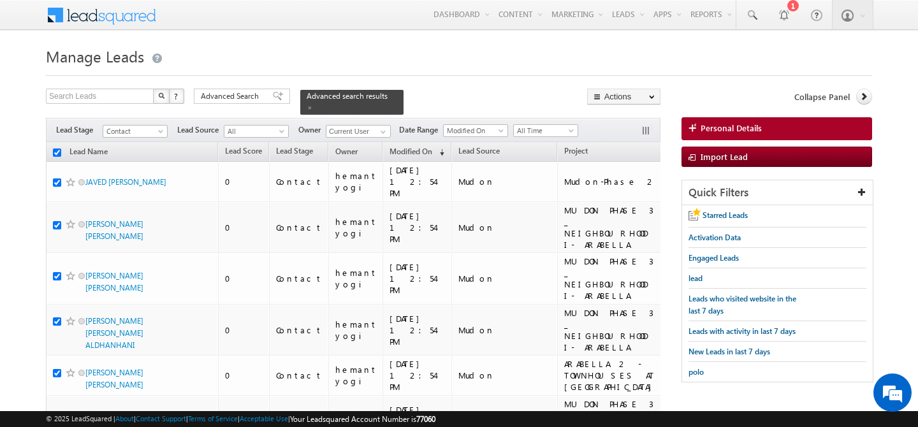
checkbox input "true"
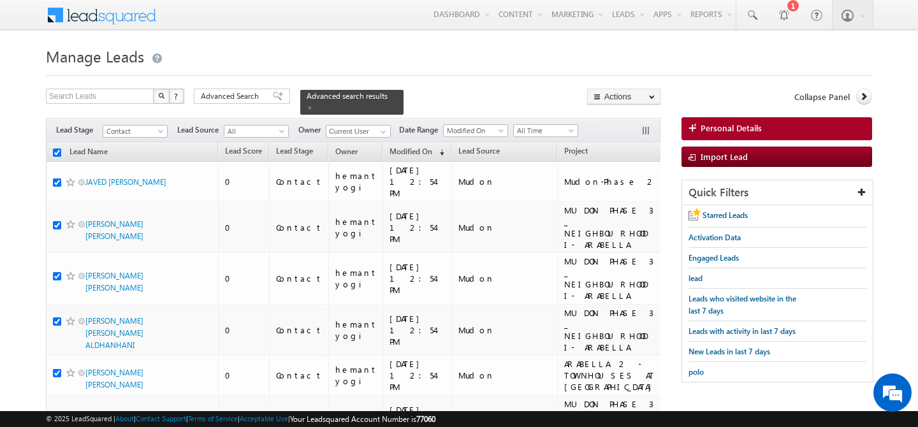
checkbox input "true"
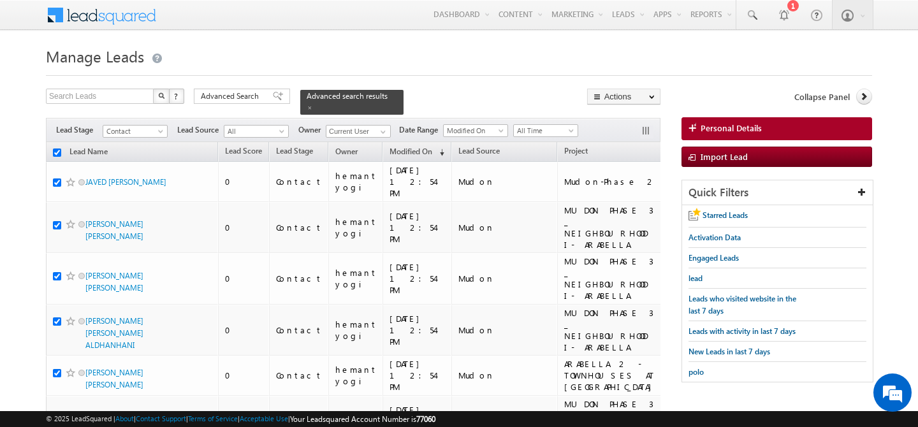
checkbox input "true"
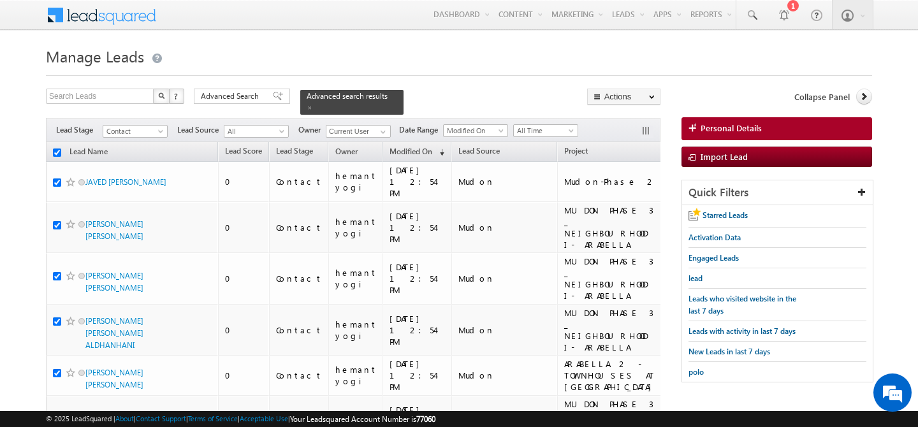
checkbox input "true"
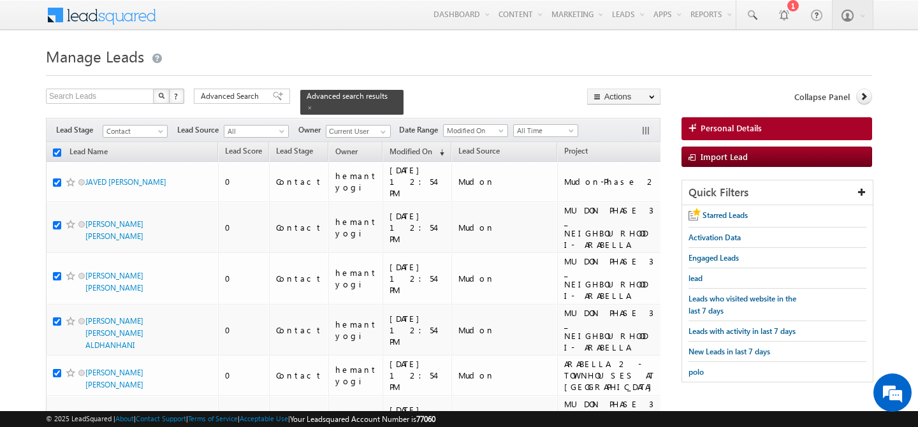
checkbox input "true"
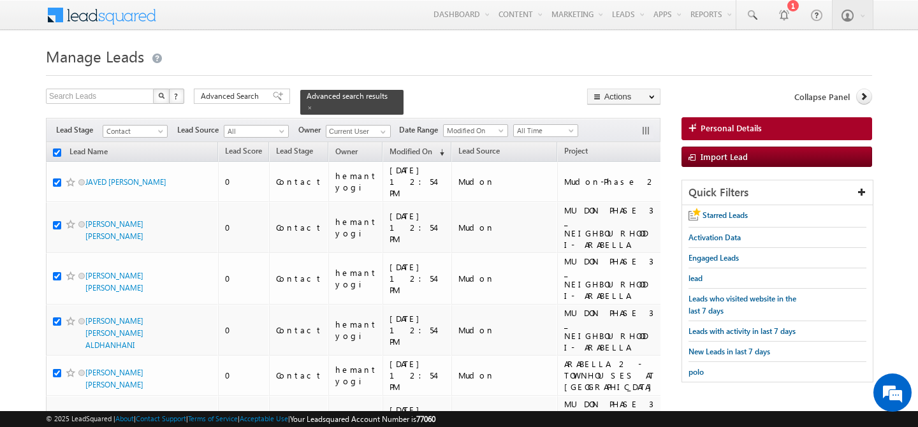
checkbox input "true"
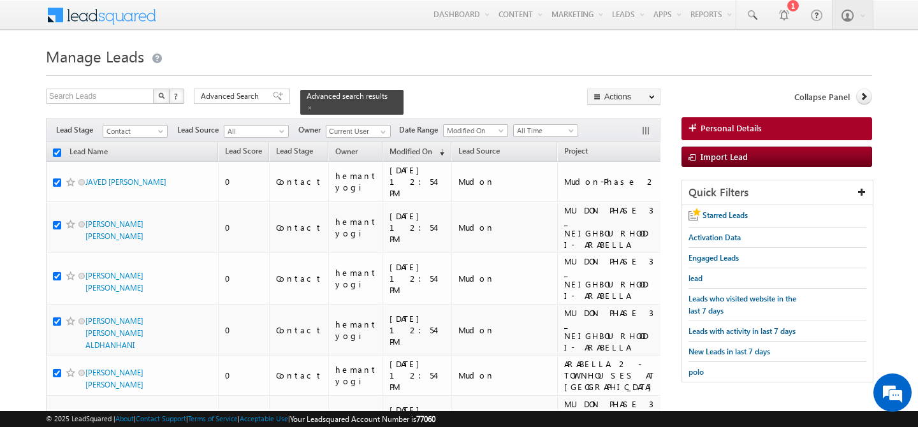
checkbox input "true"
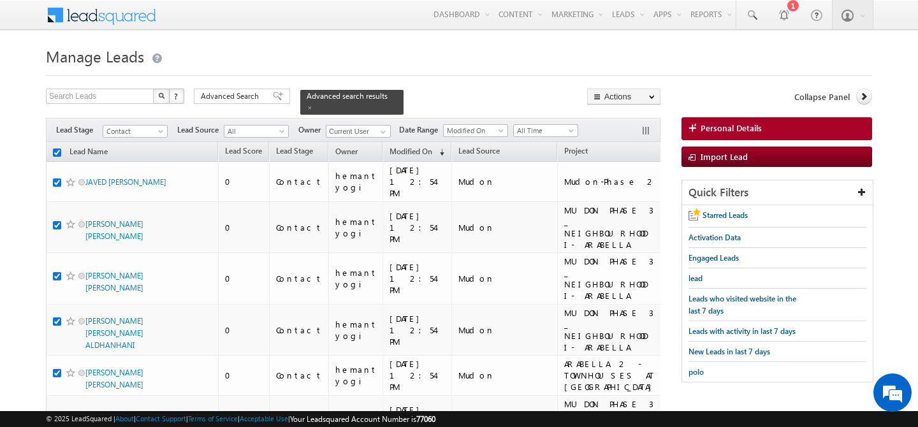
checkbox input "true"
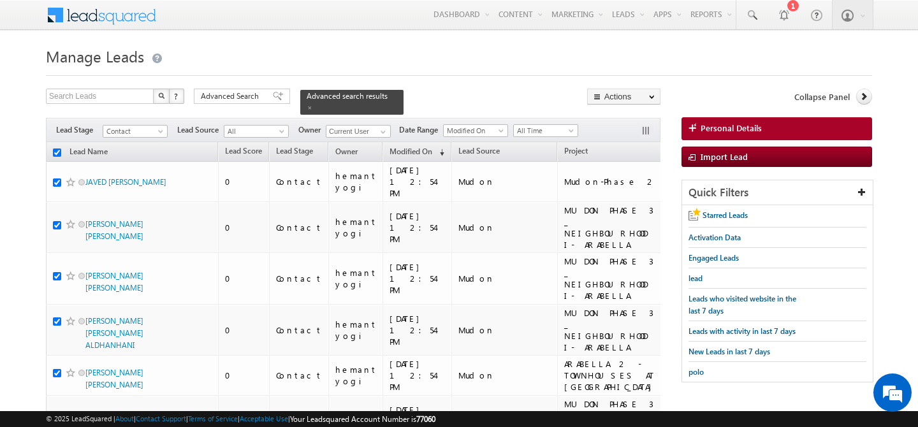
checkbox input "true"
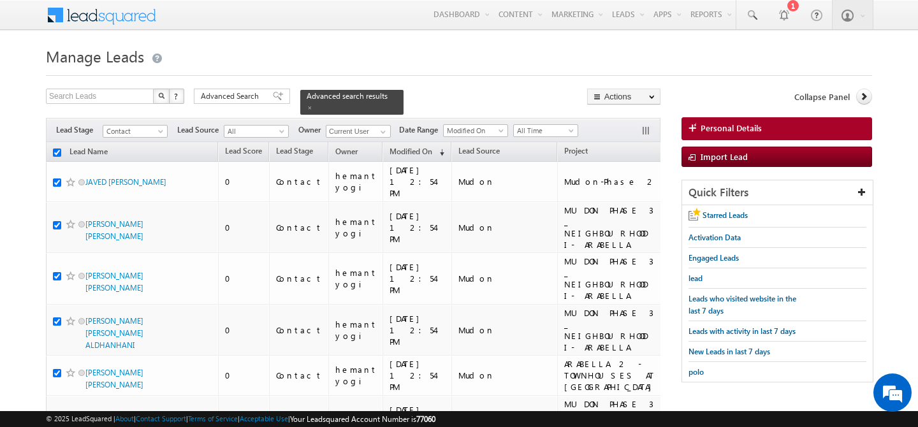
checkbox input "true"
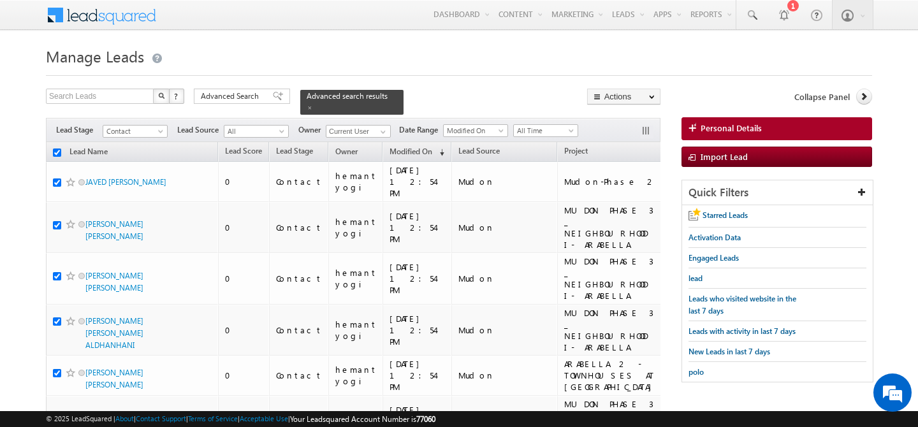
checkbox input "true"
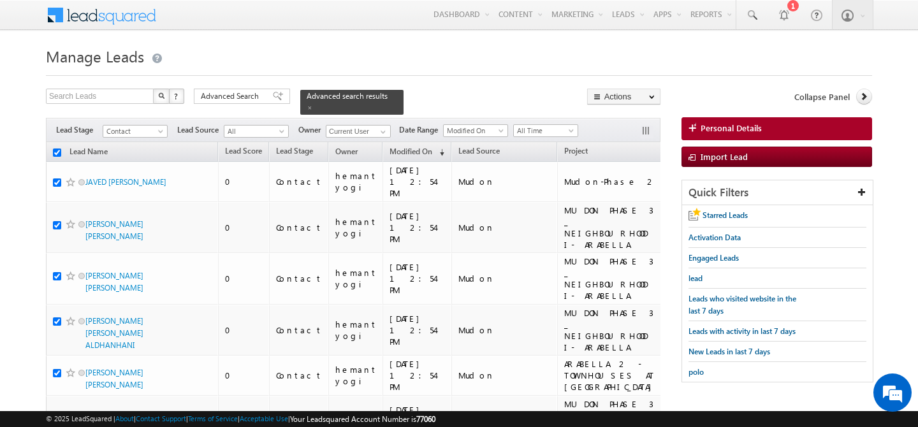
checkbox input "true"
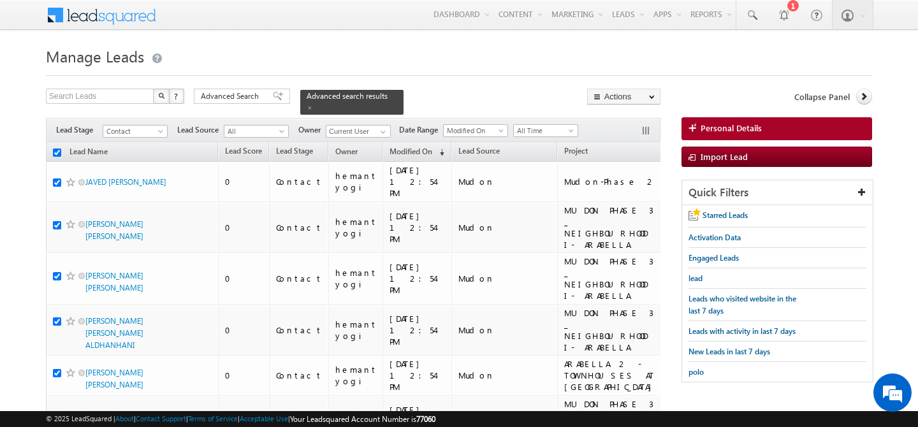
checkbox input "true"
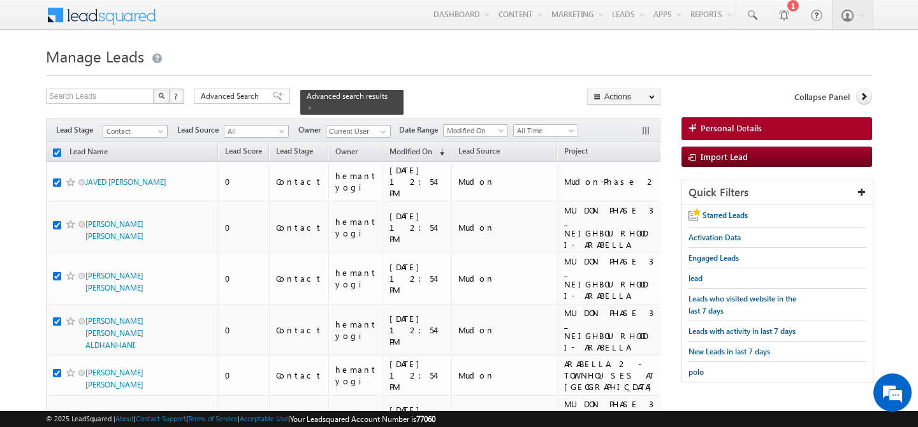
checkbox input "true"
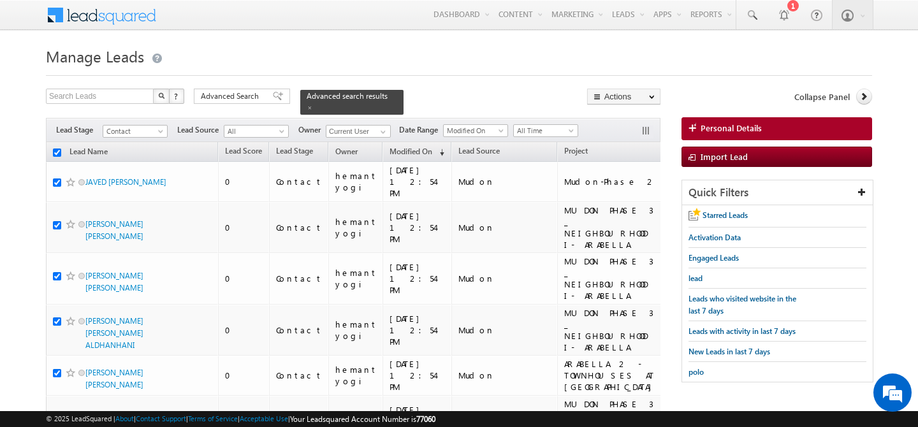
checkbox input "true"
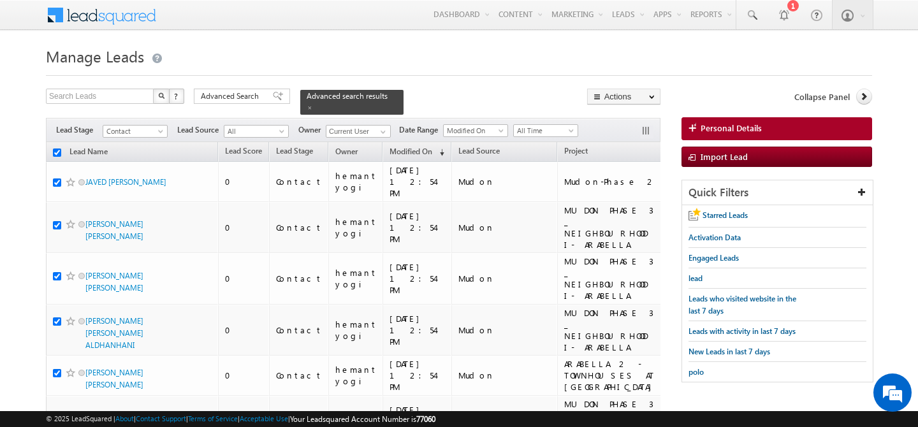
checkbox input "true"
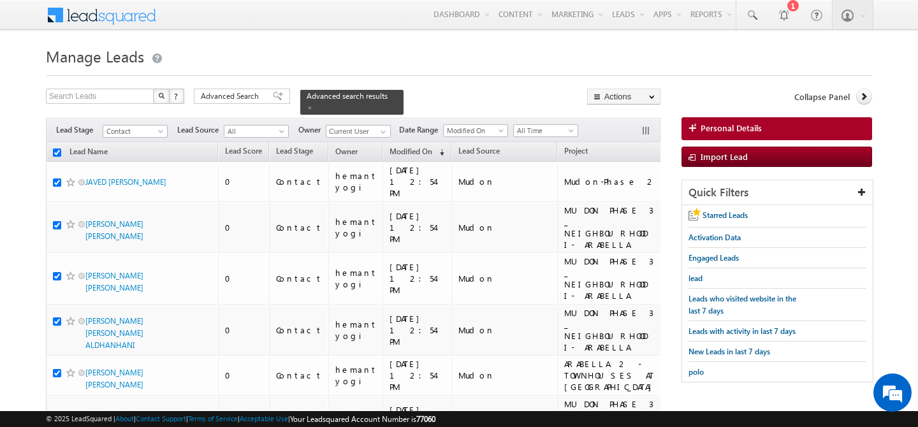
checkbox input "true"
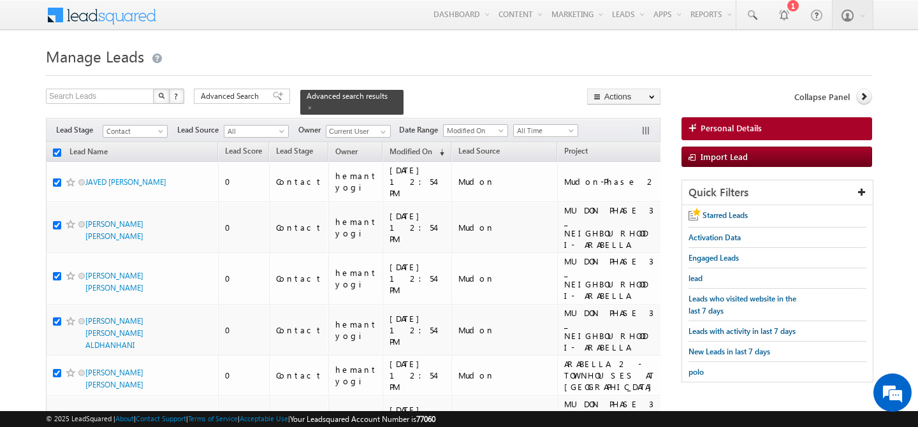
checkbox input "true"
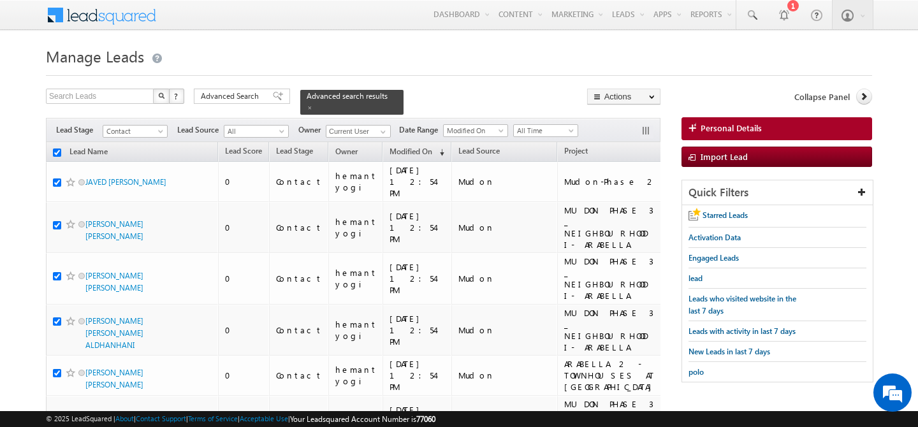
checkbox input "true"
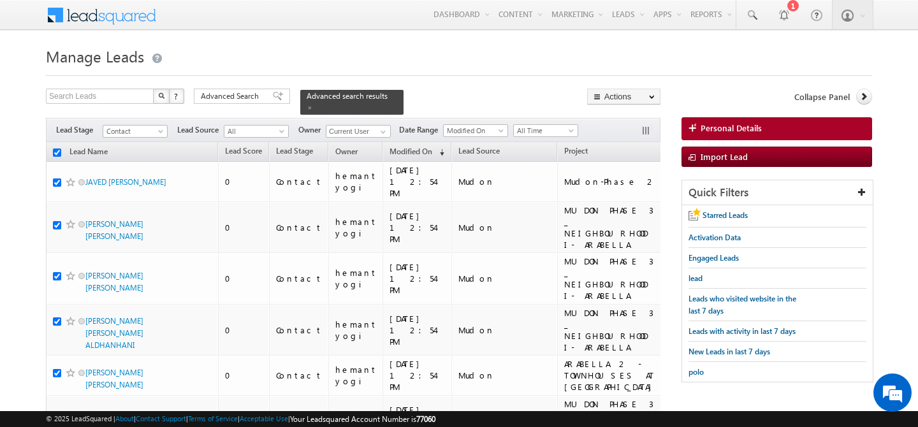
checkbox input "true"
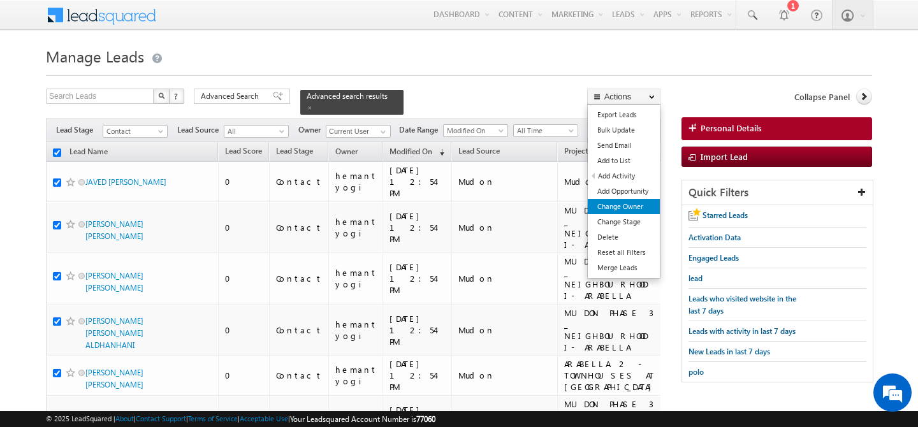
click at [648, 201] on link "Change Owner" at bounding box center [624, 206] width 72 height 15
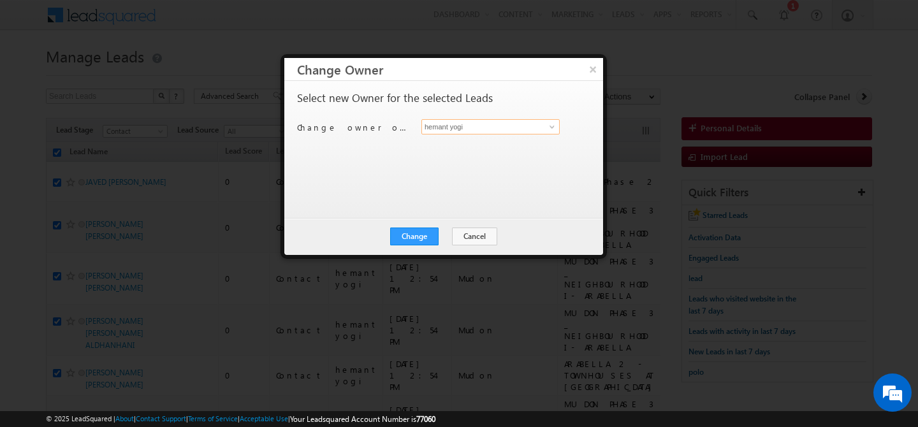
click at [530, 131] on input "hemant yogi" at bounding box center [490, 126] width 138 height 15
click at [507, 149] on span "[EMAIL_ADDRESS][PERSON_NAME][DOMAIN_NAME]" at bounding box center [483, 152] width 115 height 10
click at [422, 235] on button "Change" at bounding box center [414, 237] width 48 height 18
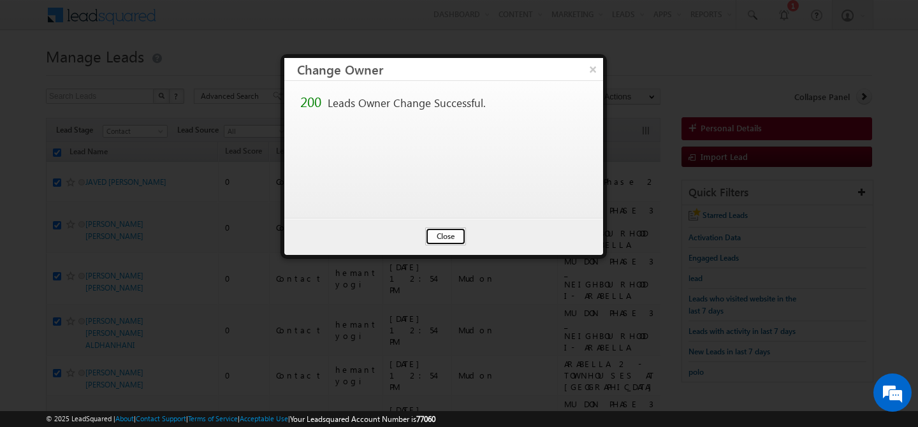
click at [438, 235] on button "Close" at bounding box center [445, 237] width 41 height 18
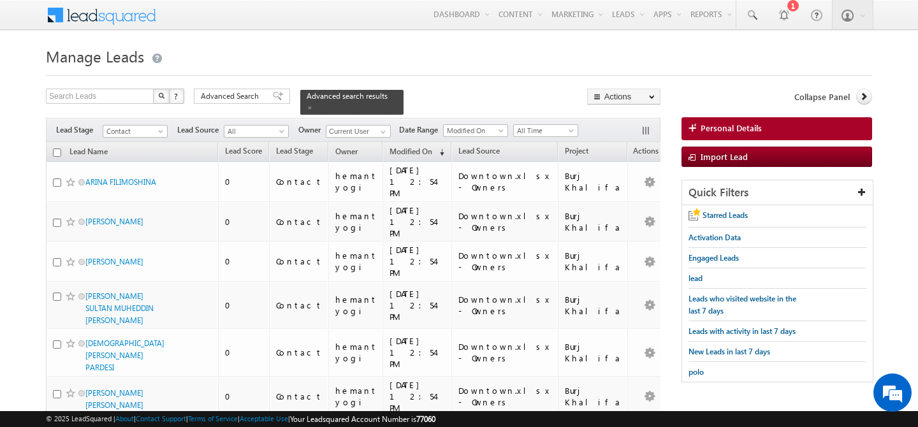
click at [58, 148] on input "checkbox" at bounding box center [57, 152] width 8 height 8
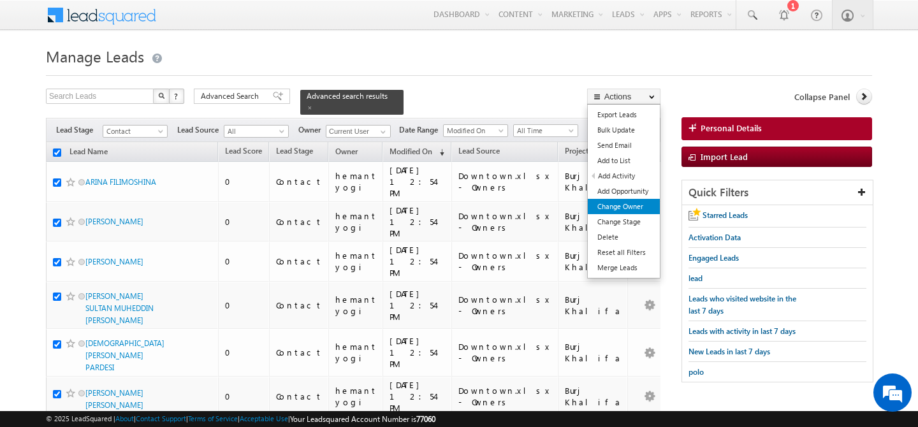
click at [639, 205] on link "Change Owner" at bounding box center [624, 206] width 72 height 15
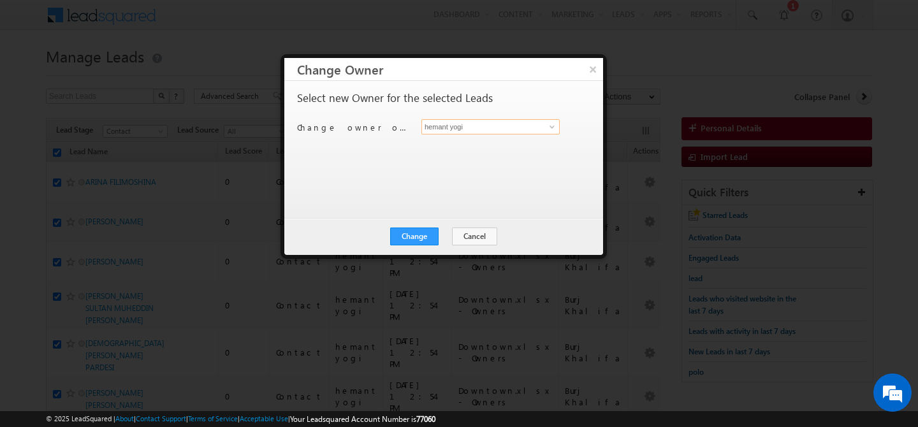
click at [533, 127] on input "hemant yogi" at bounding box center [490, 126] width 138 height 15
click at [551, 131] on span at bounding box center [552, 127] width 10 height 10
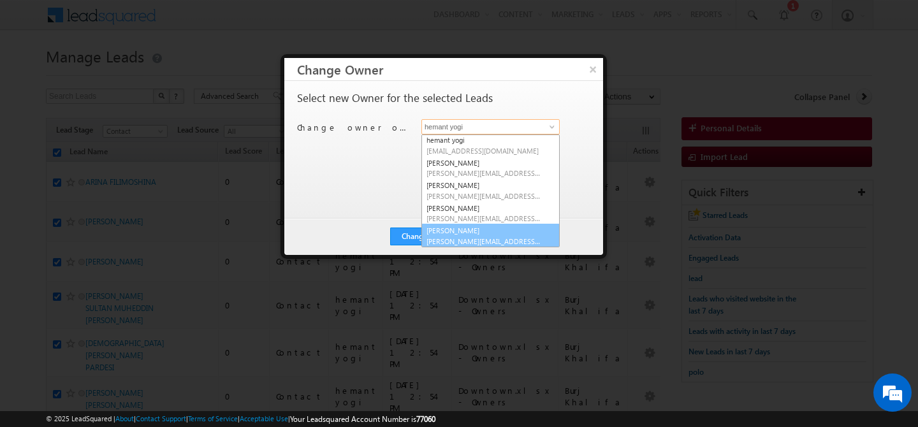
scroll to position [138, 0]
click at [452, 239] on span "[PERSON_NAME][EMAIL_ADDRESS][DOMAIN_NAME]" at bounding box center [483, 241] width 115 height 10
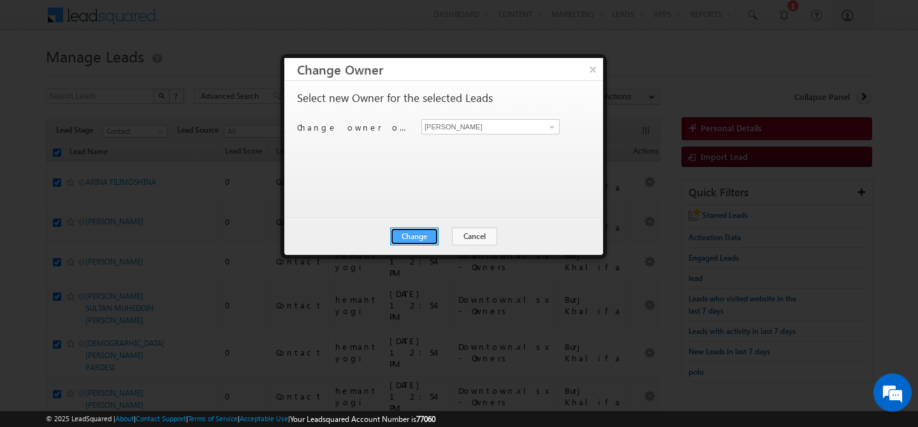
click at [423, 234] on button "Change" at bounding box center [414, 237] width 48 height 18
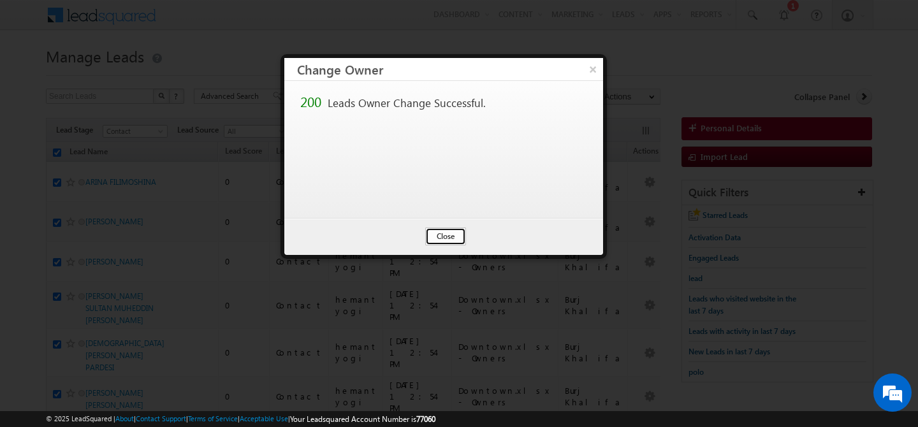
click at [434, 235] on button "Close" at bounding box center [445, 237] width 41 height 18
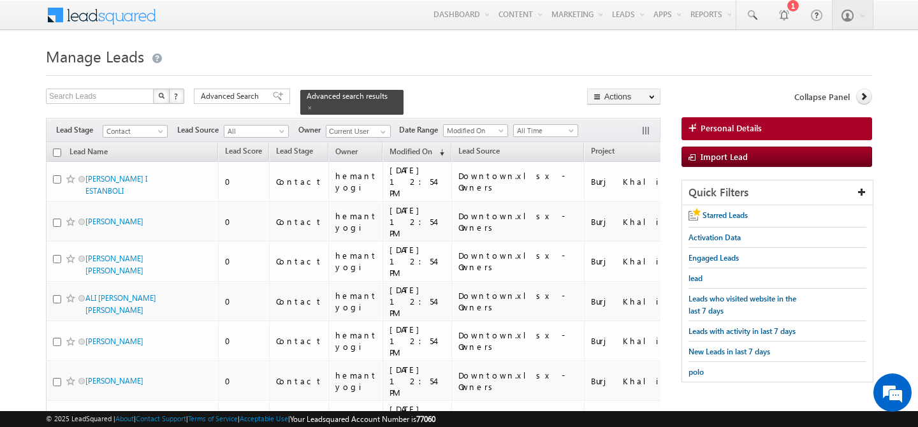
click at [62, 147] on th "Lead Name" at bounding box center [132, 152] width 172 height 20
click at [57, 148] on input "checkbox" at bounding box center [57, 152] width 8 height 8
